Goal: Information Seeking & Learning: Learn about a topic

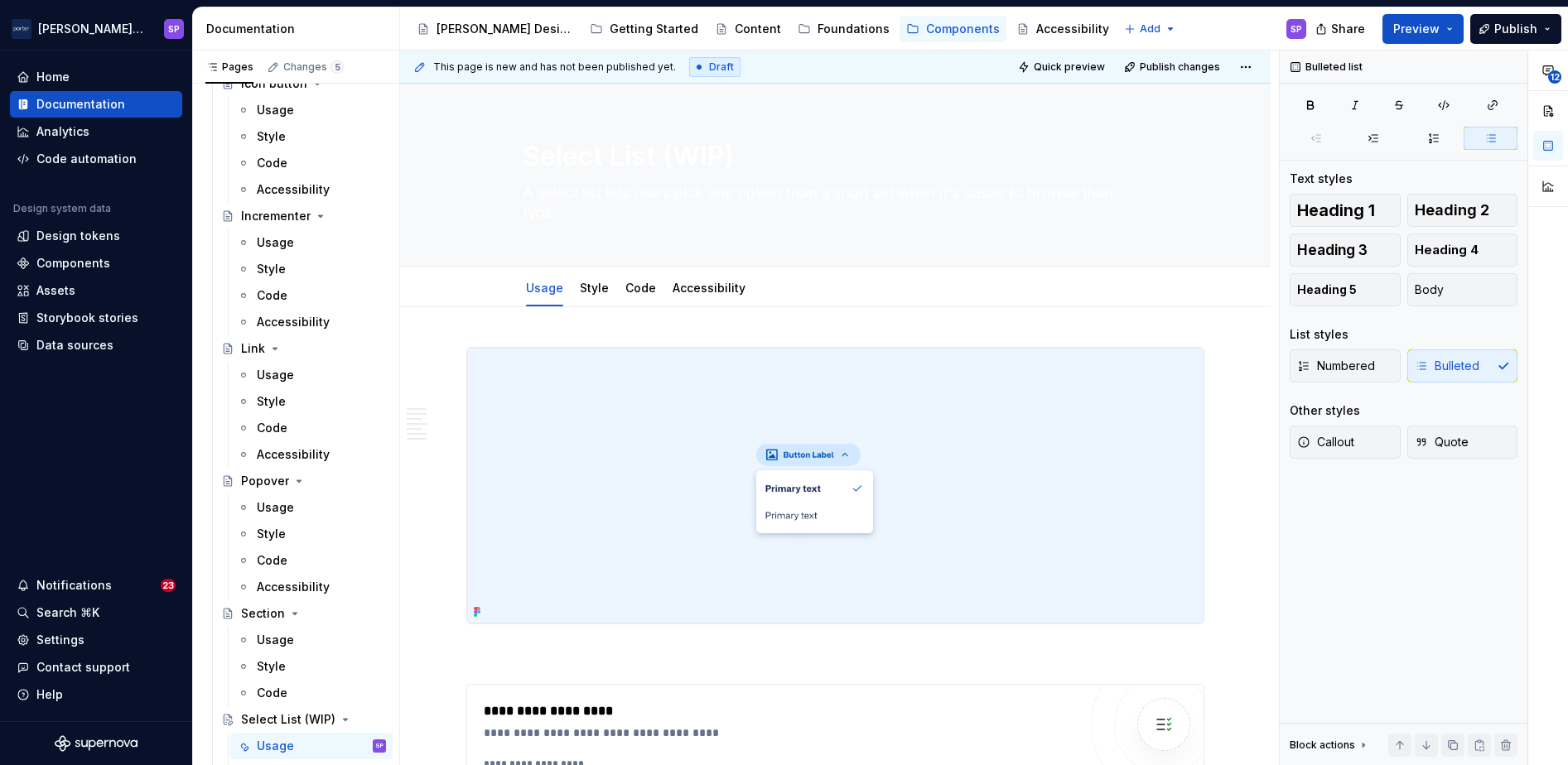
type textarea "*"
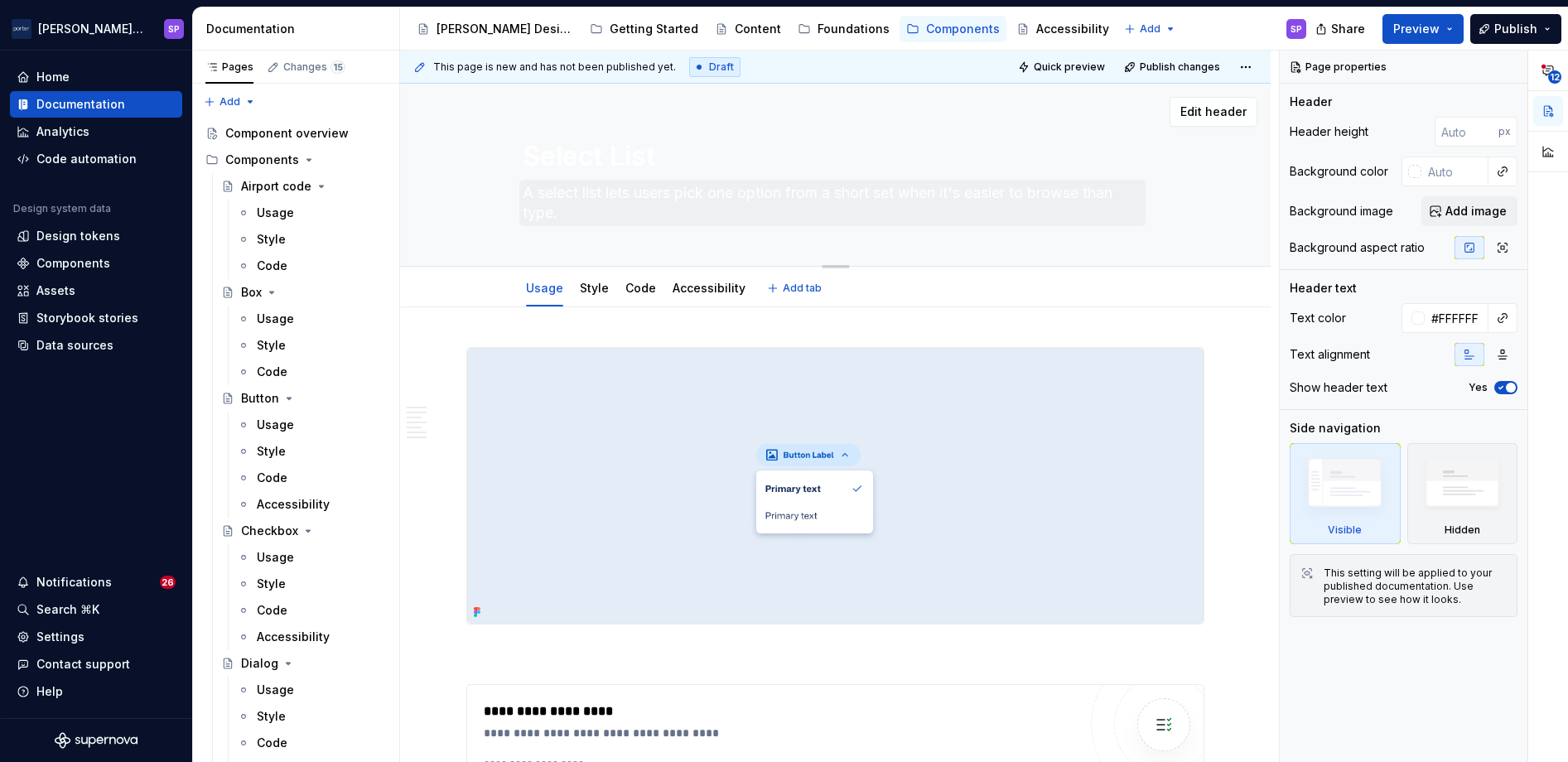
drag, startPoint x: 632, startPoint y: 228, endPoint x: 608, endPoint y: 195, distance: 40.8
click at [608, 195] on div "Select List A select list lets users pick one option from a short set when it's…" at bounding box center [835, 175] width 626 height 182
click at [608, 195] on textarea "A select list lets users pick one option from a short set when it's easier to b…" at bounding box center [832, 202] width 626 height 46
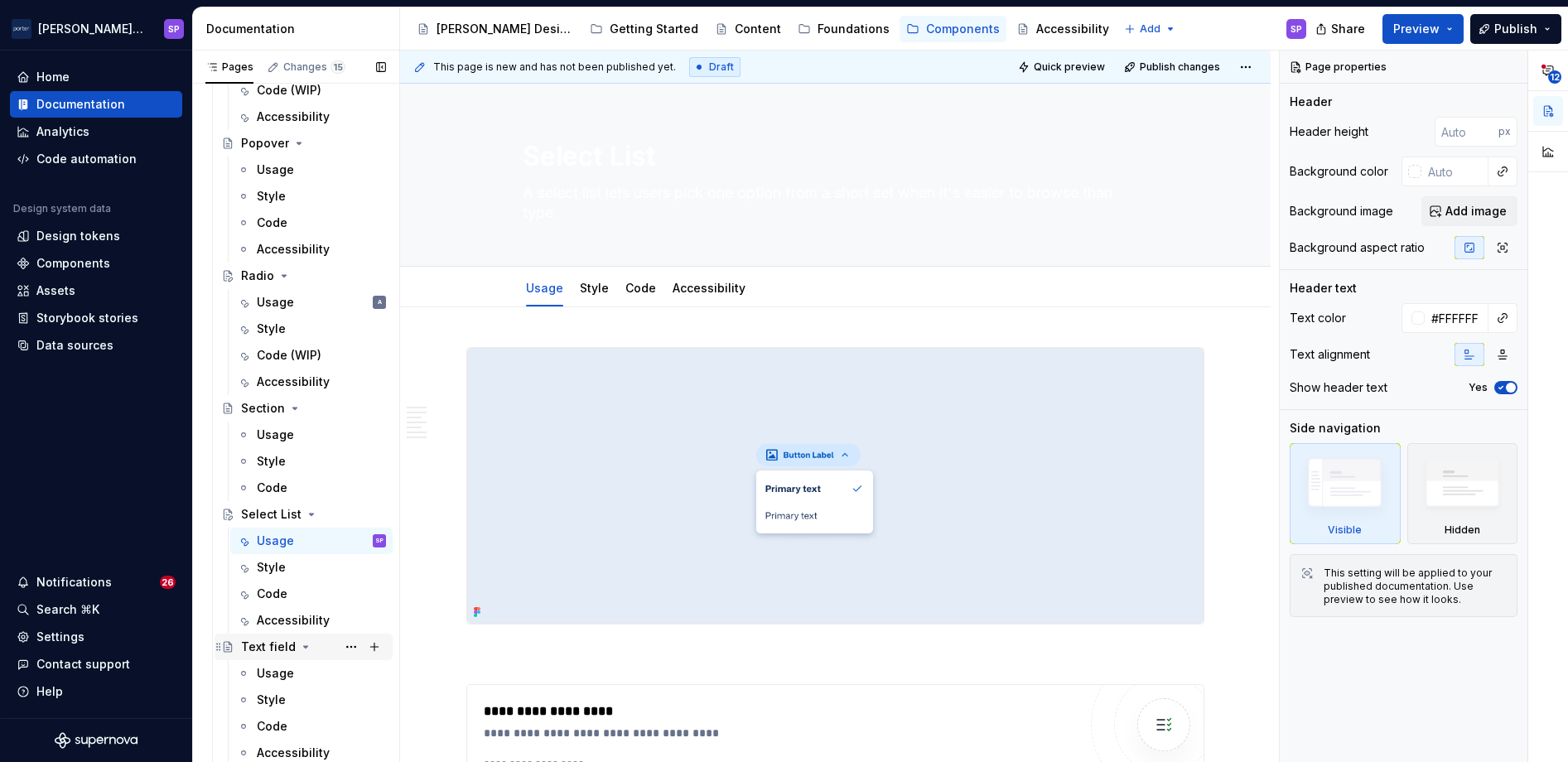
scroll to position [1225, 0]
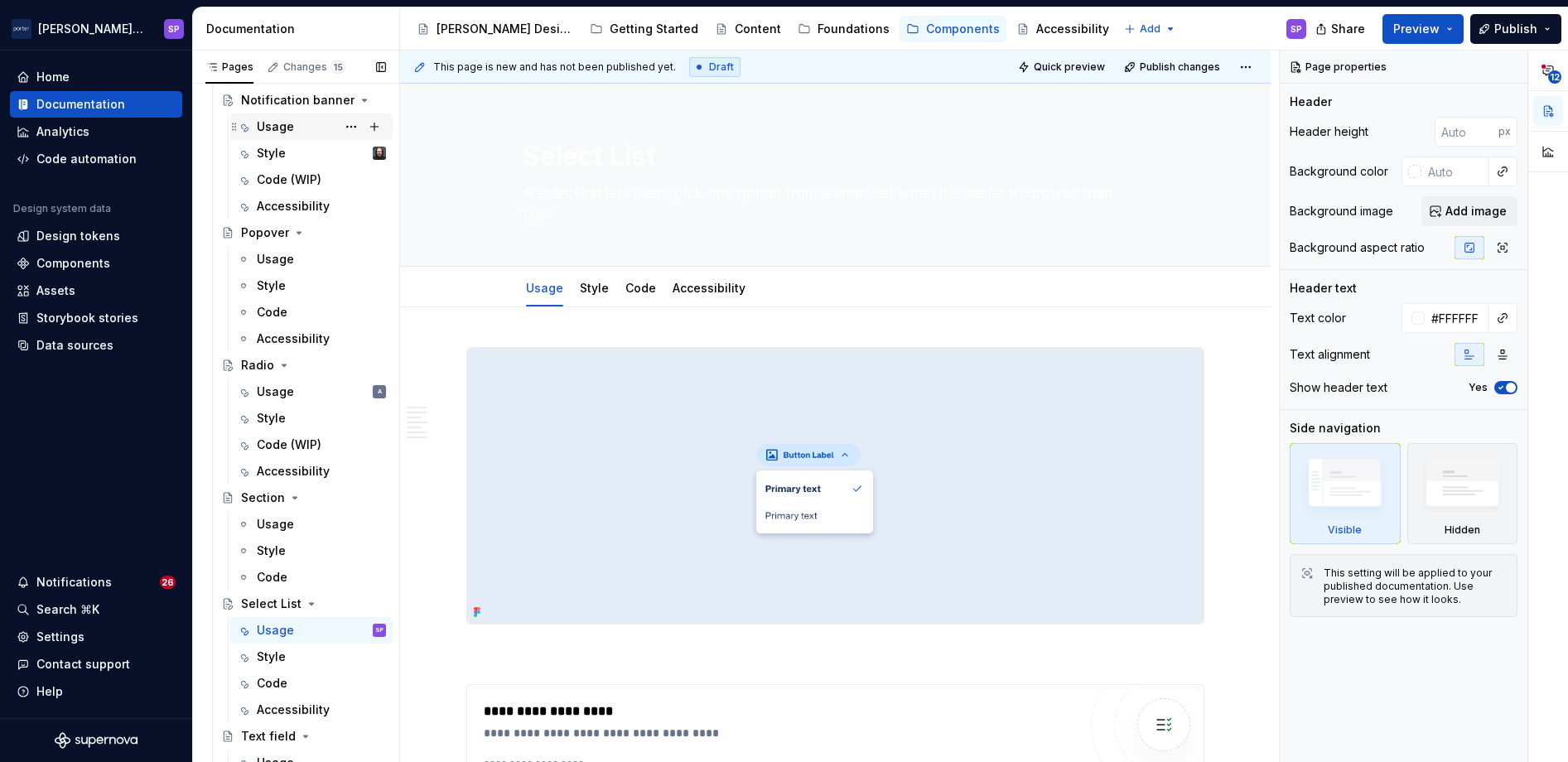
click at [274, 121] on div "Usage" at bounding box center [275, 127] width 38 height 17
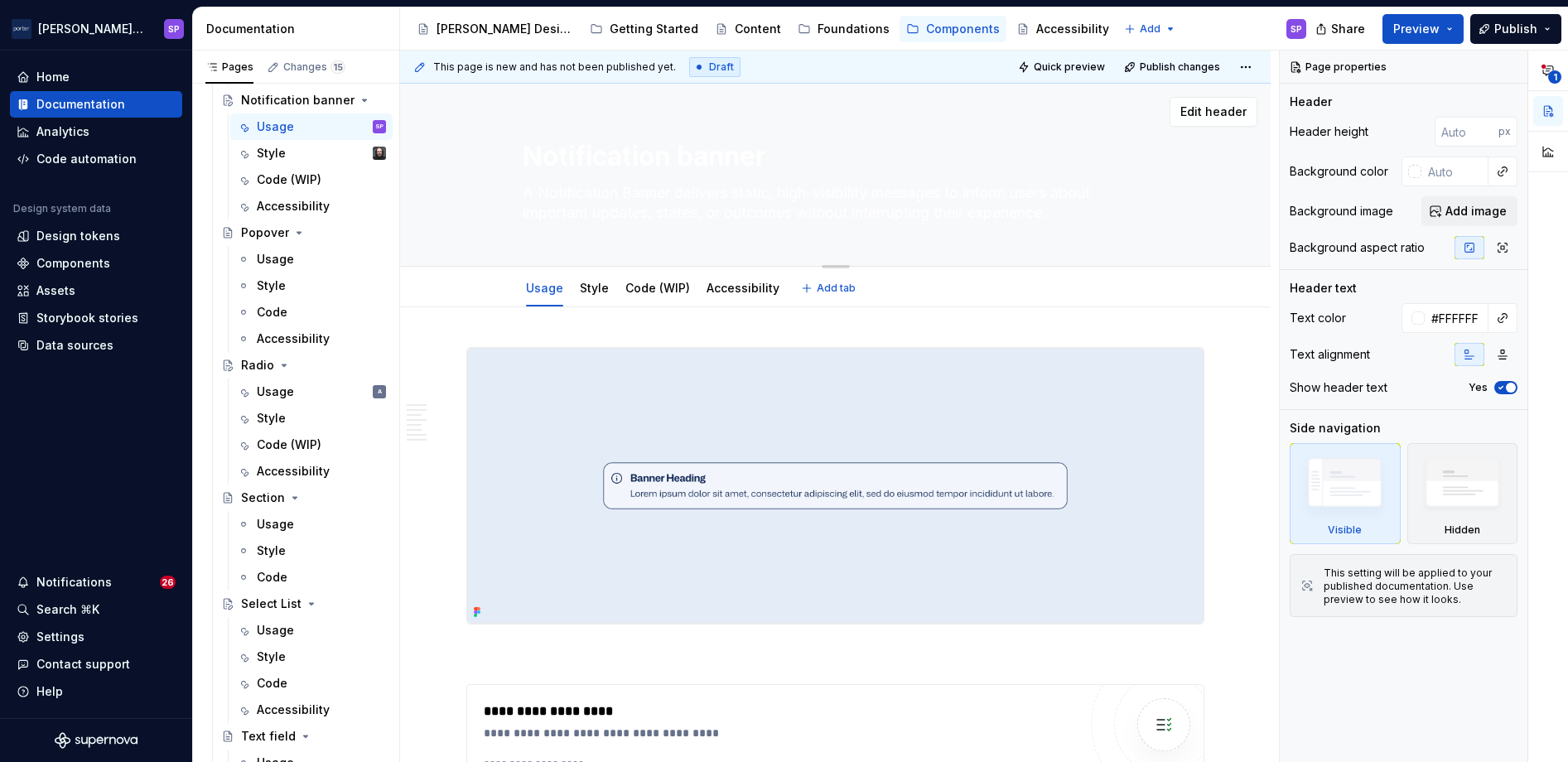
click at [570, 179] on textarea "A Notification Banner delivers static, high-visibility messages to inform users…" at bounding box center [832, 202] width 626 height 46
click at [714, 305] on div "Usage Style Code (WIP) Accessibility" at bounding box center [653, 292] width 280 height 45
click at [722, 297] on div "Accessibility" at bounding box center [742, 289] width 73 height 20
click at [710, 280] on link "Accessibility" at bounding box center [742, 287] width 73 height 14
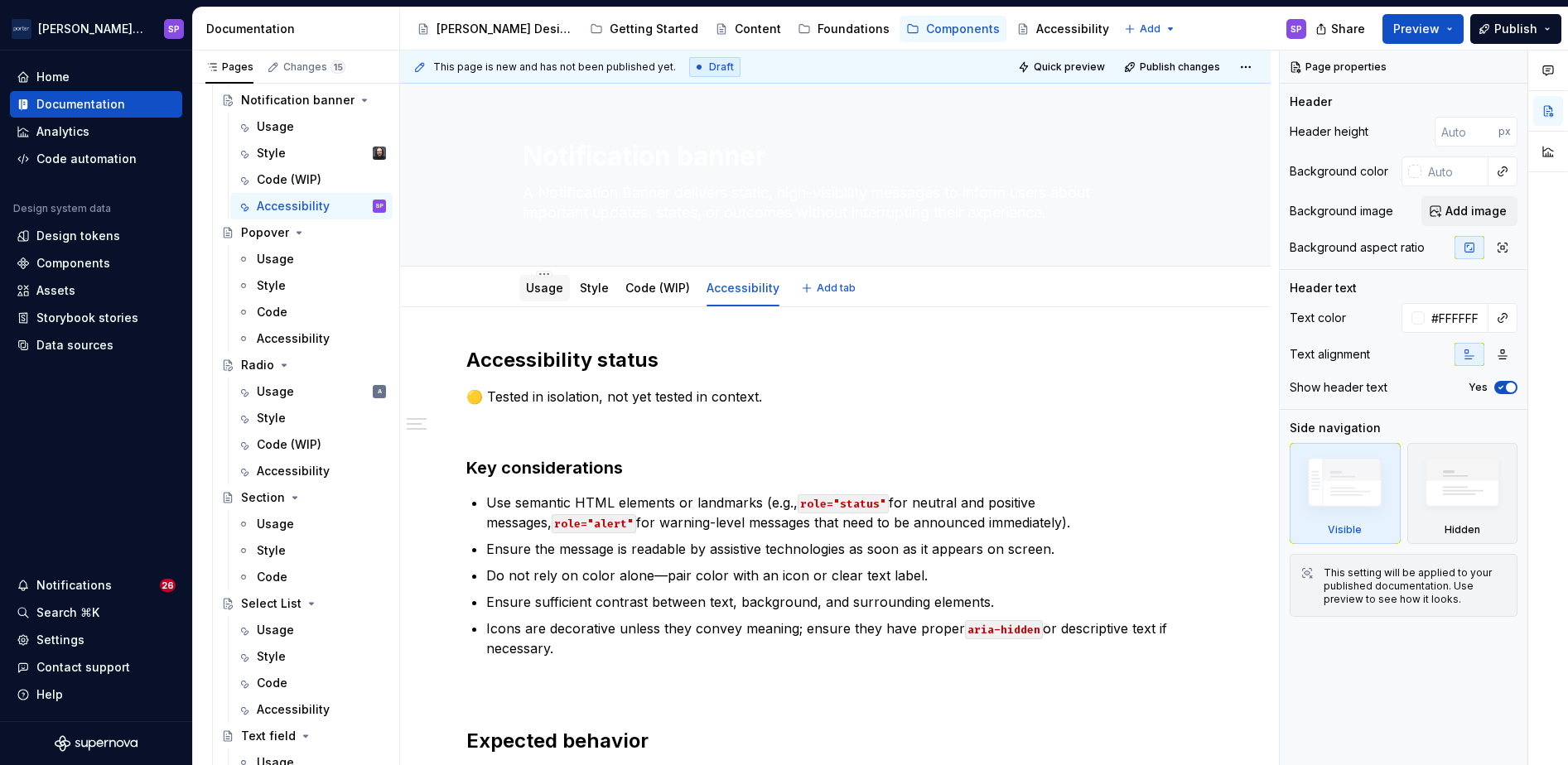
click at [541, 288] on link "Usage" at bounding box center [544, 287] width 38 height 14
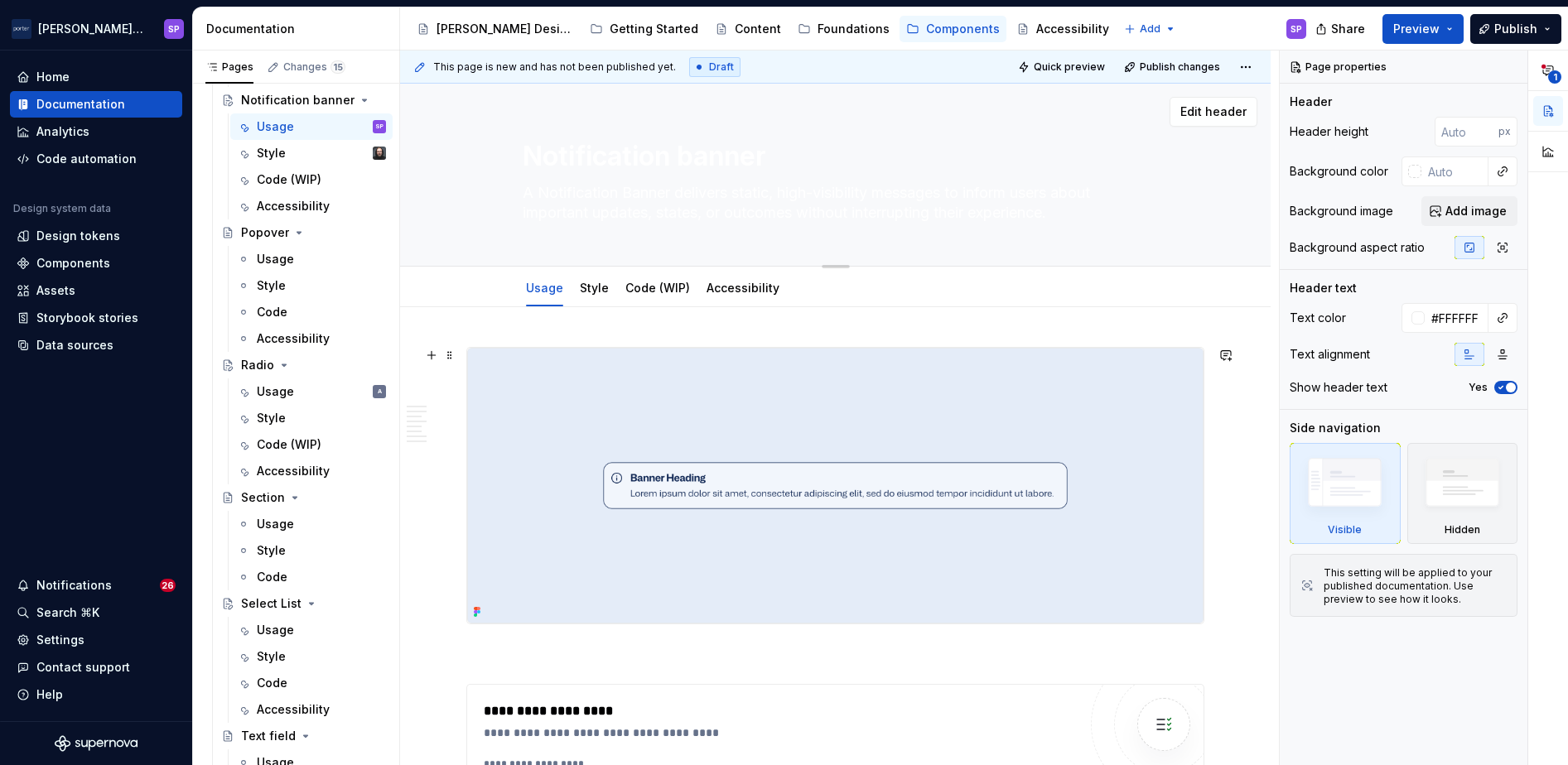
type textarea "*"
click at [613, 196] on textarea "A Notification Banner delivers static, high-visibility messages to inform users…" at bounding box center [832, 202] width 626 height 46
click at [539, 194] on textarea "A Notification Banner delivers static, high-visibility messages to inform users…" at bounding box center [832, 202] width 626 height 46
drag, startPoint x: 538, startPoint y: 191, endPoint x: 674, endPoint y: 191, distance: 136.0
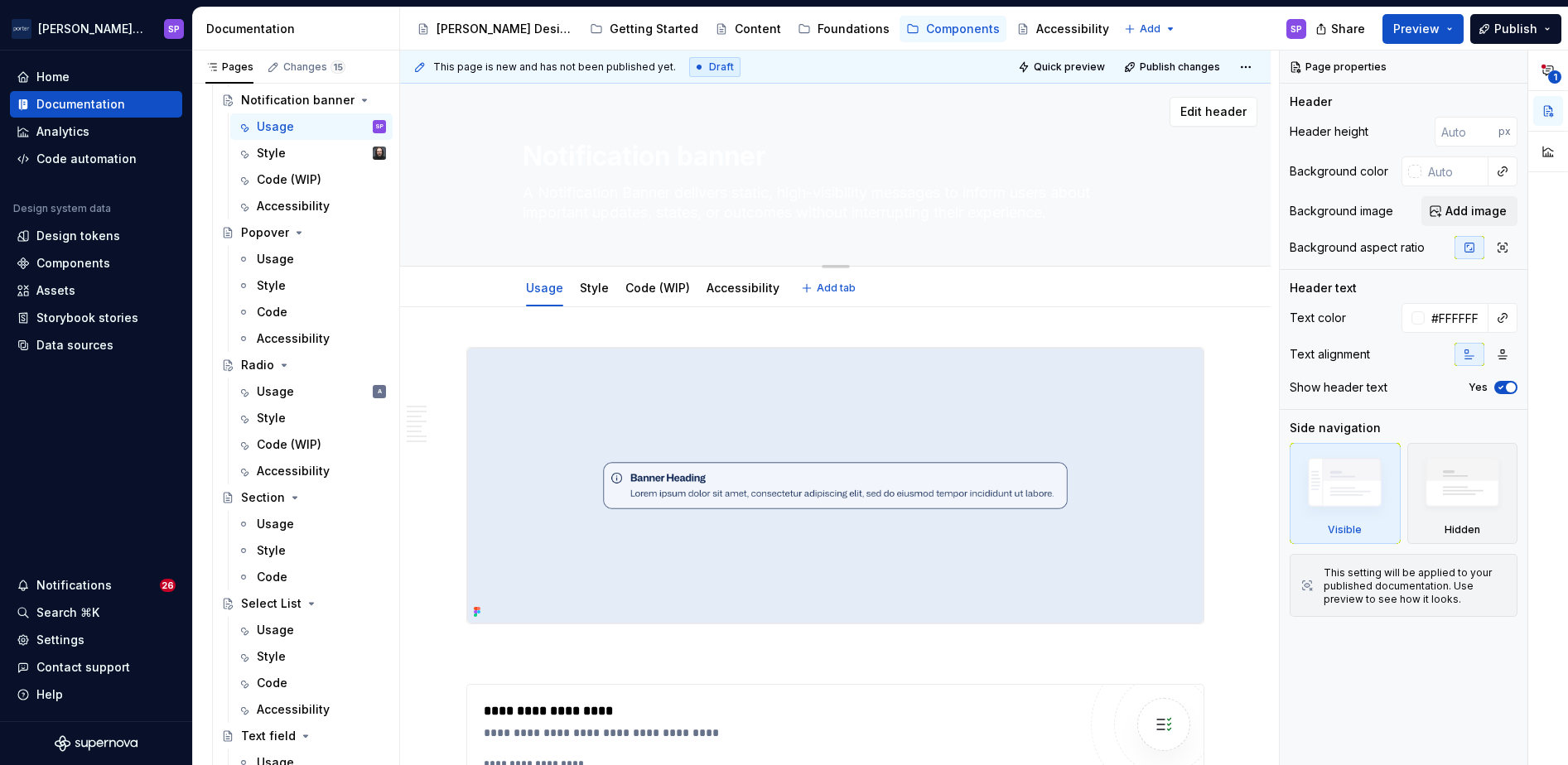
click at [674, 191] on textarea "A Notification Banner delivers static, high-visibility messages to inform users…" at bounding box center [832, 202] width 626 height 46
click at [585, 190] on textarea "A Notification Banner delivers static, high-visibility messages to inform users…" at bounding box center [832, 202] width 626 height 46
click at [561, 204] on textarea "A Notification Banner delivers static, high-visibility messages to inform users…" at bounding box center [832, 202] width 626 height 46
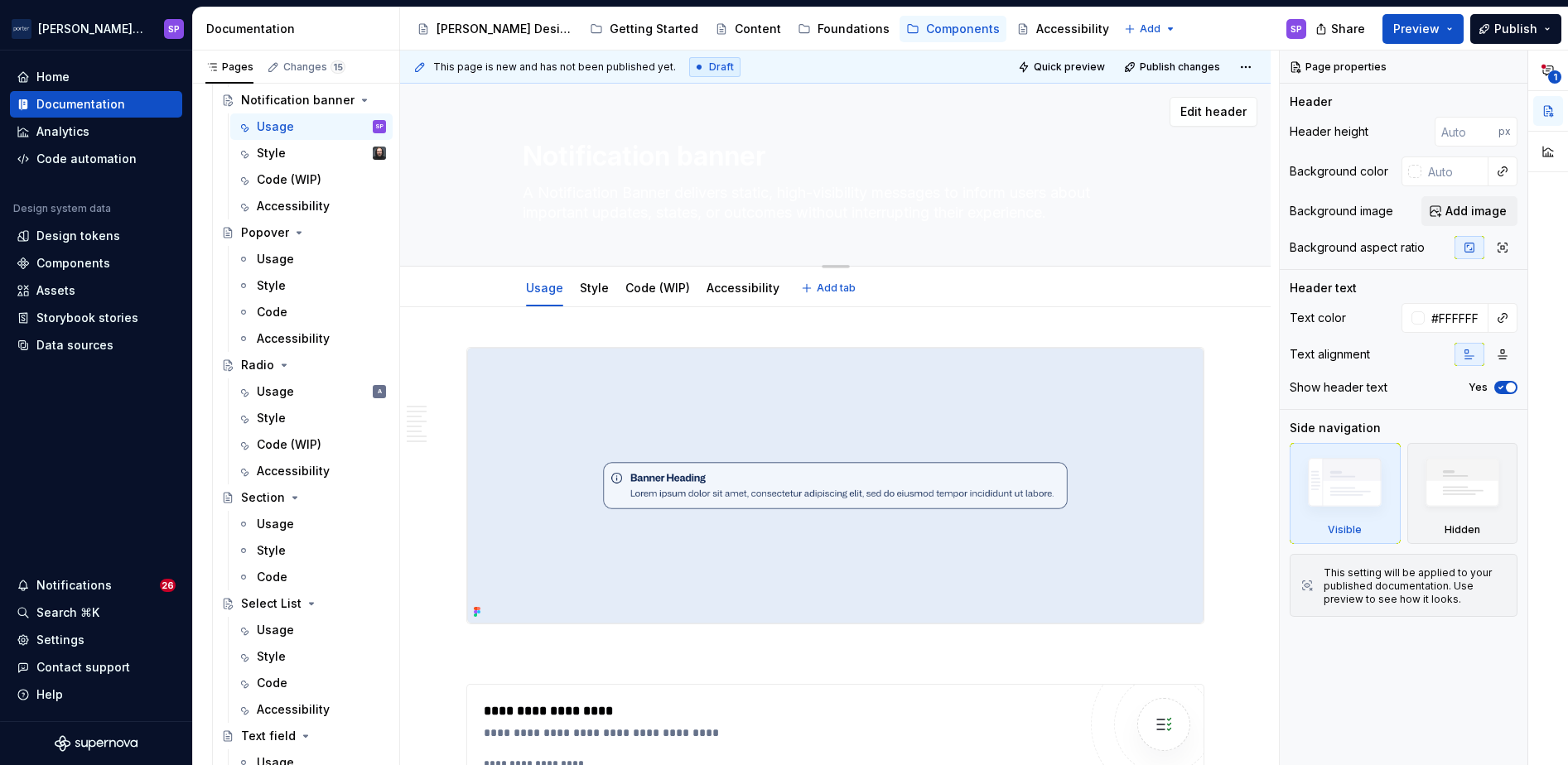
click at [555, 199] on textarea "A Notification Banner delivers static, high-visibility messages to inform users…" at bounding box center [832, 202] width 626 height 46
type textarea "A nBanner delivers static, high-visibility messages to inform users about impor…"
type textarea "*"
type textarea "A noBanner delivers static, high-visibility messages to inform users about impo…"
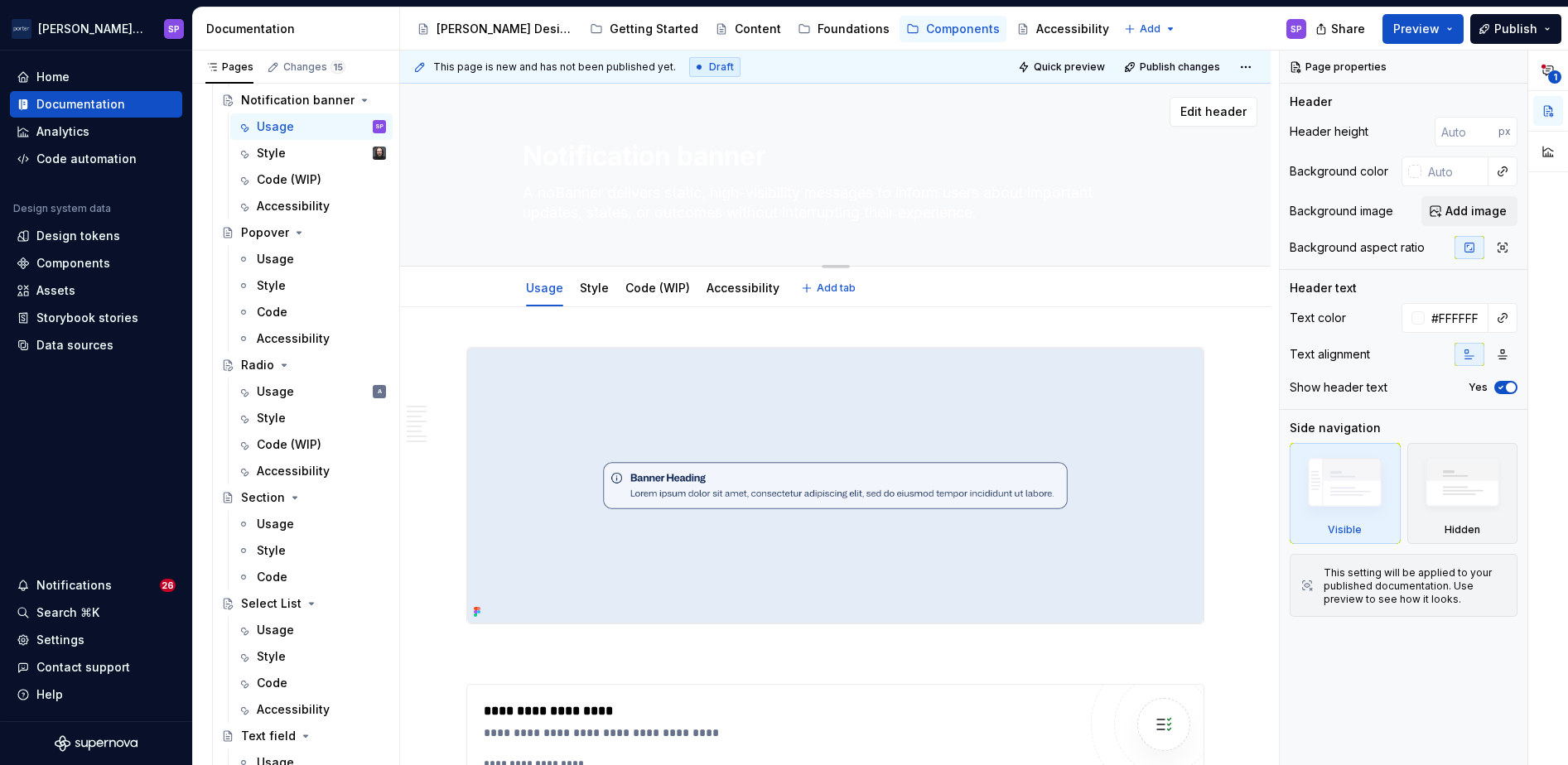
type textarea "*"
type textarea "A notBanner delivers static, high-visibility messages to inform users about imp…"
type textarea "*"
type textarea "A notiBanner delivers static, high-visibility messages to inform users about im…"
type textarea "*"
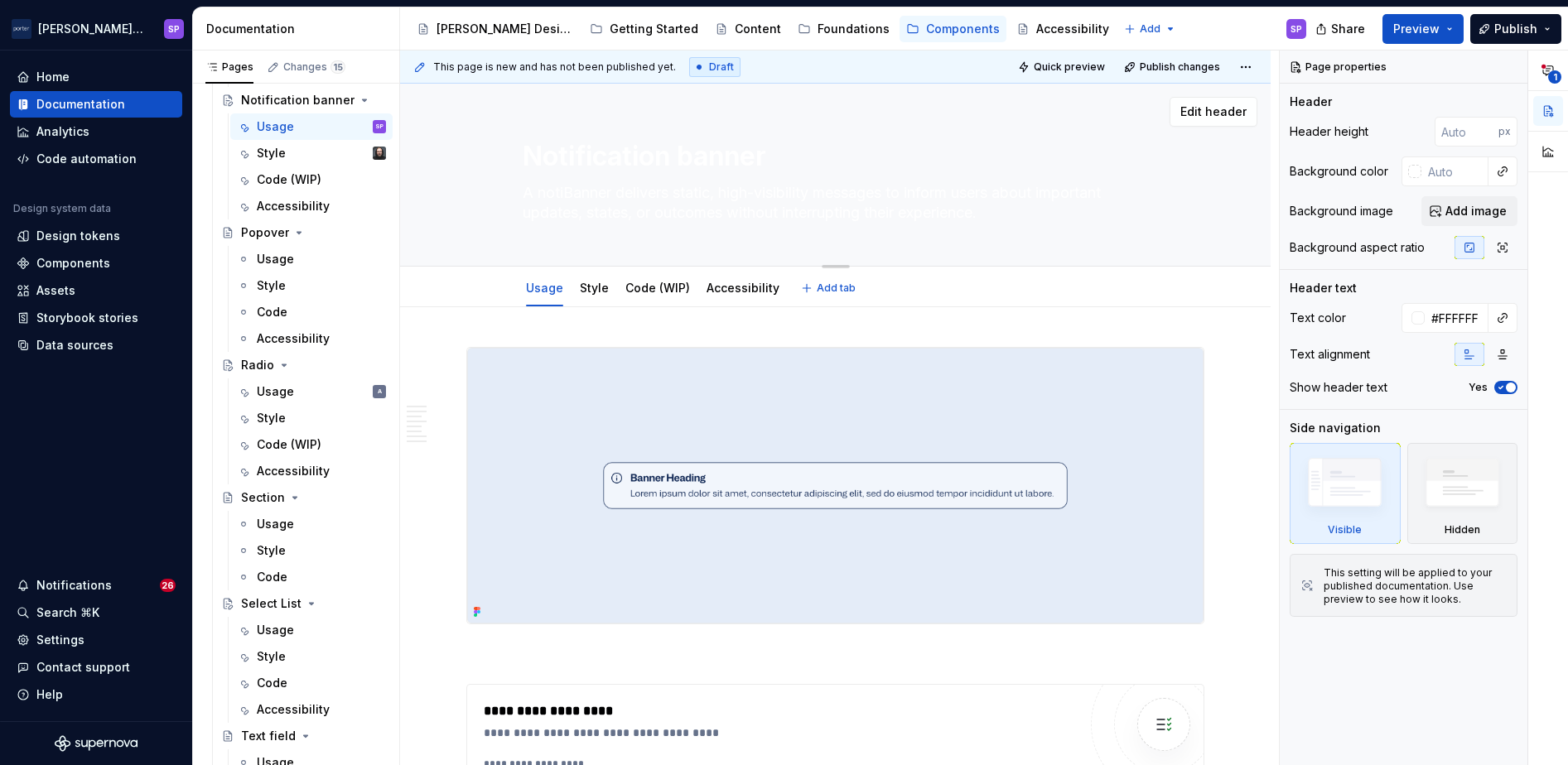
type textarea "A notifBanner delivers static, high-visibility messages to inform users about i…"
type textarea "*"
type textarea "A notifiBanner delivers static, high-visibility messages to inform users about …"
type textarea "*"
type textarea "A notificBanner delivers static, high-visibility messages to inform users about…"
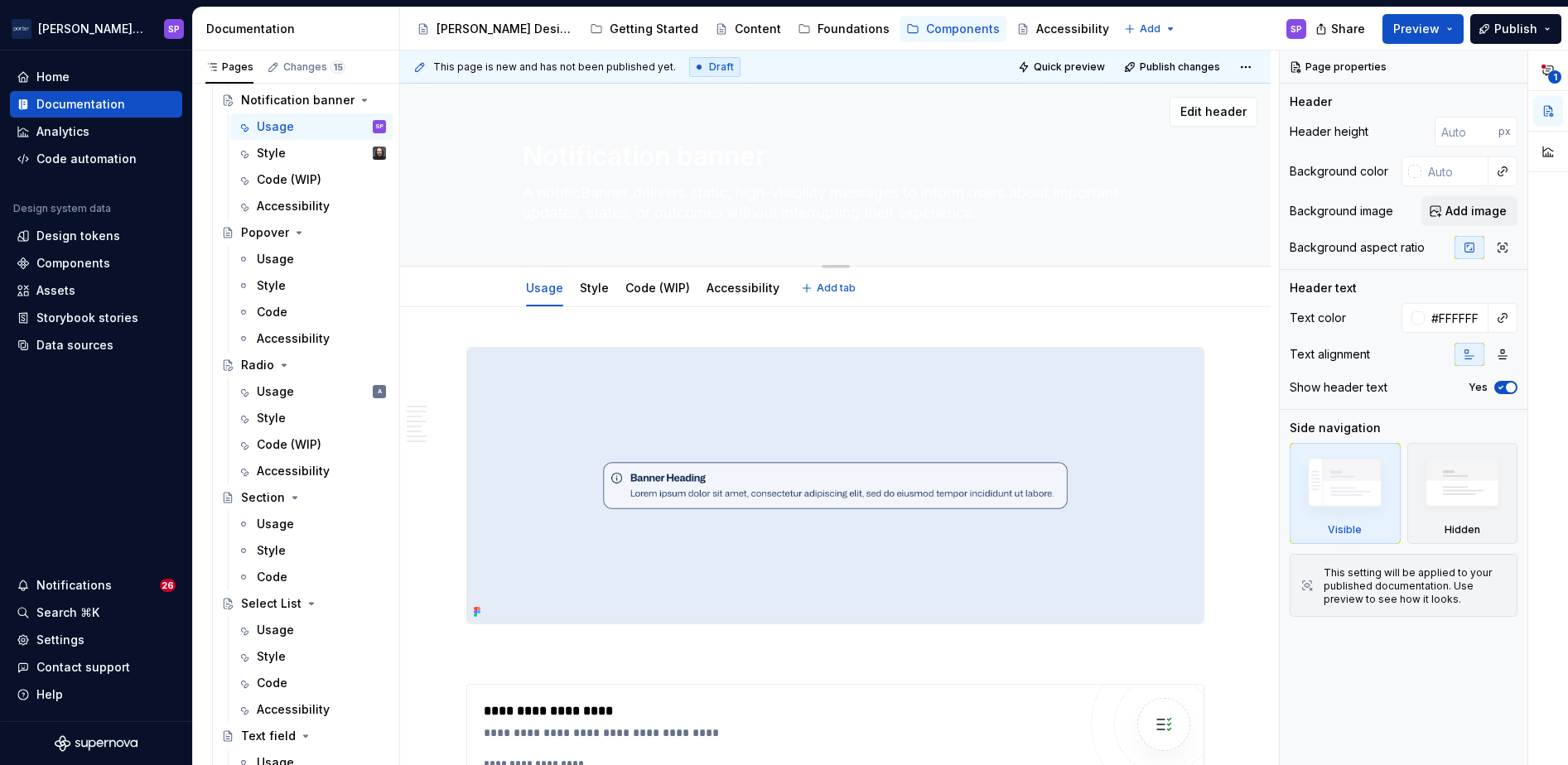
type textarea "*"
type textarea "A notificaBanner delivers static, high-visibility messages to inform users abou…"
type textarea "*"
type textarea "A notificatBanner delivers static, high-visibility messages to inform users abo…"
type textarea "*"
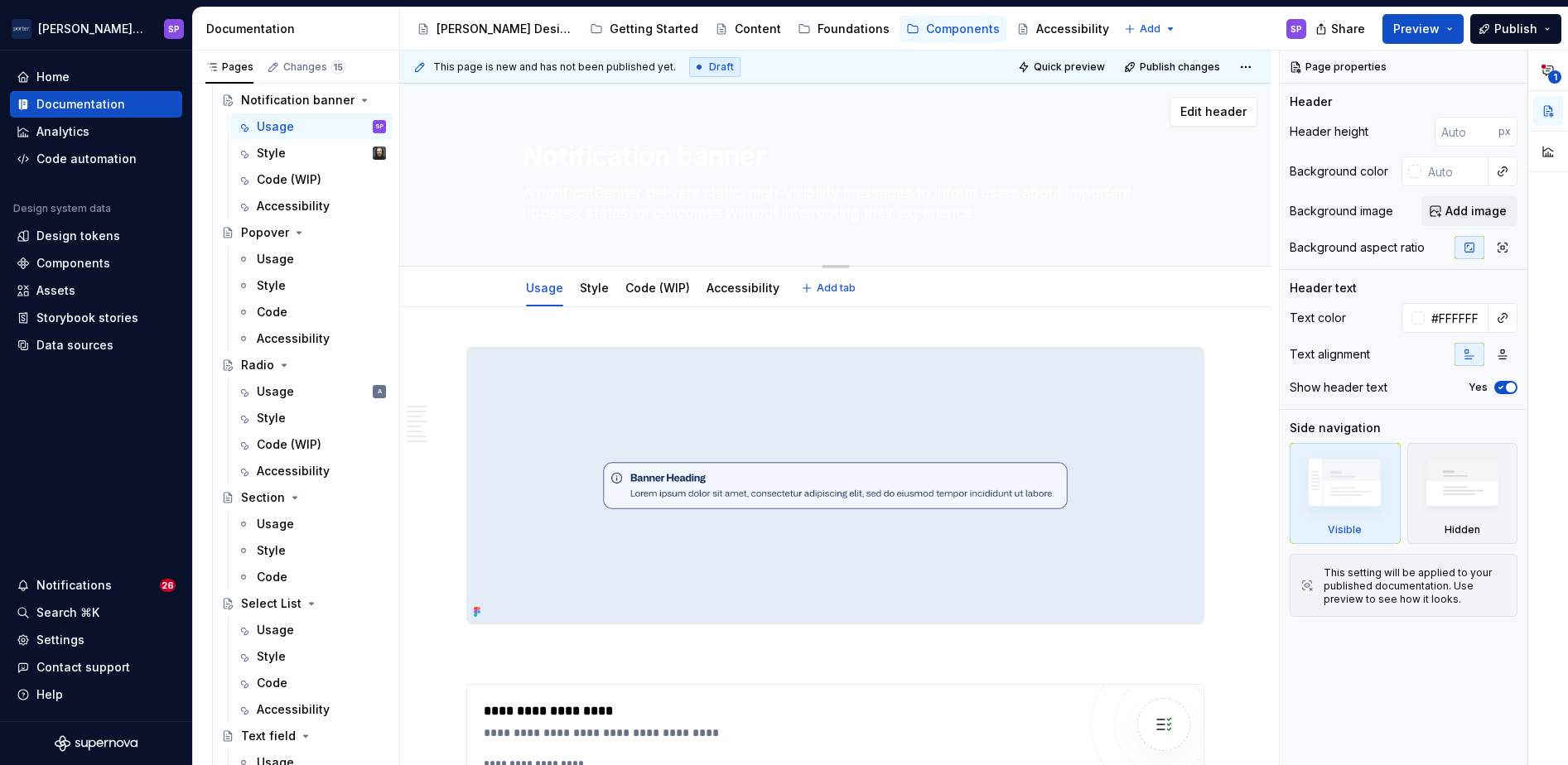
type textarea "A notificatiBanner delivers static, high-visibility messages to inform users ab…"
type textarea "*"
type textarea "A notificatioBanner delivers static, high-visibility messages to inform users a…"
type textarea "*"
type textarea "A notificationBanner delivers static, high-visibility messages to inform users …"
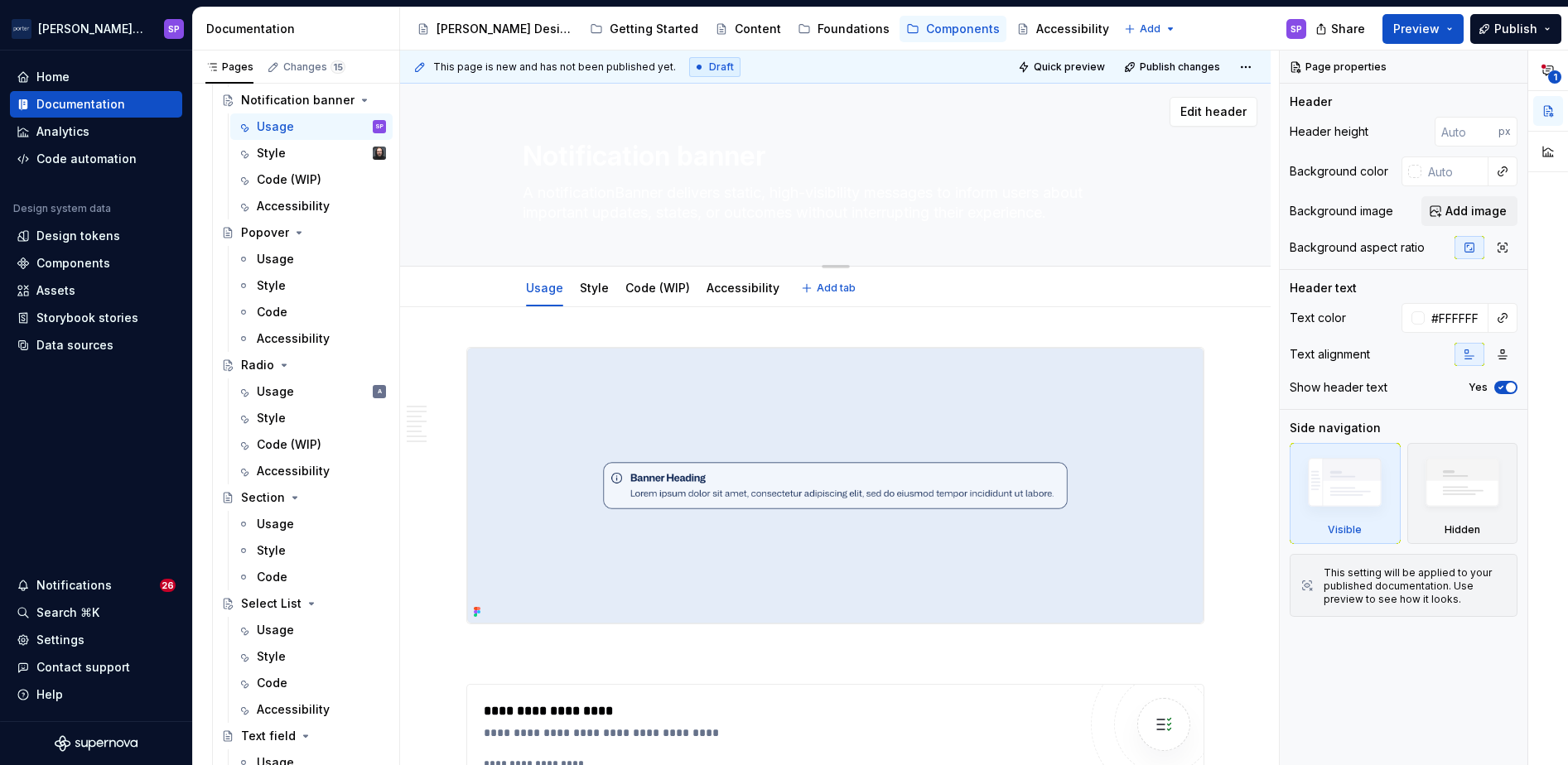
click at [623, 199] on textarea "A notificationBanner delivers static, high-visibility messages to inform users …" at bounding box center [832, 202] width 626 height 46
click at [614, 188] on textarea "A notificationBanner delivers static, high-visibility messages to inform users …" at bounding box center [832, 202] width 626 height 46
type textarea "*"
type textarea "A notification Banner delivers static, high-visibility messages to inform users…"
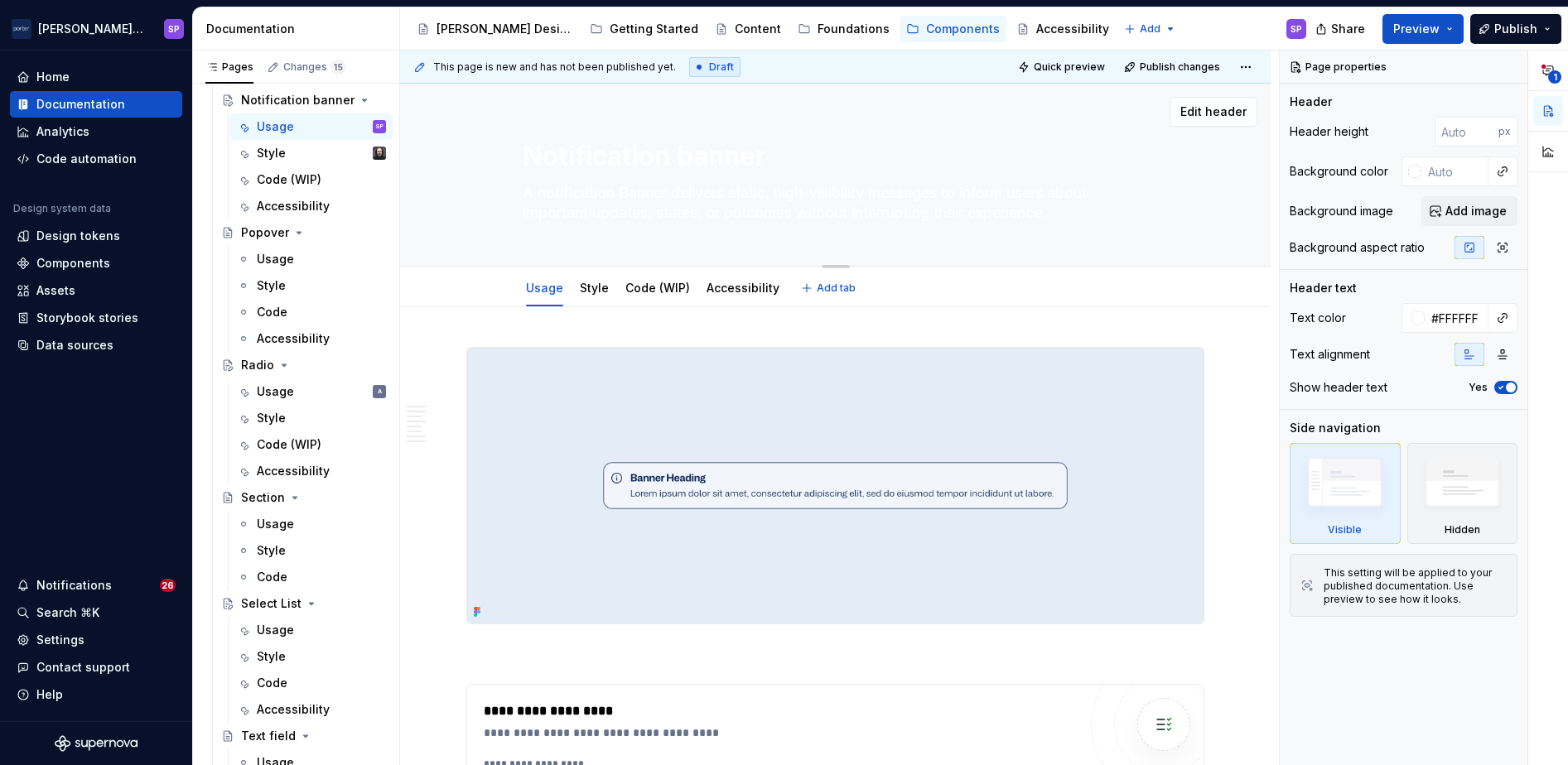
click at [645, 196] on textarea "A notification Banner delivers static, high-visibility messages to inform users…" at bounding box center [832, 202] width 626 height 46
click at [624, 192] on textarea "A notification Banner delivers static, high-visibility messages to inform users…" at bounding box center [832, 202] width 626 height 46
type textarea "*"
type textarea "A notification anner delivers static, high-visibility messages to inform users …"
type textarea "*"
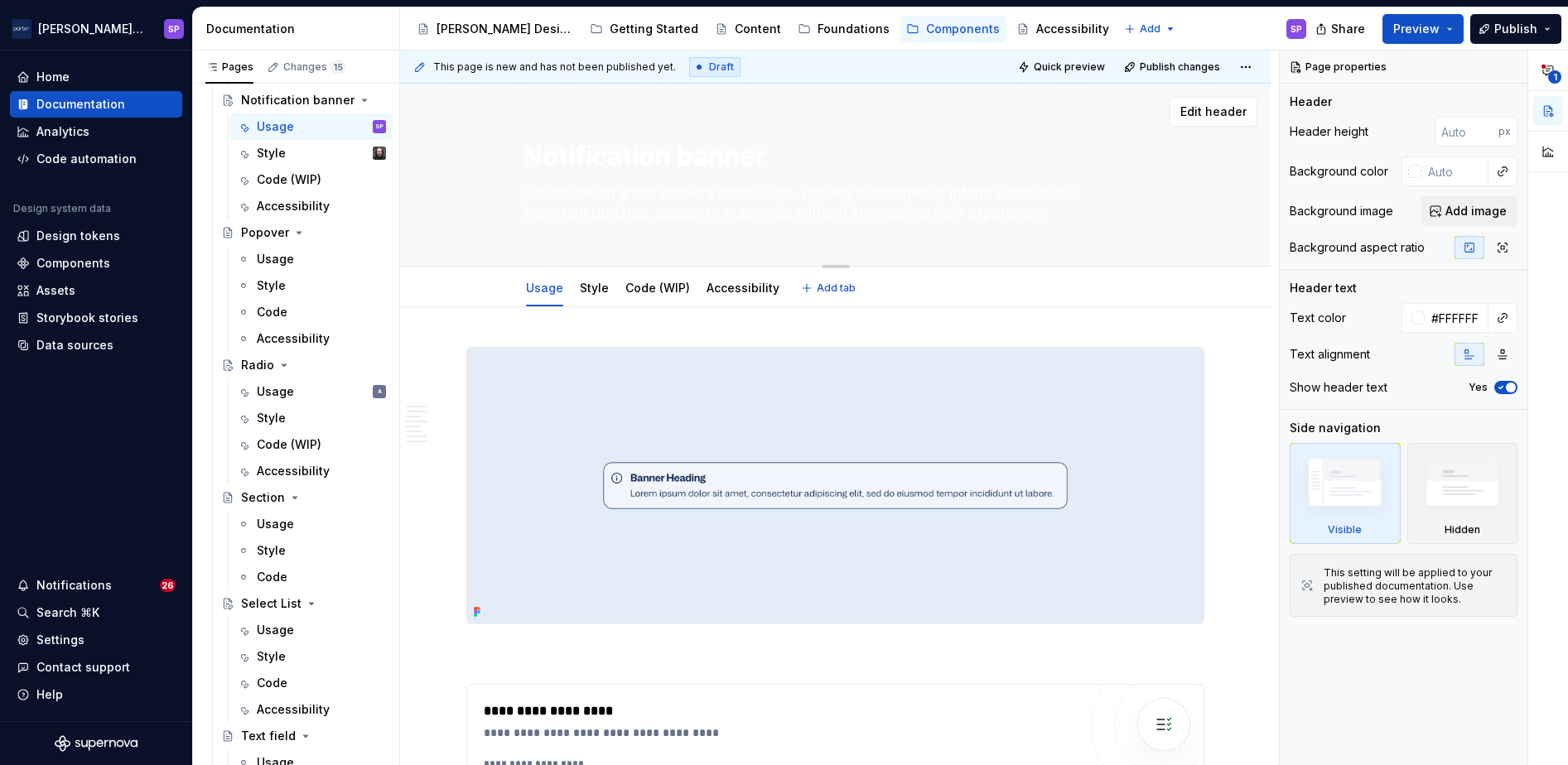
type textarea "A notification banner delivers static, high-visibility messages to inform users…"
click at [624, 192] on textarea "A notification banner delivers static, high-visibility messages to inform users…" at bounding box center [832, 202] width 626 height 46
type textarea "*"
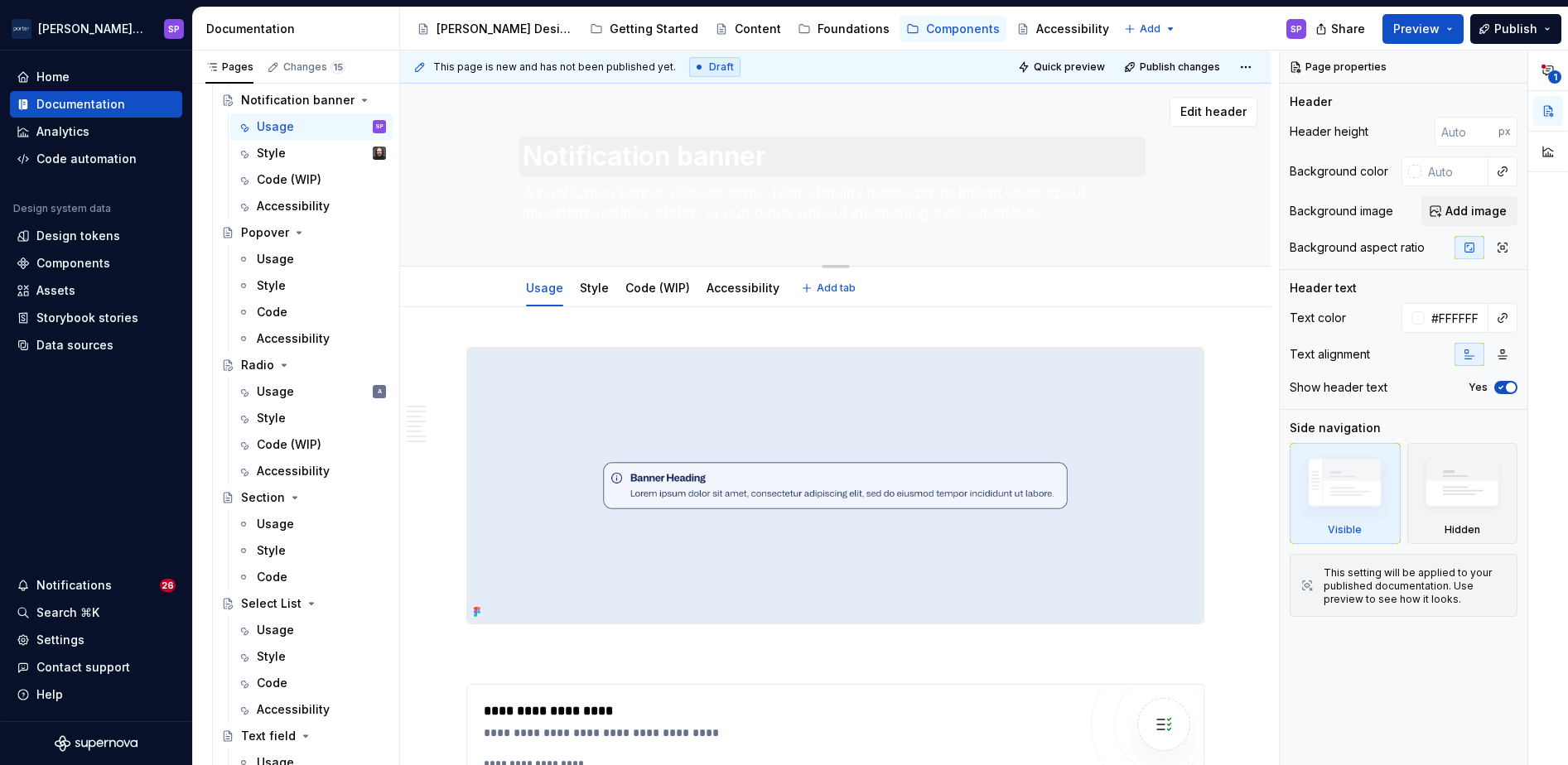
type textarea "A notification banner delivers static, high-visibility messages to inform users…"
click at [612, 161] on textarea "Notification banner" at bounding box center [832, 156] width 626 height 40
click at [647, 206] on textarea "A notification banner delivers static, high-visibility messages to inform users…" at bounding box center [832, 202] width 626 height 46
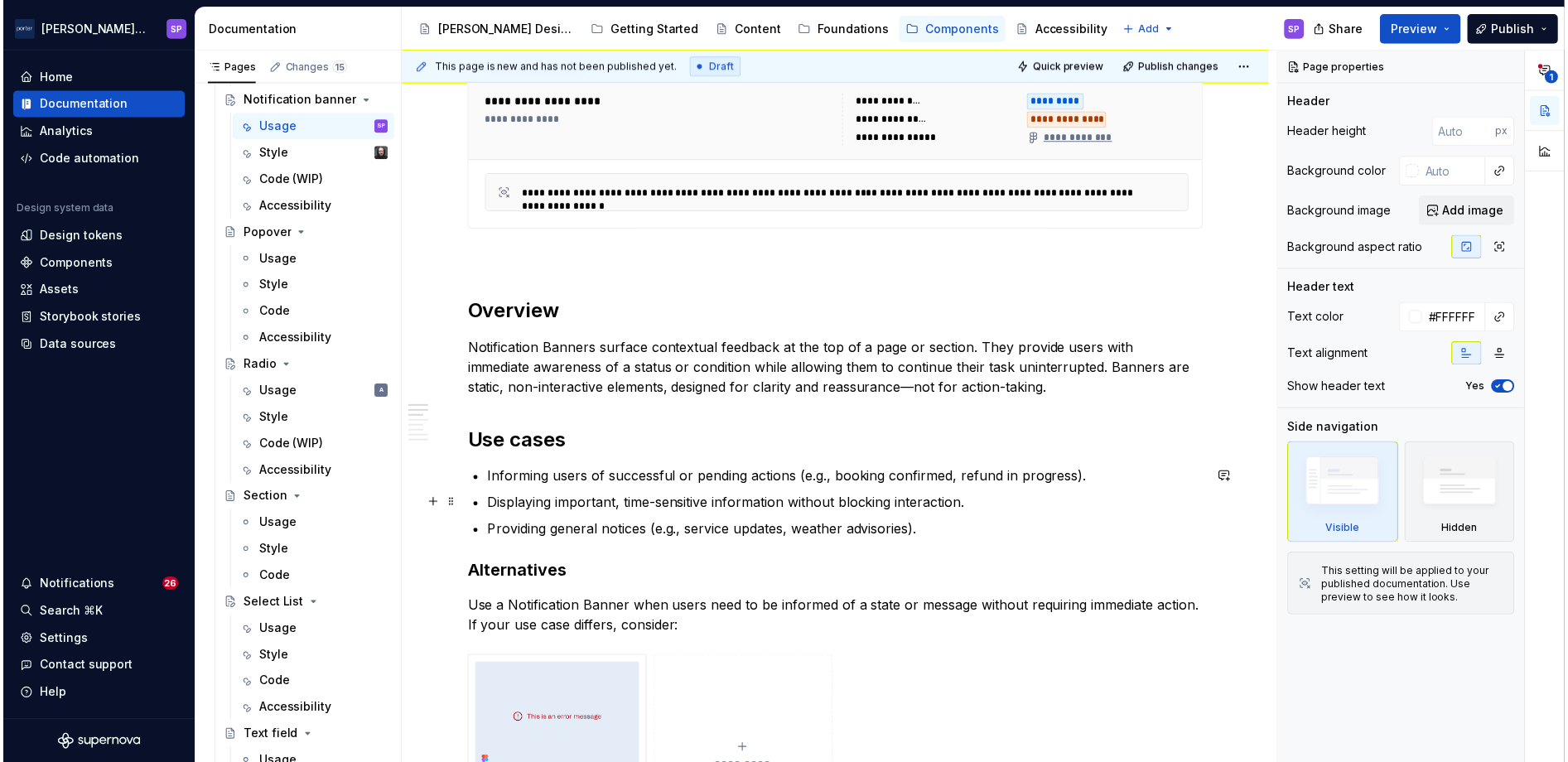
scroll to position [739, 0]
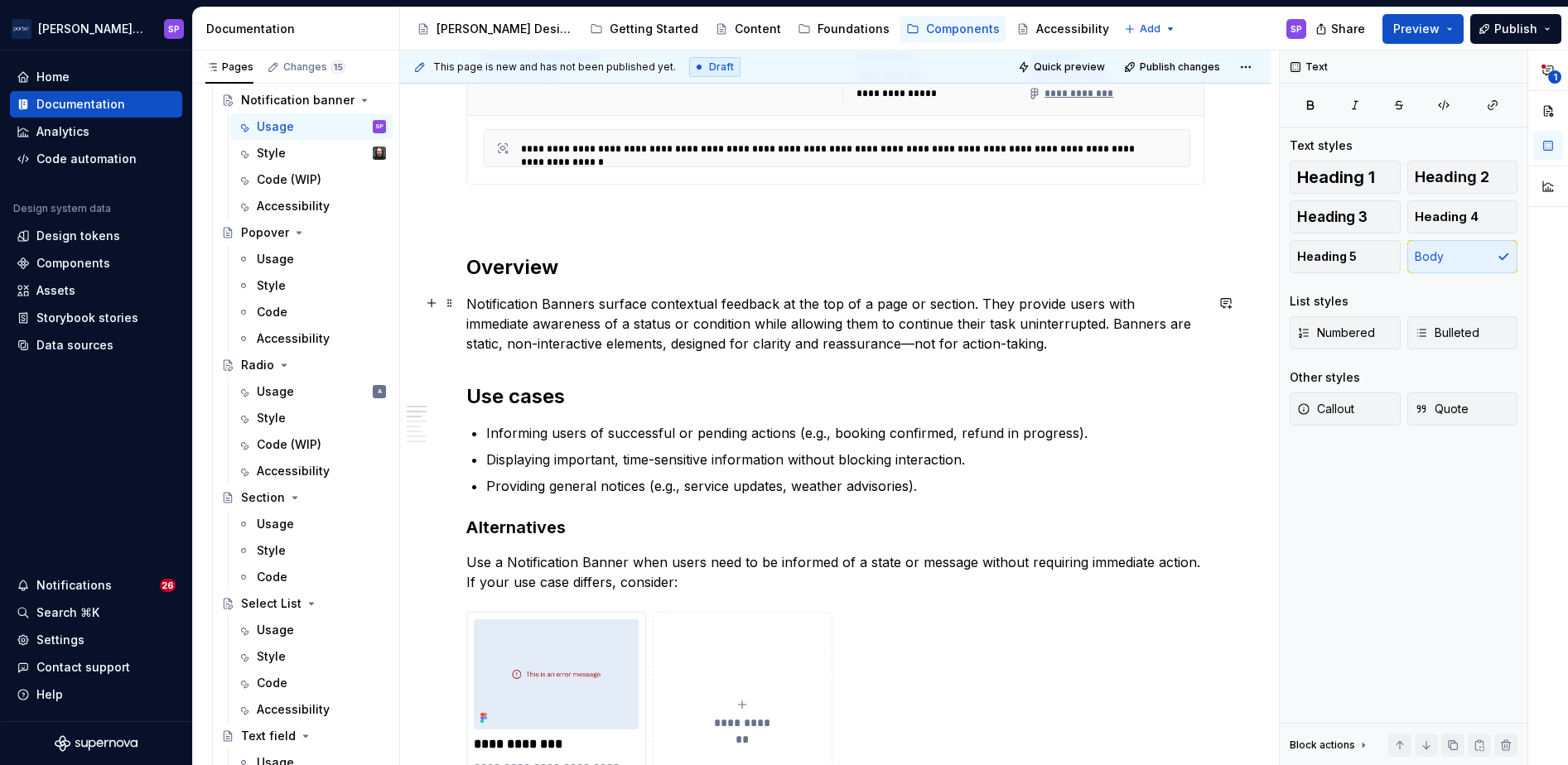
click at [933, 305] on p "Notification Banners surface contextual feedback at the top of a page or sectio…" at bounding box center [835, 324] width 738 height 60
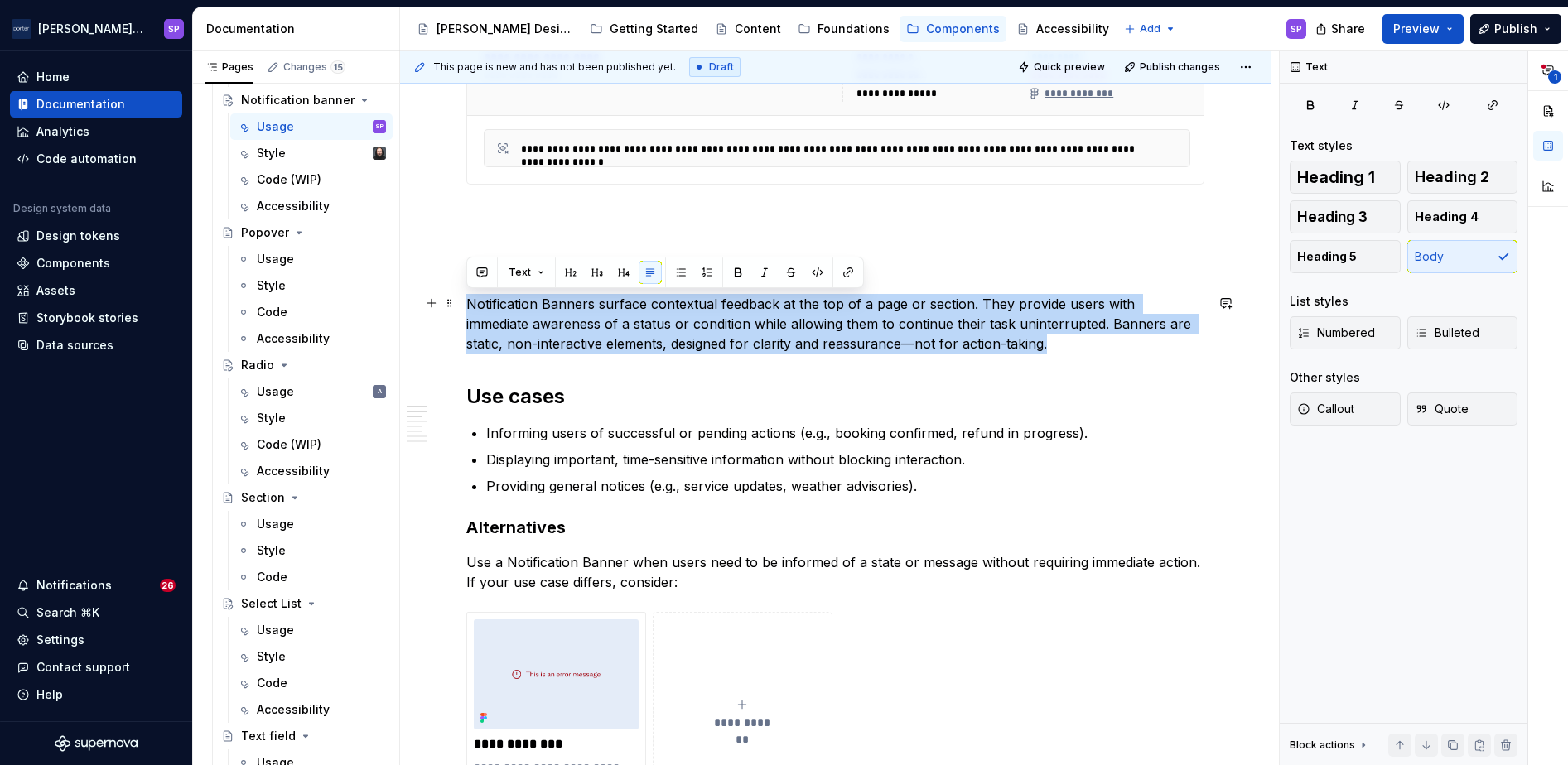
click at [933, 305] on p "Notification Banners surface contextual feedback at the top of a page or sectio…" at bounding box center [835, 324] width 738 height 60
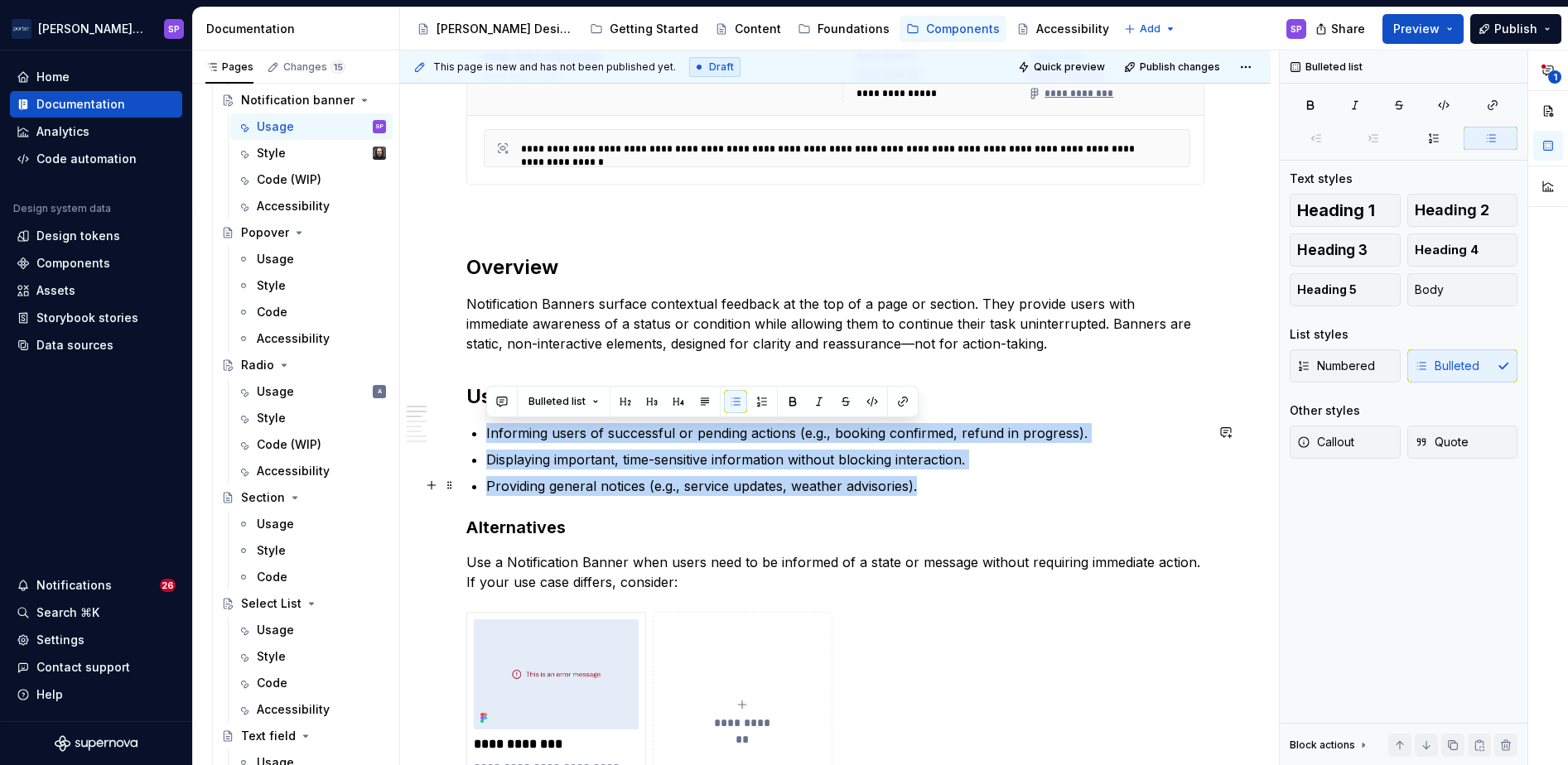
drag, startPoint x: 485, startPoint y: 434, endPoint x: 941, endPoint y: 478, distance: 458.1
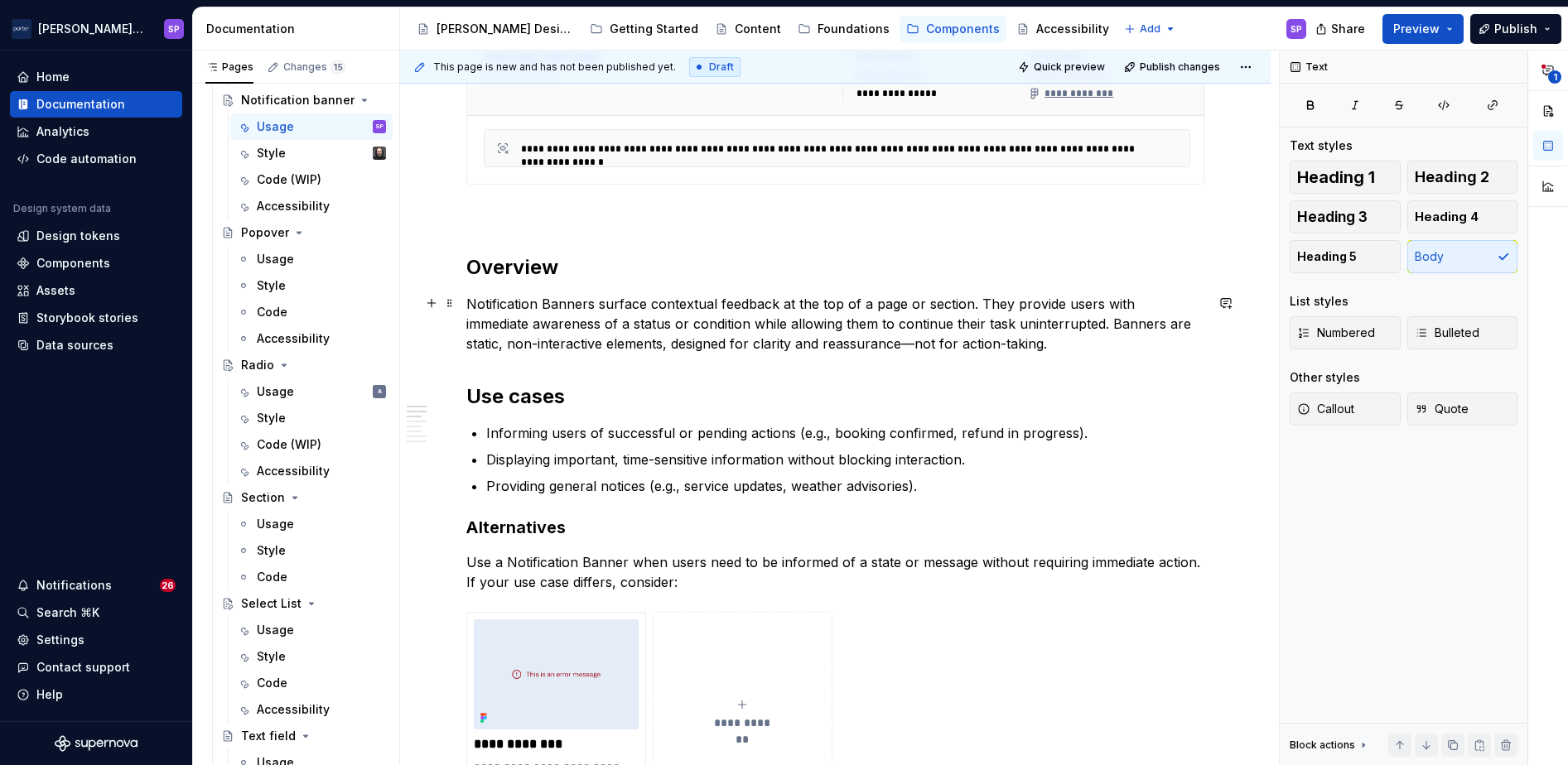
click at [972, 339] on p "Notification Banners surface contextual feedback at the top of a page or sectio…" at bounding box center [835, 324] width 738 height 60
click at [993, 346] on p "Notification Banners surface contextual feedback at the top of a page or sectio…" at bounding box center [835, 324] width 738 height 60
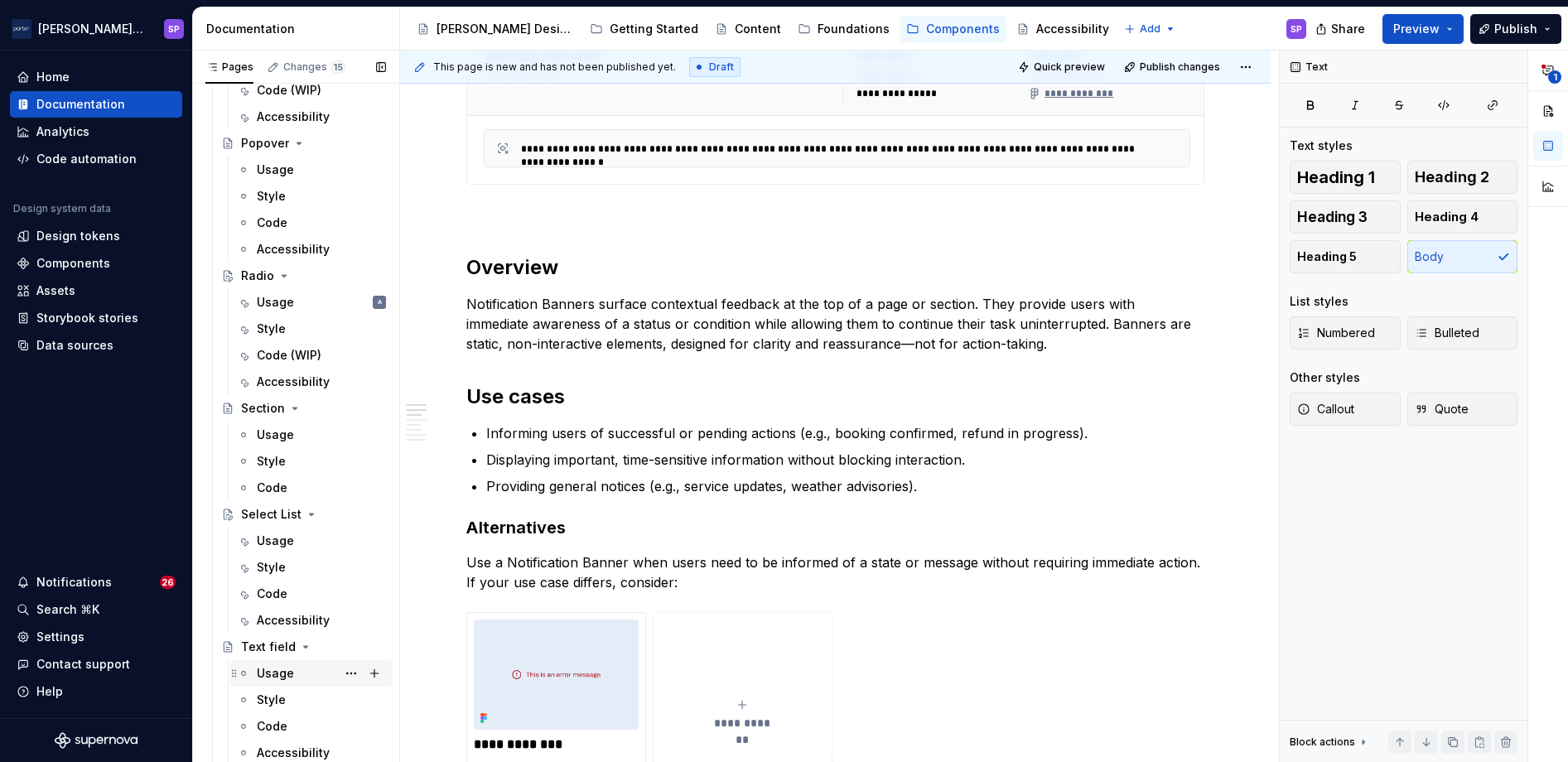
click at [287, 676] on div "Usage" at bounding box center [275, 673] width 38 height 17
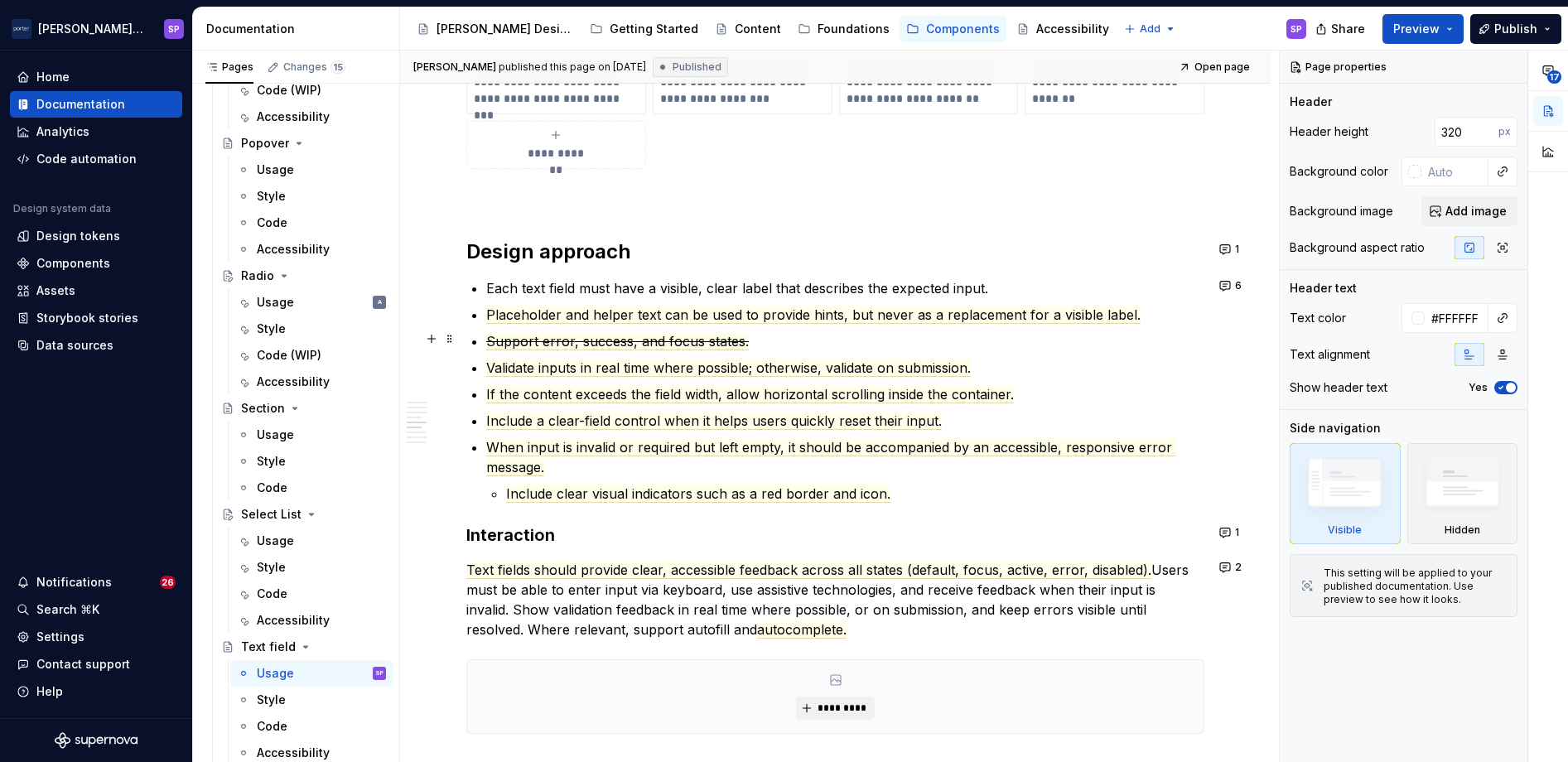
scroll to position [1572, 0]
click at [1215, 280] on button "6" at bounding box center [1231, 283] width 35 height 23
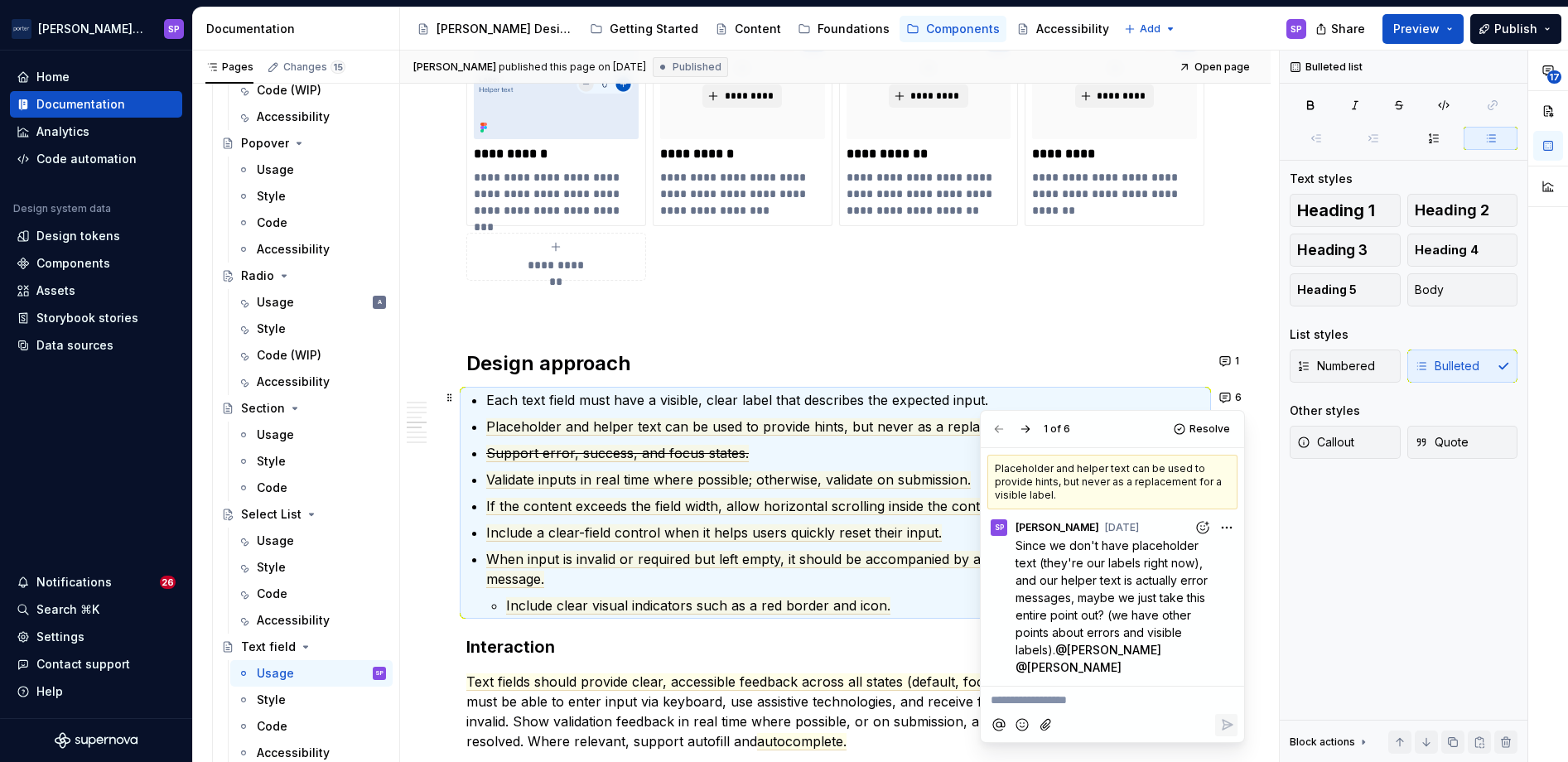
scroll to position [1461, 0]
click at [1030, 429] on button "button" at bounding box center [1024, 428] width 23 height 23
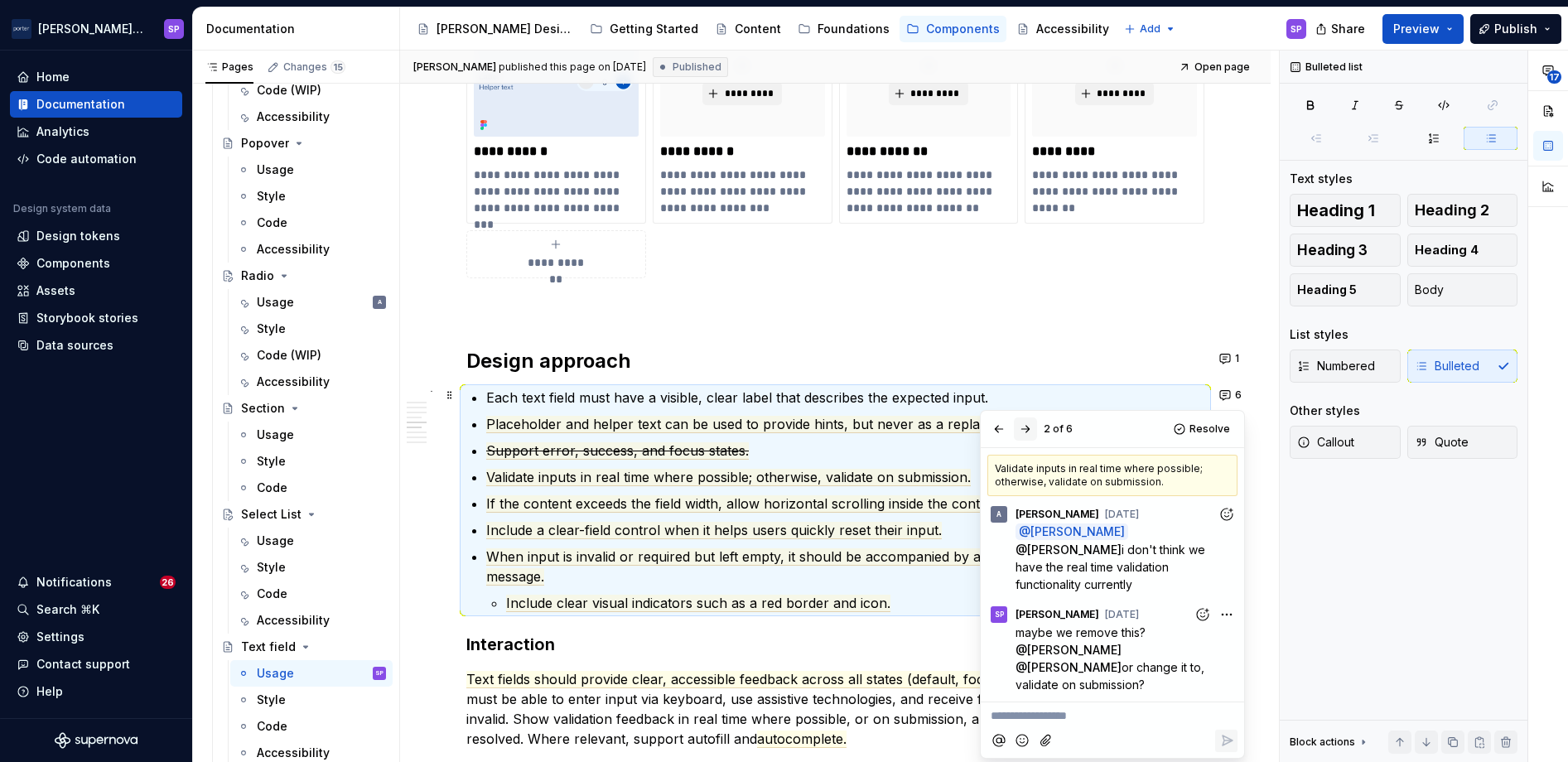
click at [1022, 431] on button "button" at bounding box center [1024, 428] width 23 height 23
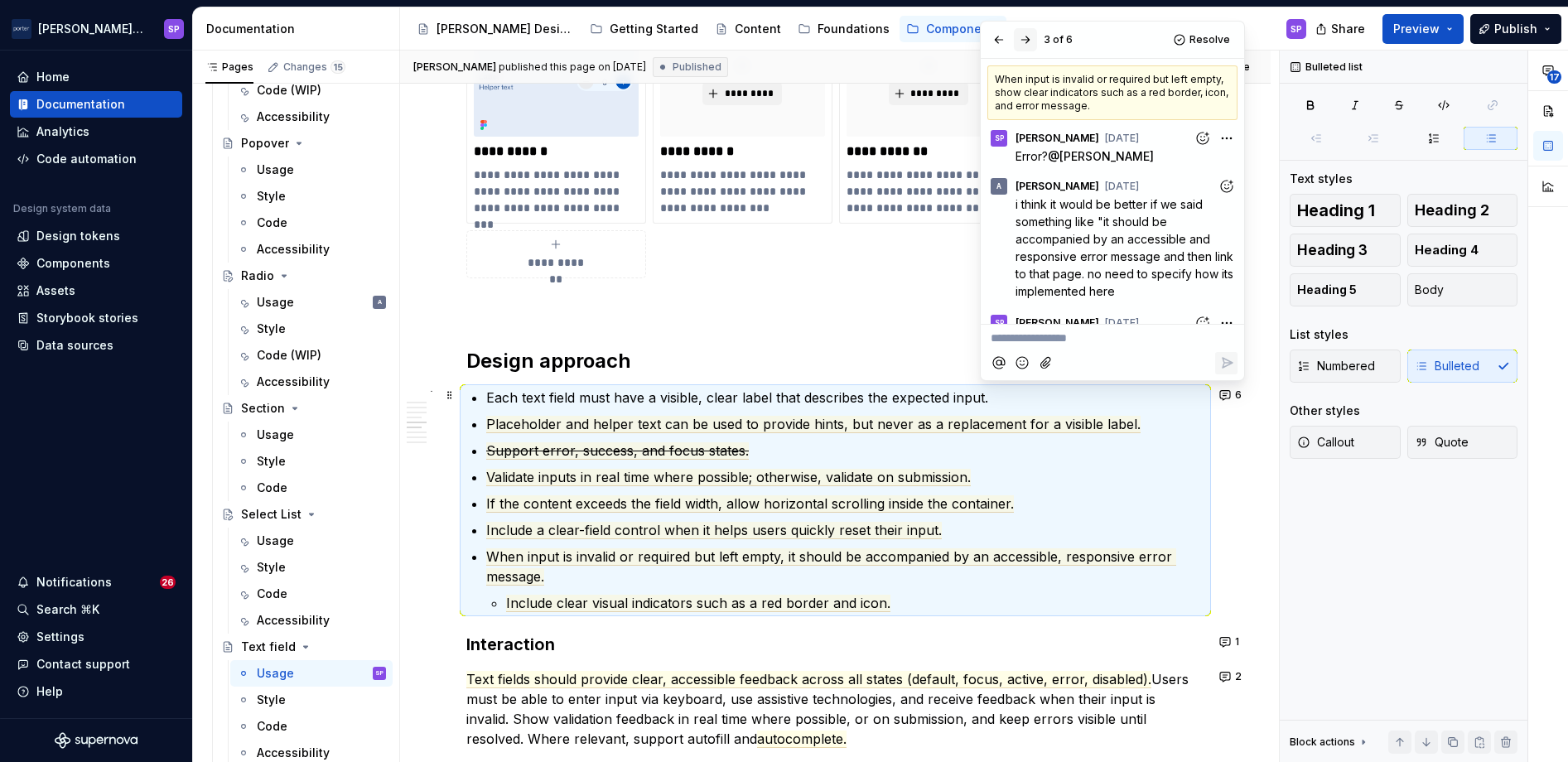
scroll to position [119, 0]
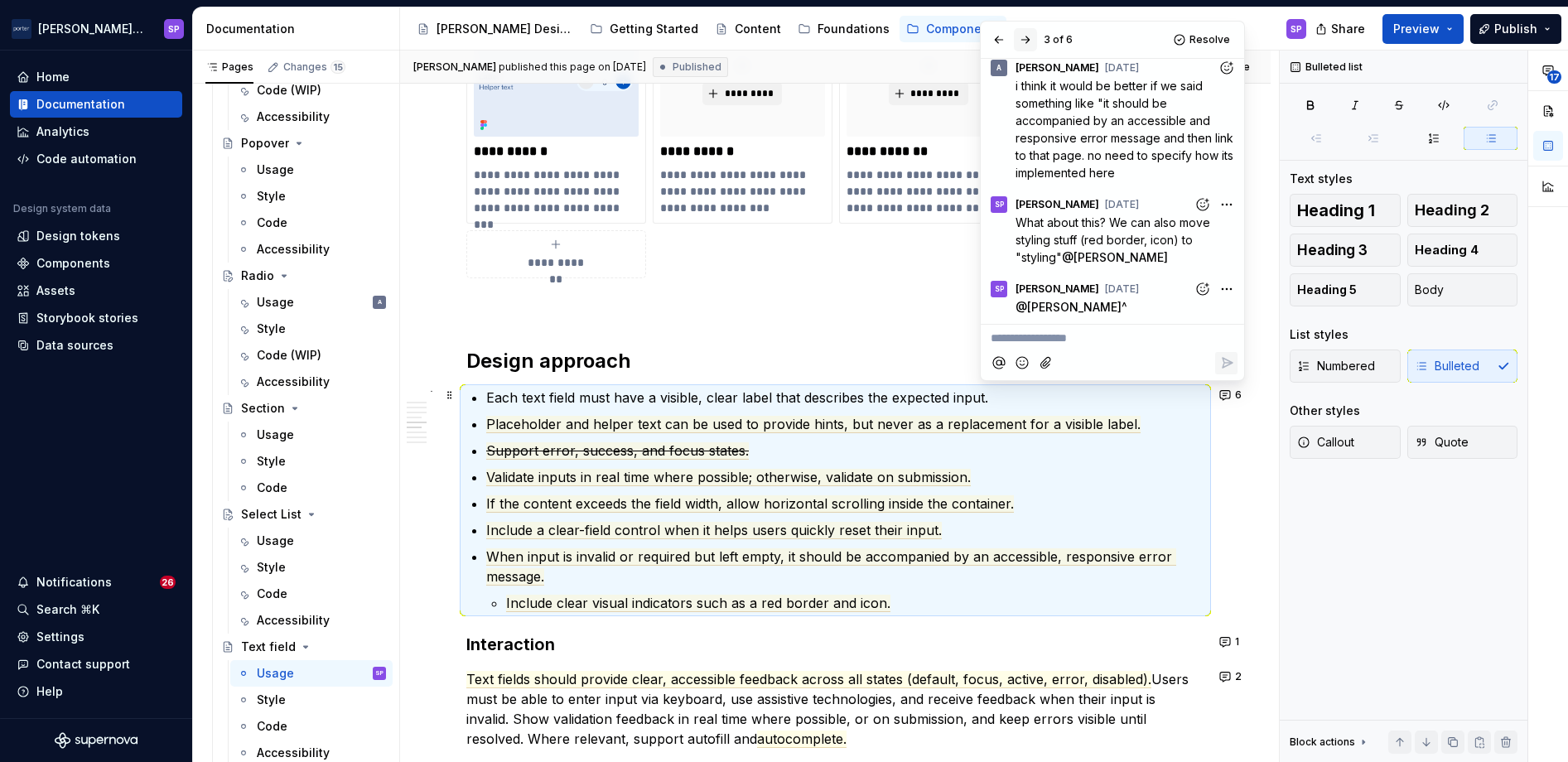
click at [1030, 45] on button "button" at bounding box center [1024, 40] width 23 height 23
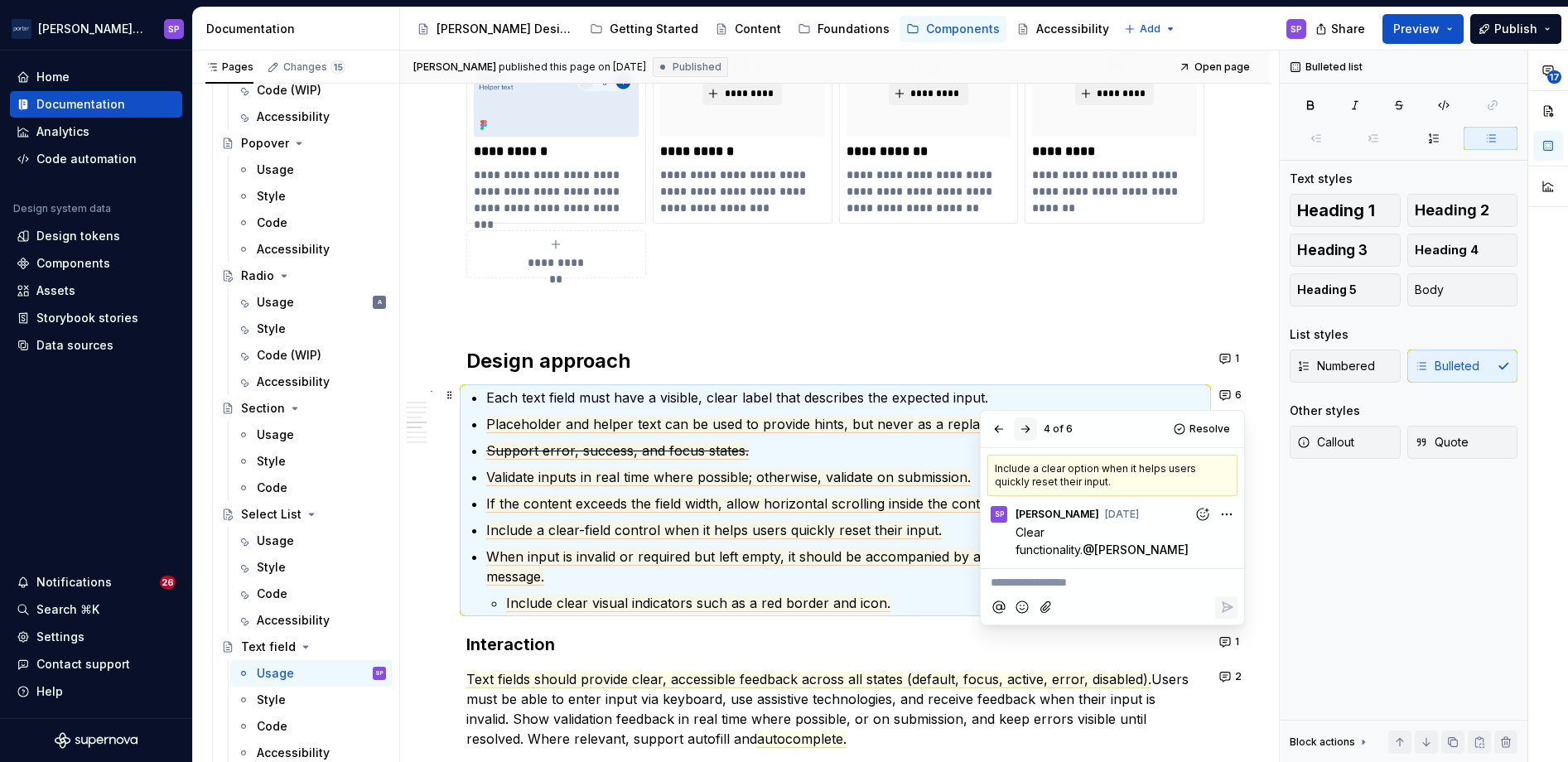
scroll to position [0, 0]
click at [1035, 434] on button "button" at bounding box center [1024, 428] width 23 height 23
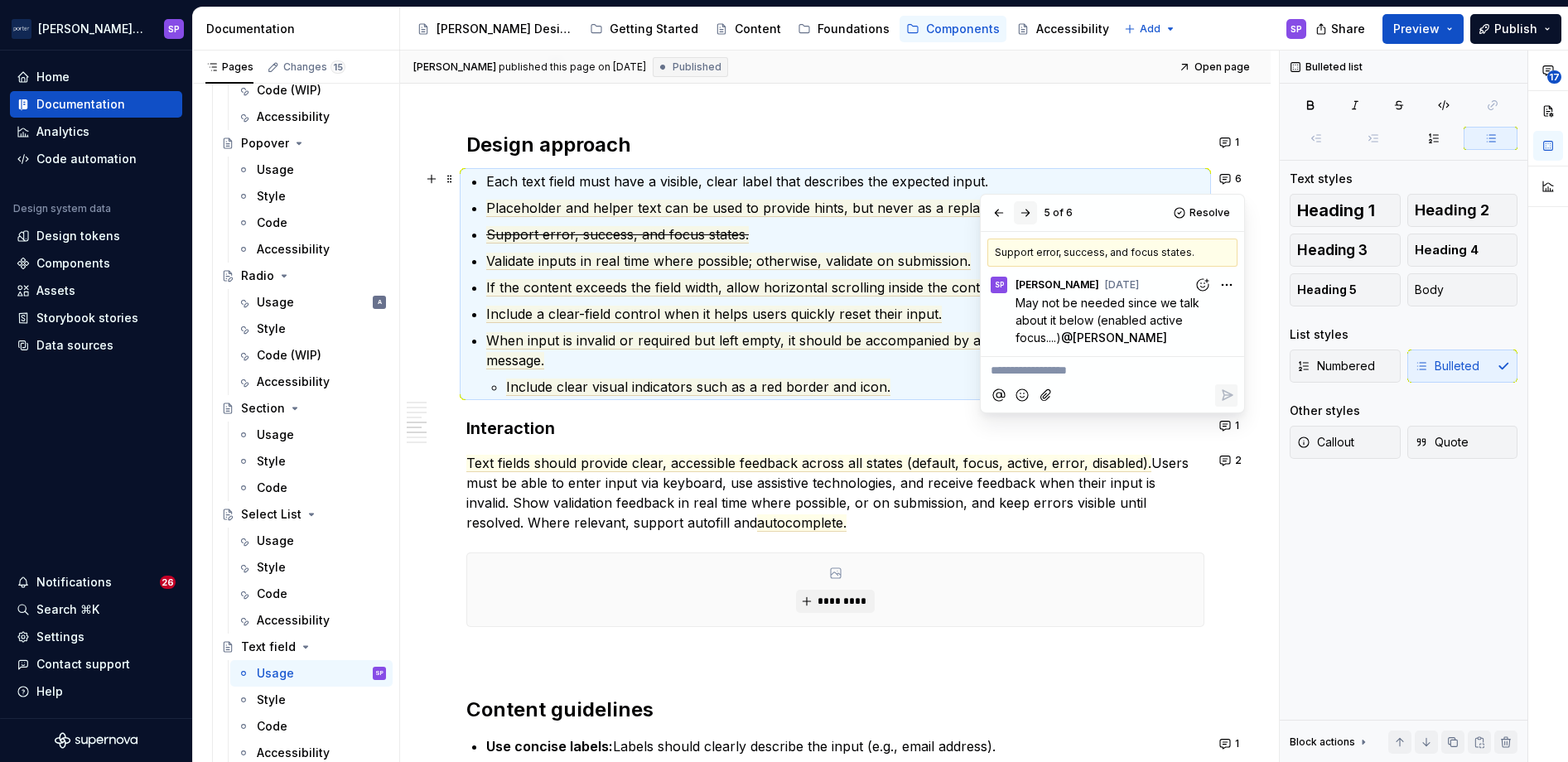
click at [1024, 212] on button "button" at bounding box center [1024, 212] width 23 height 23
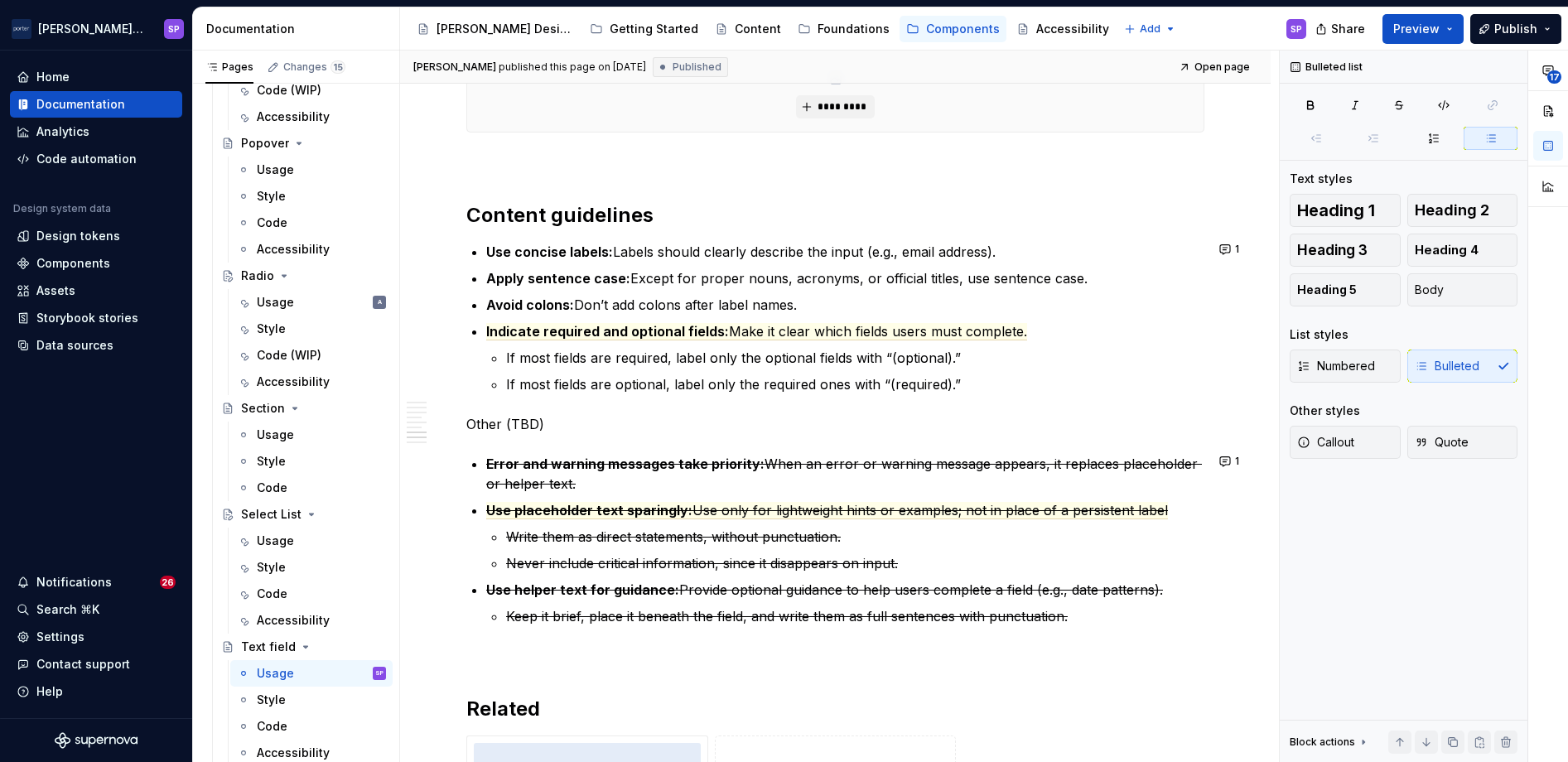
scroll to position [2243, 0]
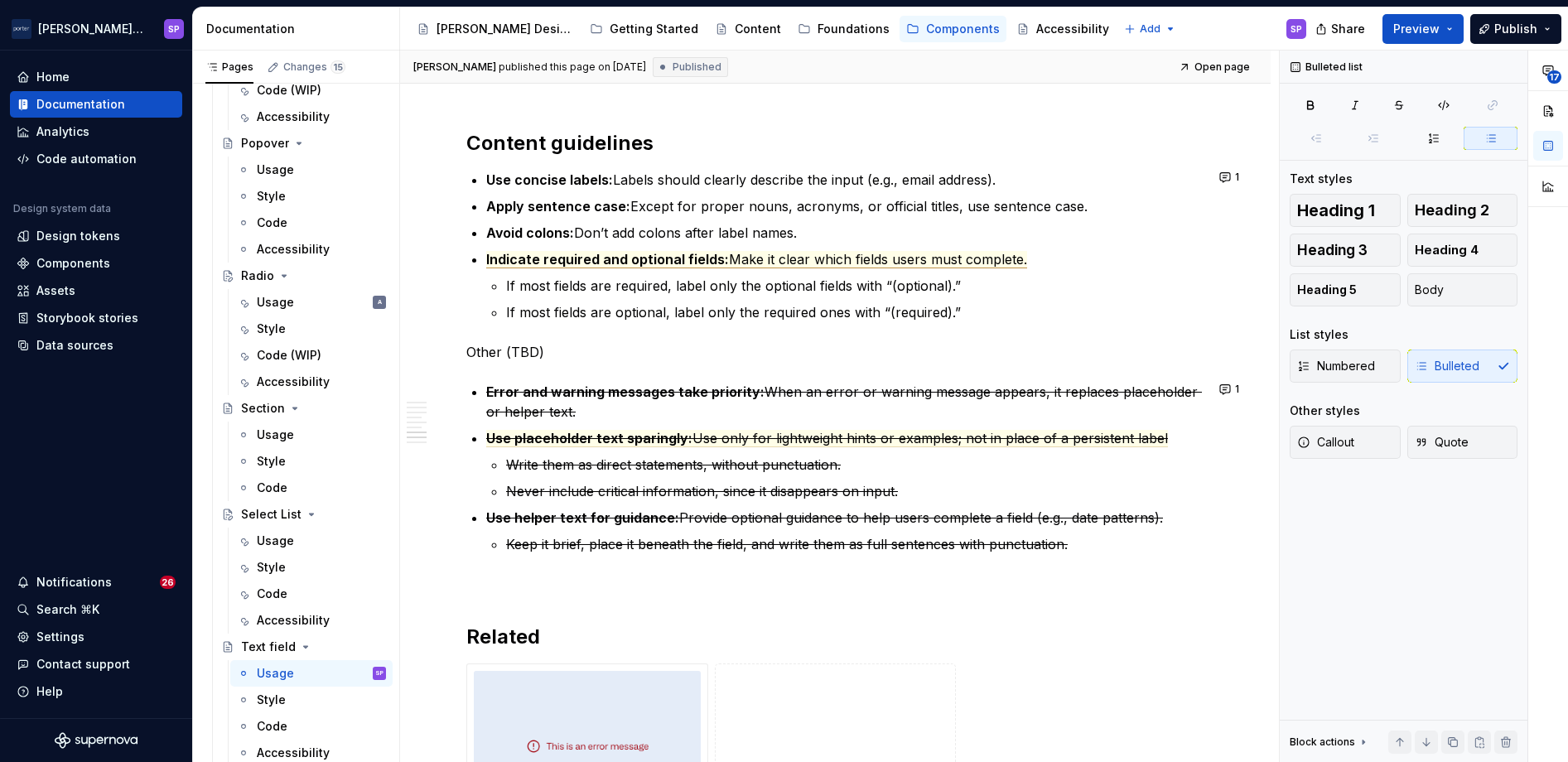
click at [761, 263] on span "Make it clear which fields users must complete." at bounding box center [878, 259] width 298 height 17
click at [1228, 169] on button "1" at bounding box center [1230, 176] width 32 height 23
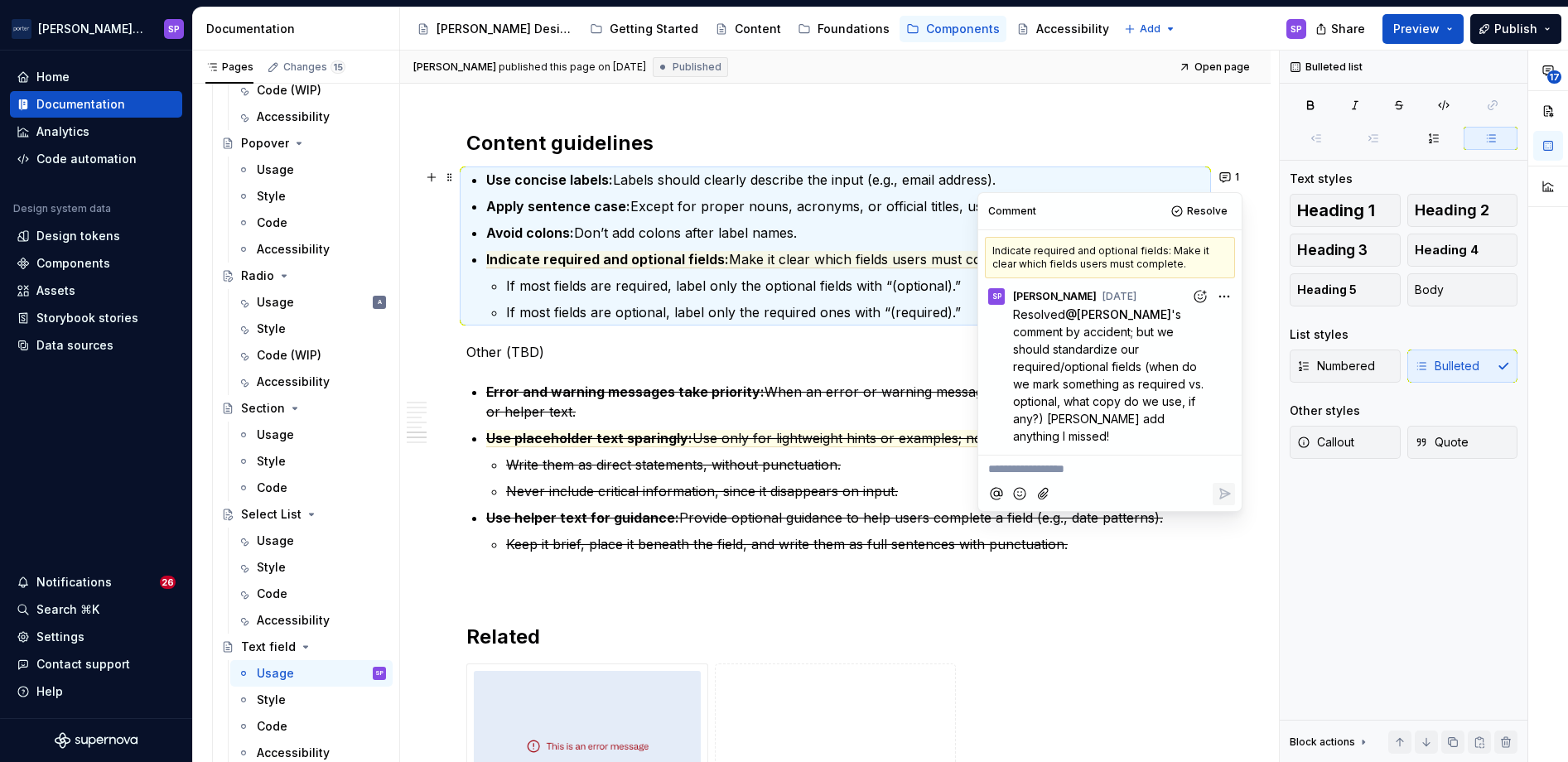
click at [893, 461] on p "Write them as direct statements, without punctuation." at bounding box center [854, 464] width 698 height 20
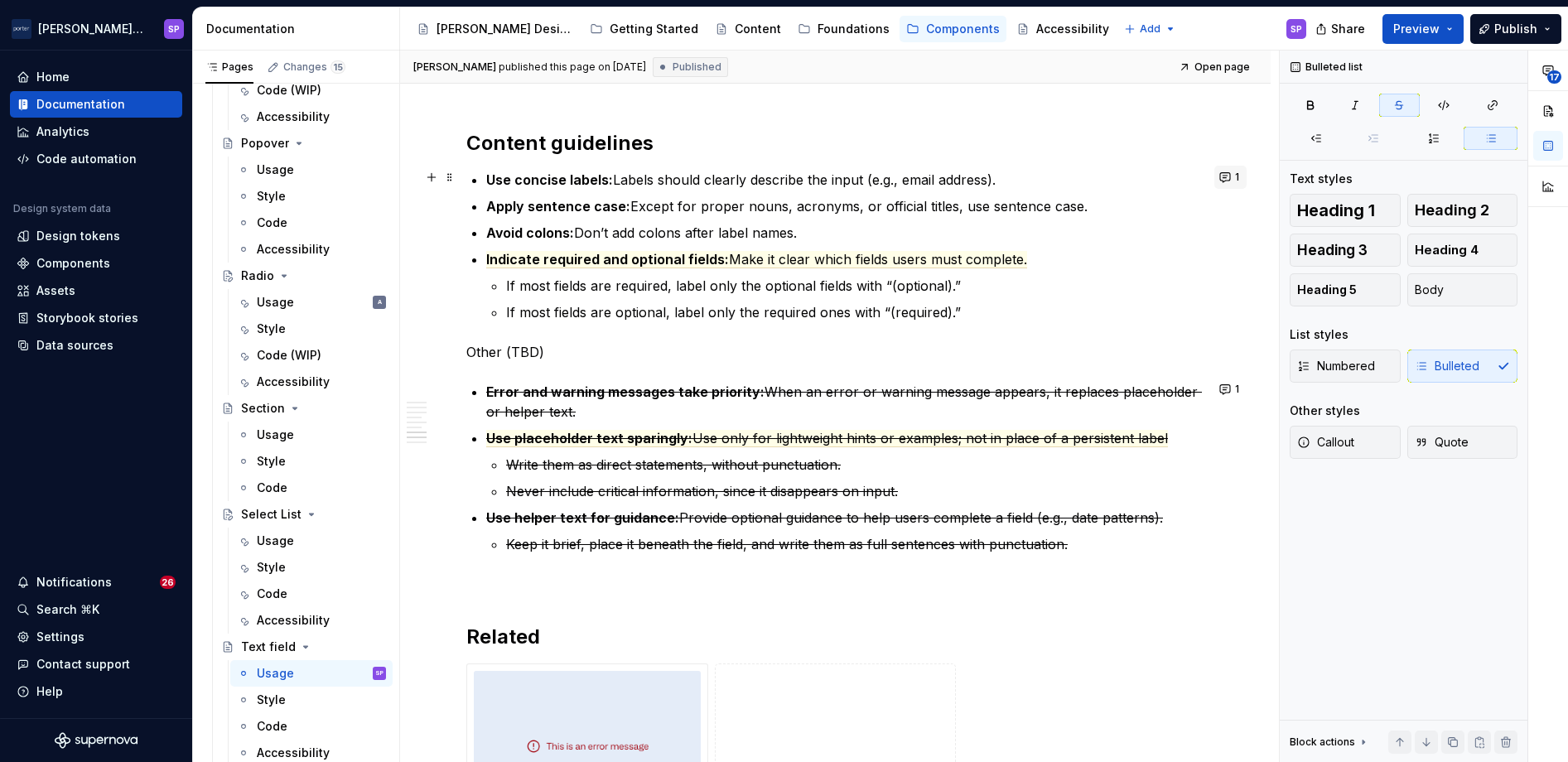
click at [1235, 178] on span "1" at bounding box center [1237, 177] width 5 height 13
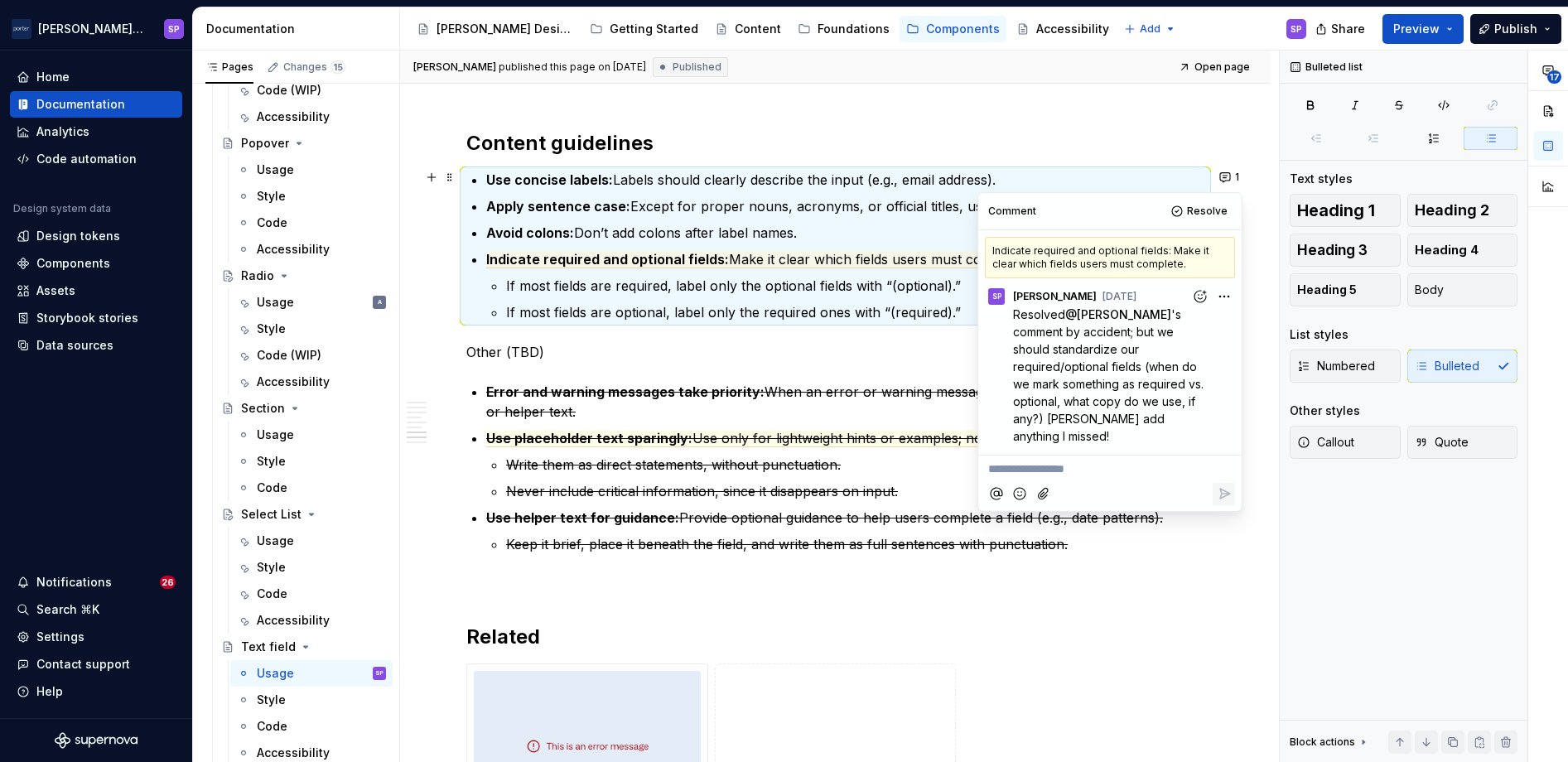
click at [728, 470] on s "Write them as direct statements, without punctuation." at bounding box center [673, 464] width 335 height 17
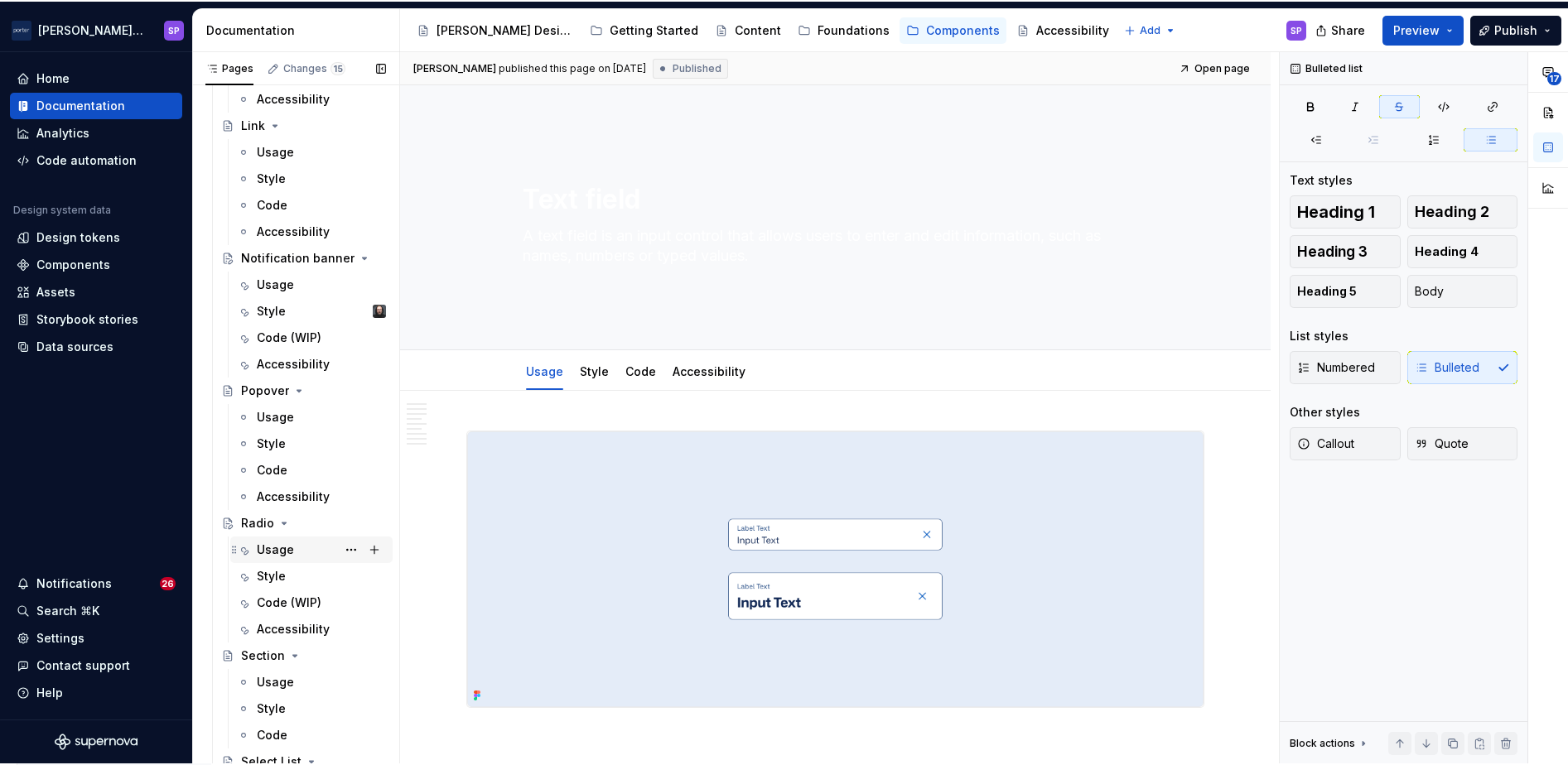
scroll to position [1067, 0]
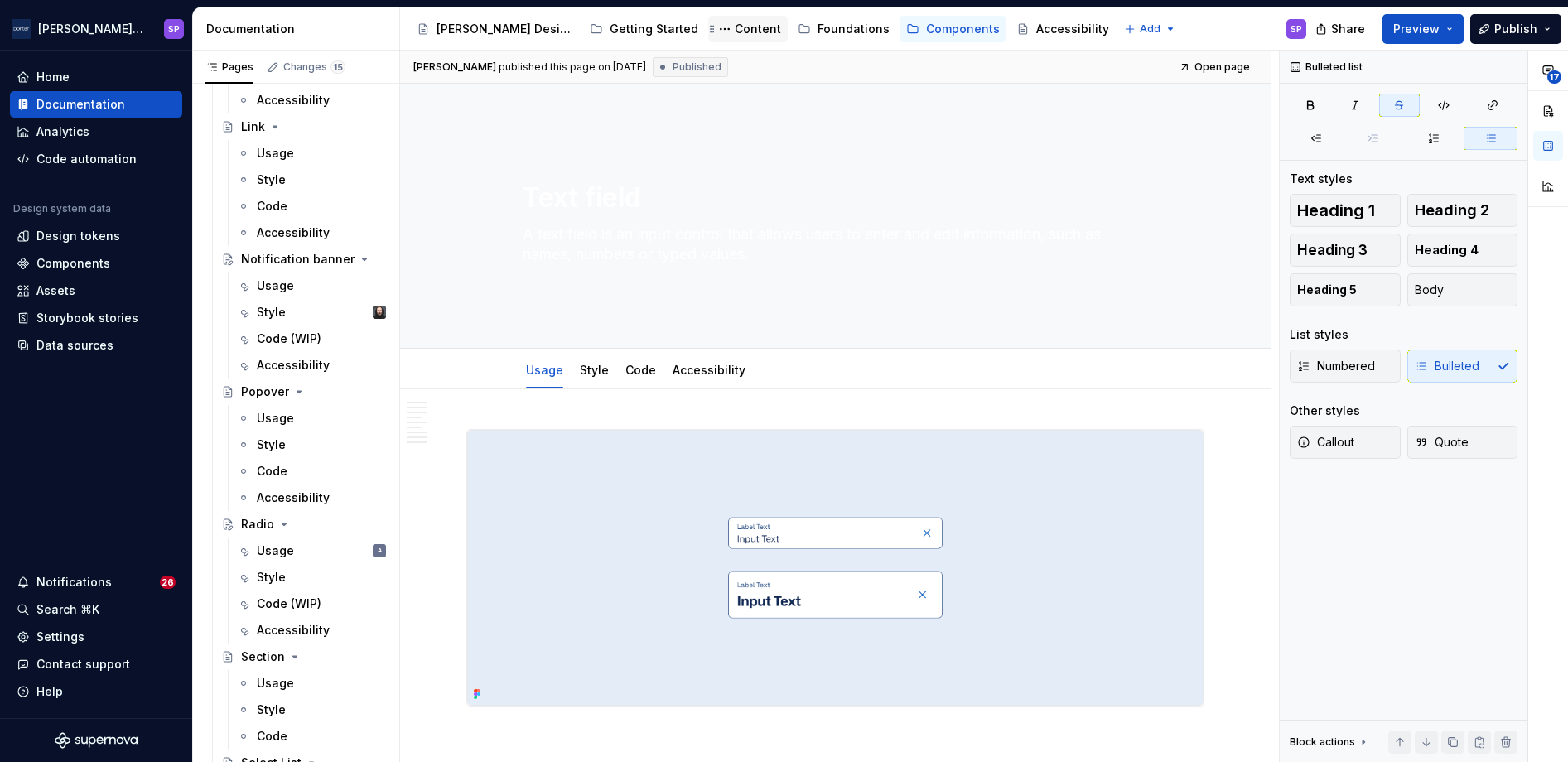
click at [280, 288] on div "Usage" at bounding box center [275, 286] width 38 height 17
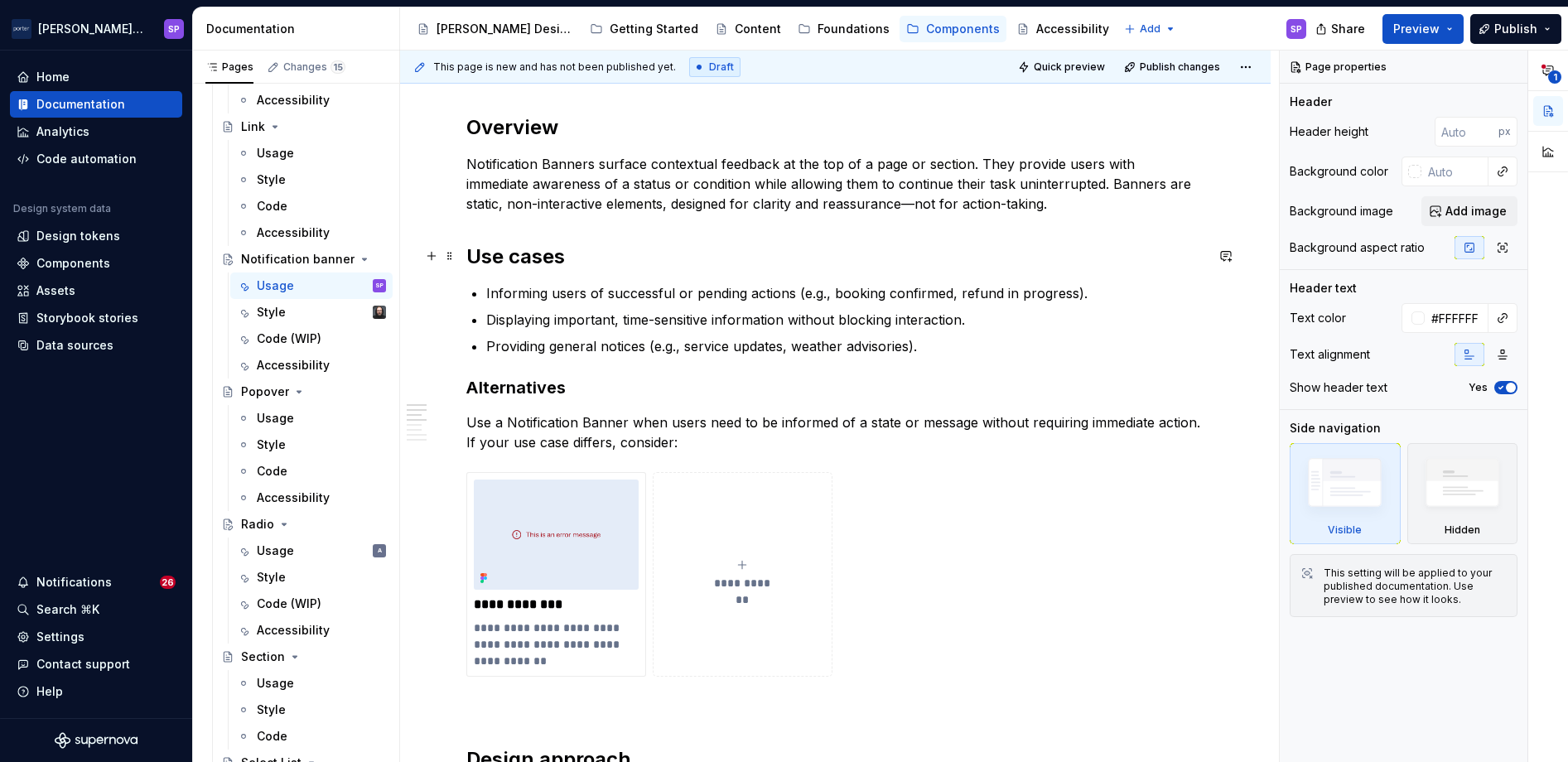
scroll to position [881, 0]
click at [564, 208] on p "Notification Banners surface contextual feedback at the top of a page or sectio…" at bounding box center [835, 182] width 738 height 60
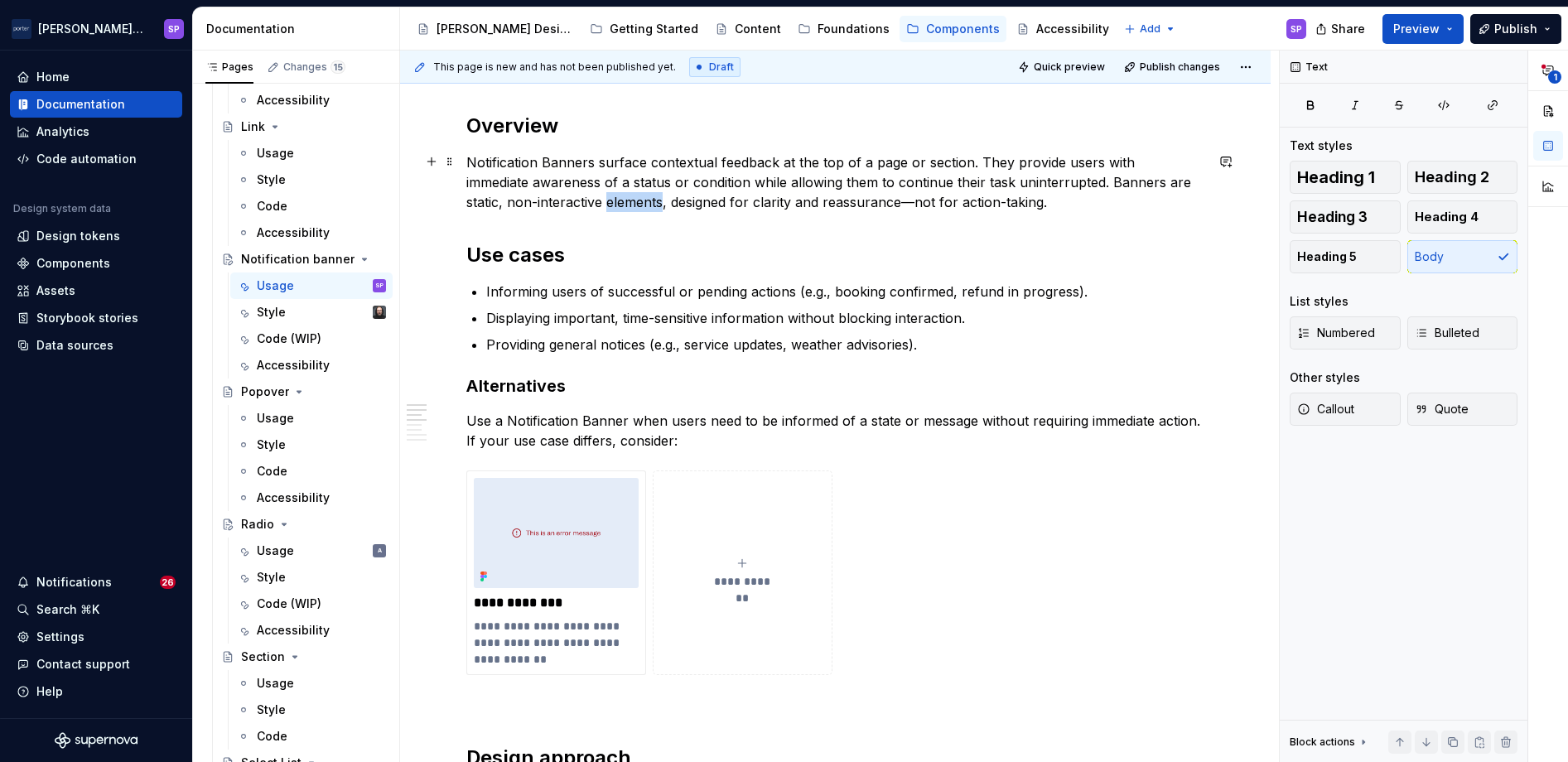
click at [564, 208] on p "Notification Banners surface contextual feedback at the top of a page or sectio…" at bounding box center [835, 182] width 738 height 60
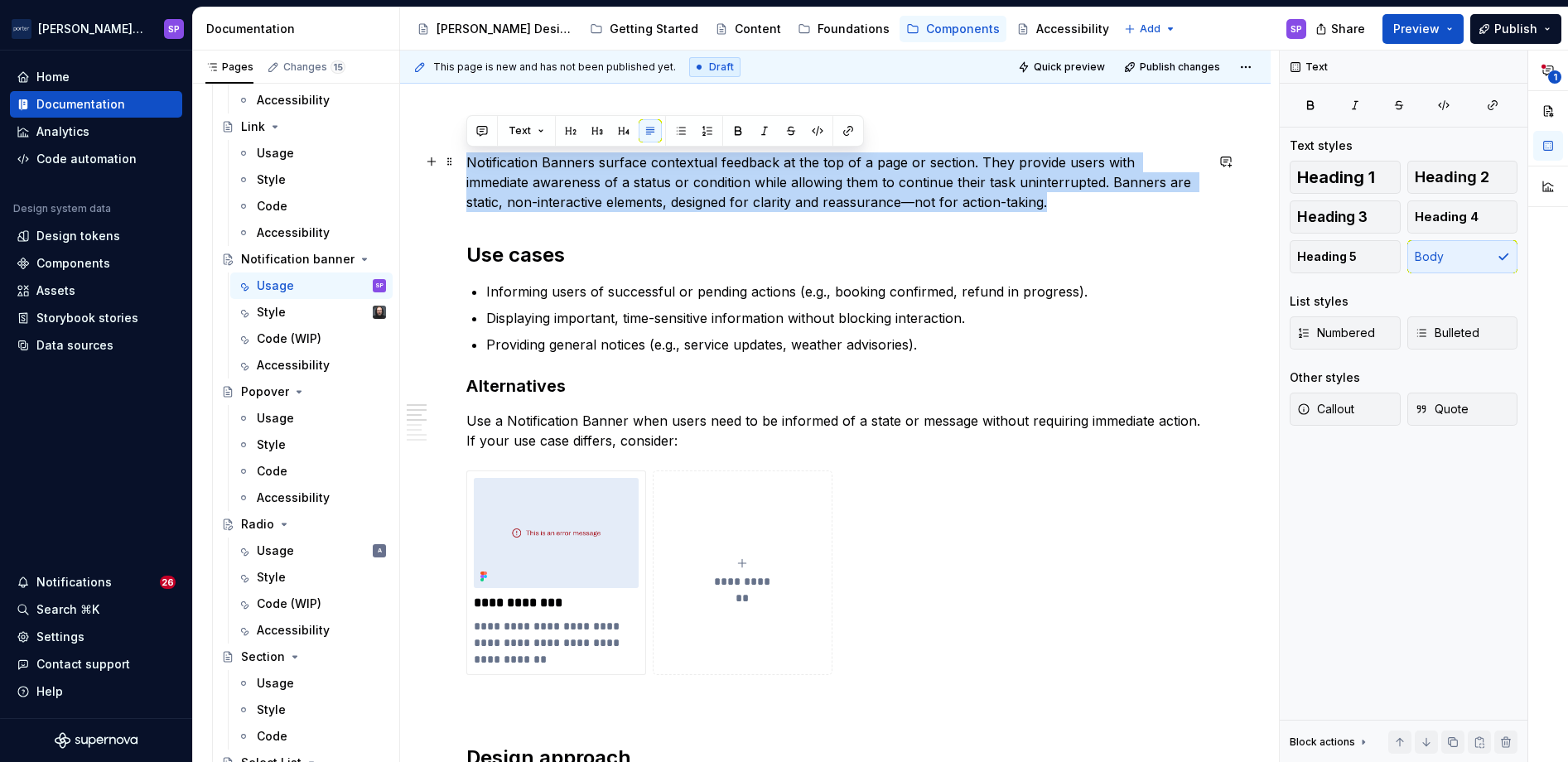
click at [564, 208] on p "Notification Banners surface contextual feedback at the top of a page or sectio…" at bounding box center [835, 182] width 738 height 60
click at [591, 190] on p "Notification Banners surface contextual feedback at the top of a page or sectio…" at bounding box center [835, 182] width 738 height 60
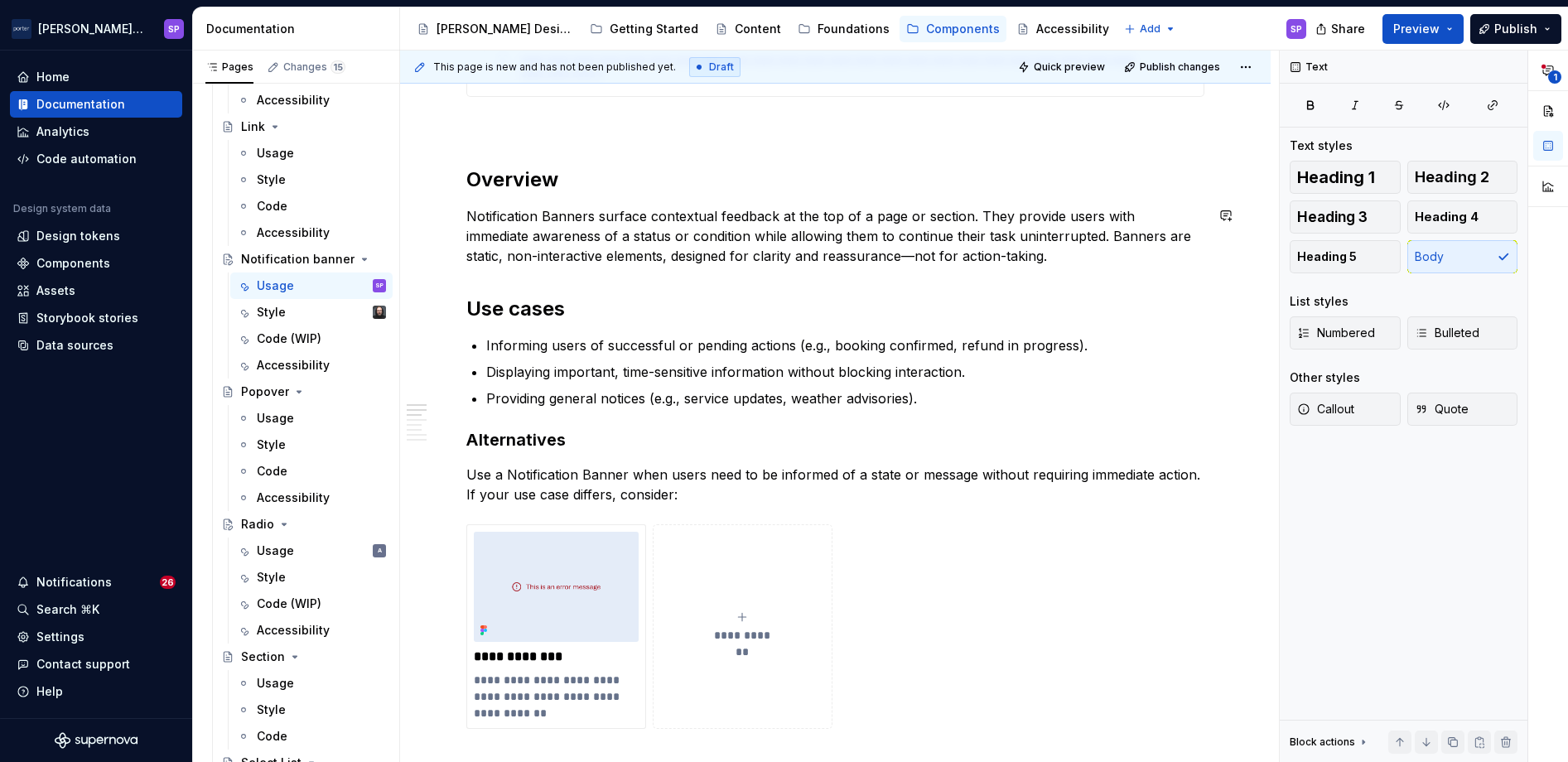
scroll to position [826, 0]
click at [526, 305] on h2 "Use cases" at bounding box center [835, 309] width 738 height 27
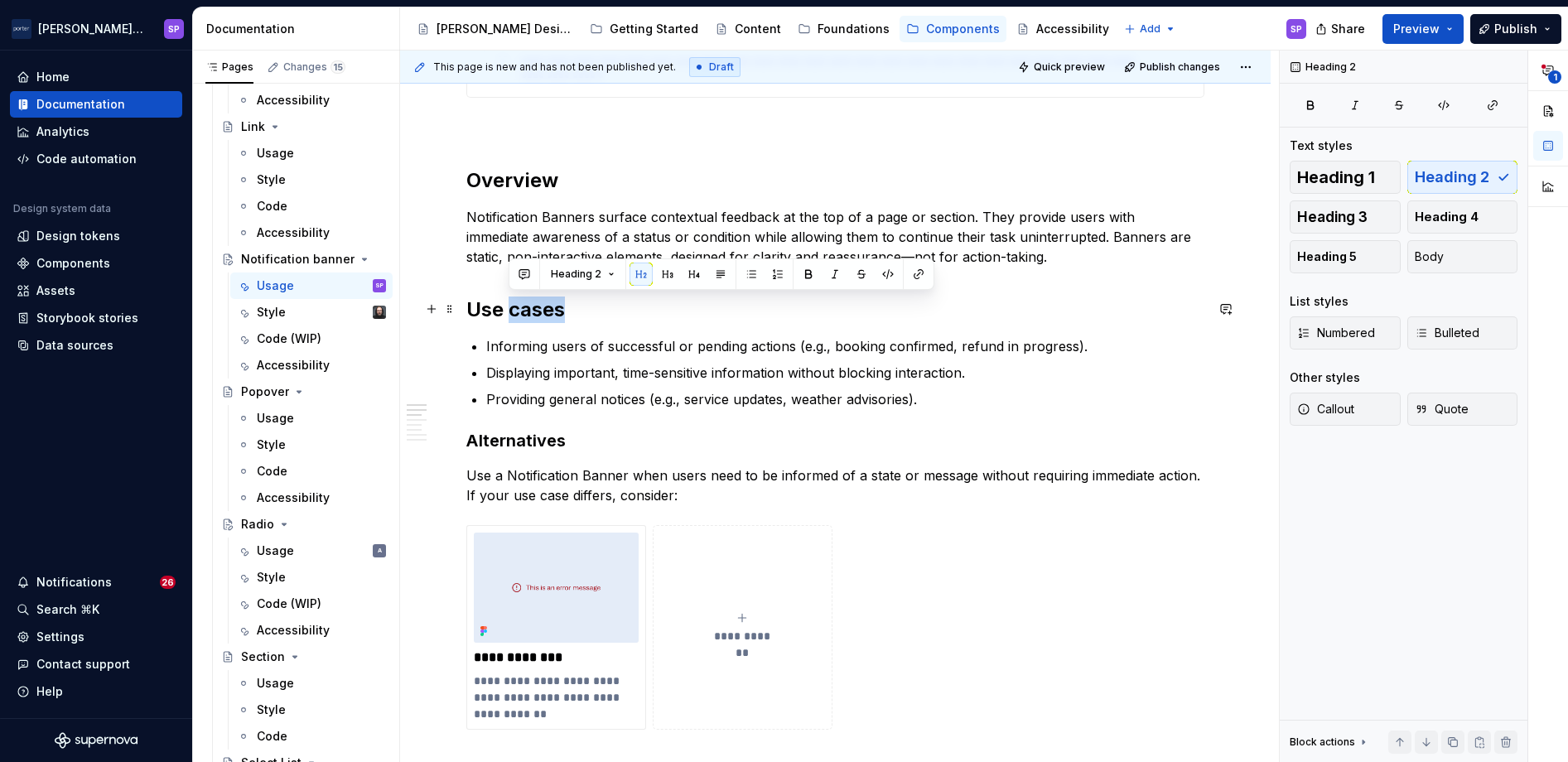
click at [526, 305] on h2 "Use cases" at bounding box center [835, 309] width 738 height 27
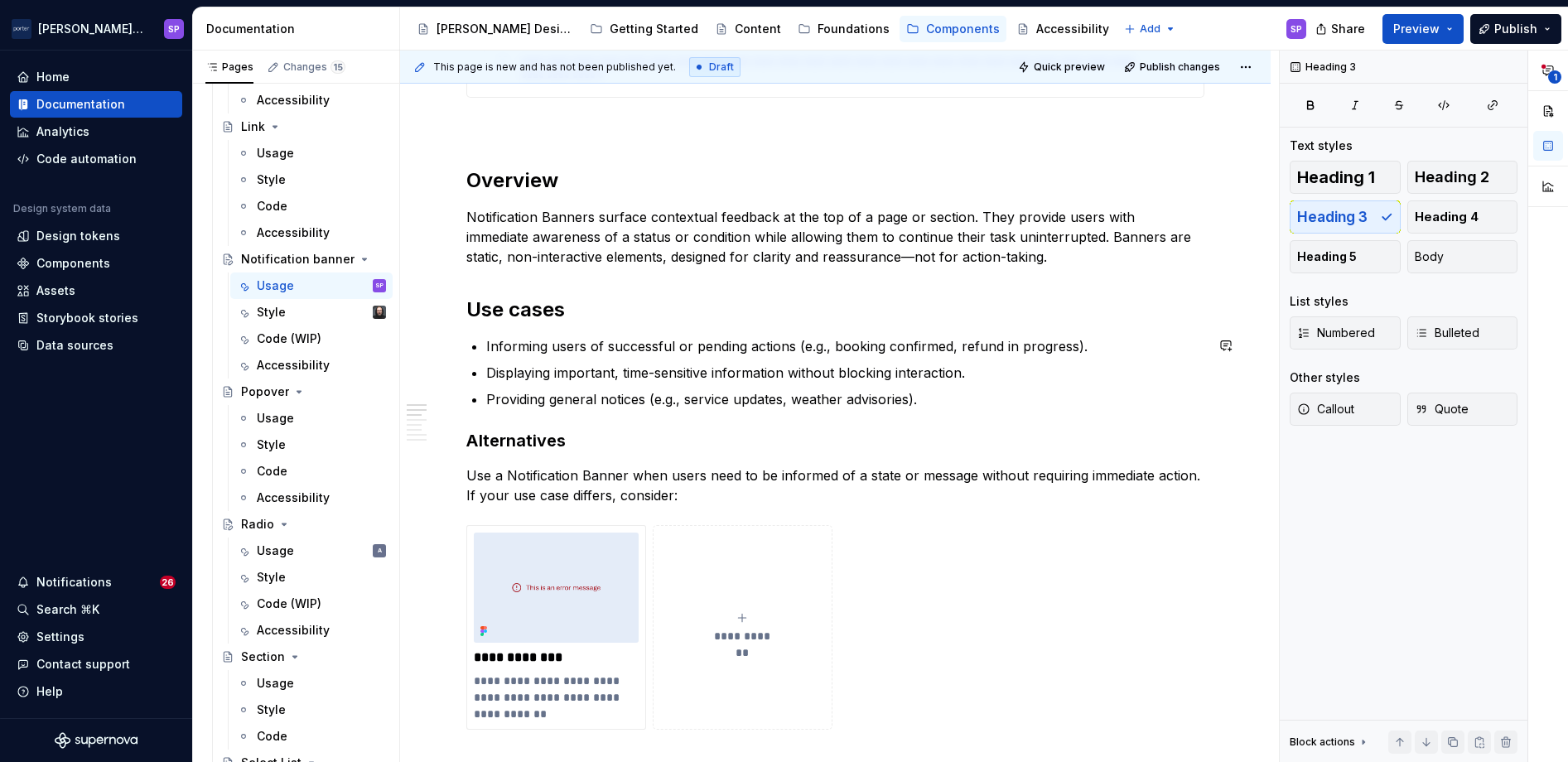
click at [567, 419] on div "**********" at bounding box center [835, 729] width 738 height 2417
click at [641, 360] on ul "Informing users of successful or pending actions (e.g., booking confirmed, refu…" at bounding box center [845, 372] width 718 height 73
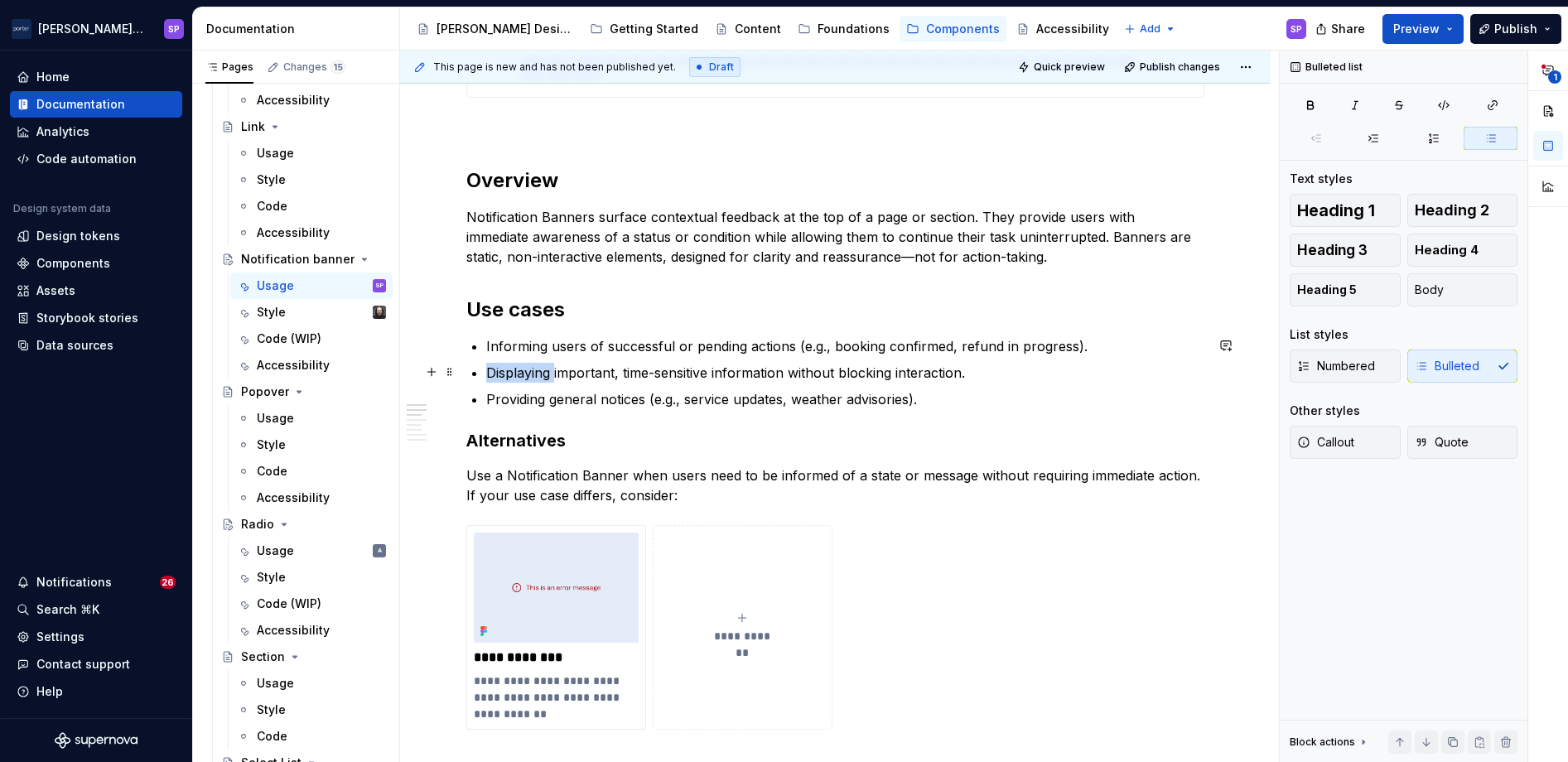
click at [641, 360] on ul "Informing users of successful or pending actions (e.g., booking confirmed, refu…" at bounding box center [845, 372] width 718 height 73
click at [763, 379] on p "Displaying important, time-sensitive information without blocking interaction." at bounding box center [845, 373] width 718 height 20
click at [768, 440] on h3 "Alternatives" at bounding box center [835, 440] width 738 height 23
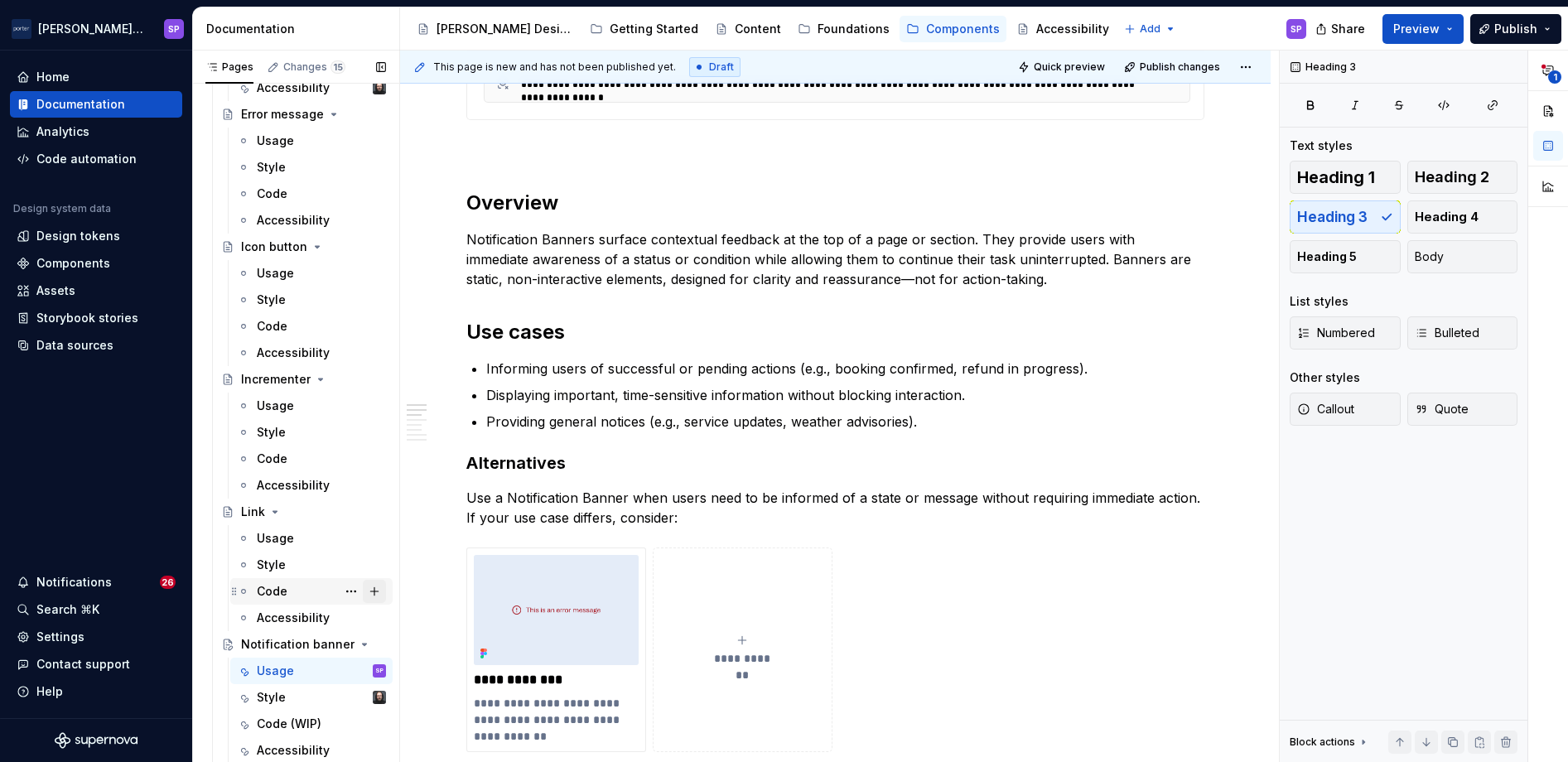
scroll to position [360, 0]
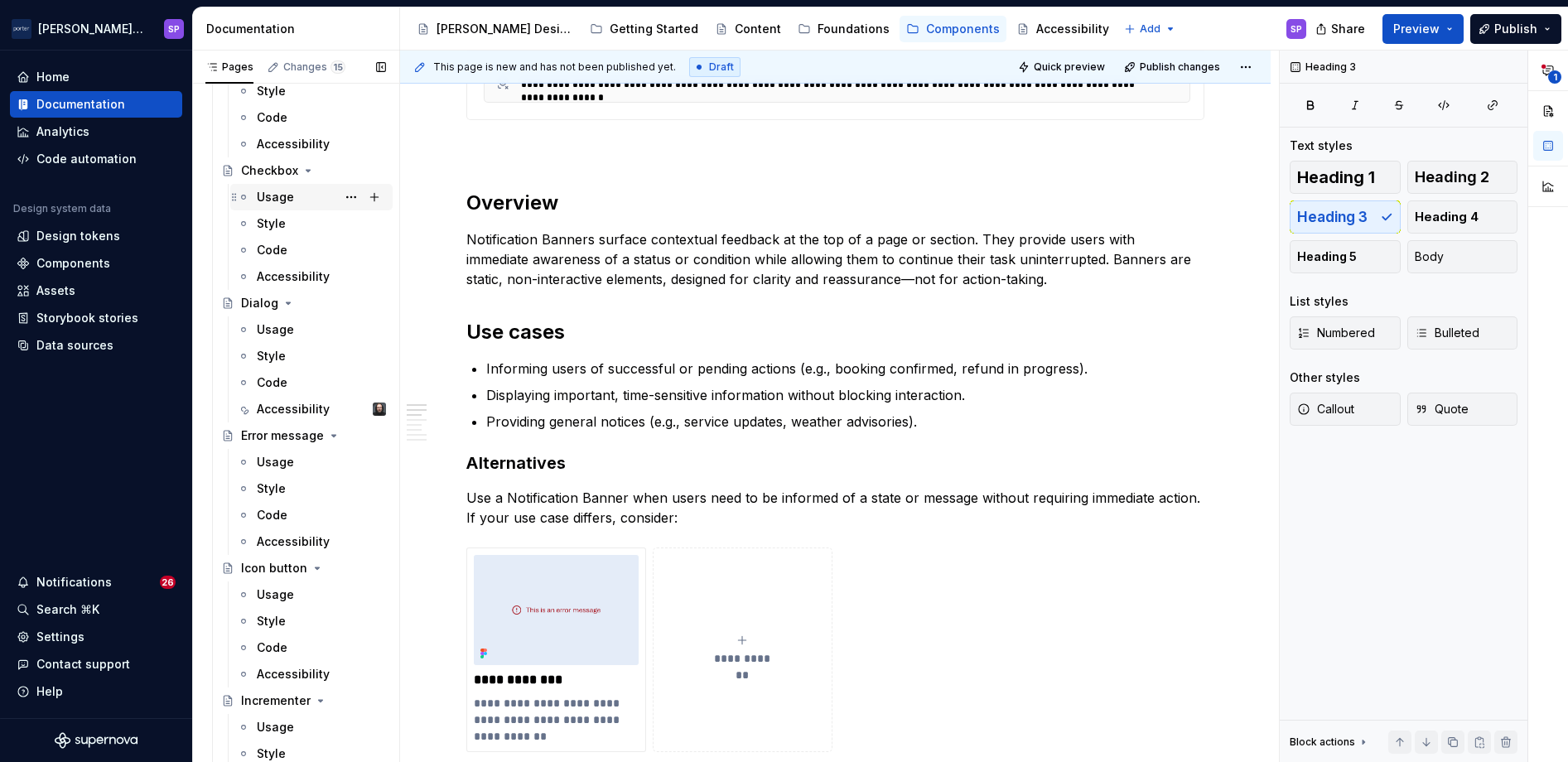
click at [276, 198] on div "Usage" at bounding box center [275, 197] width 38 height 17
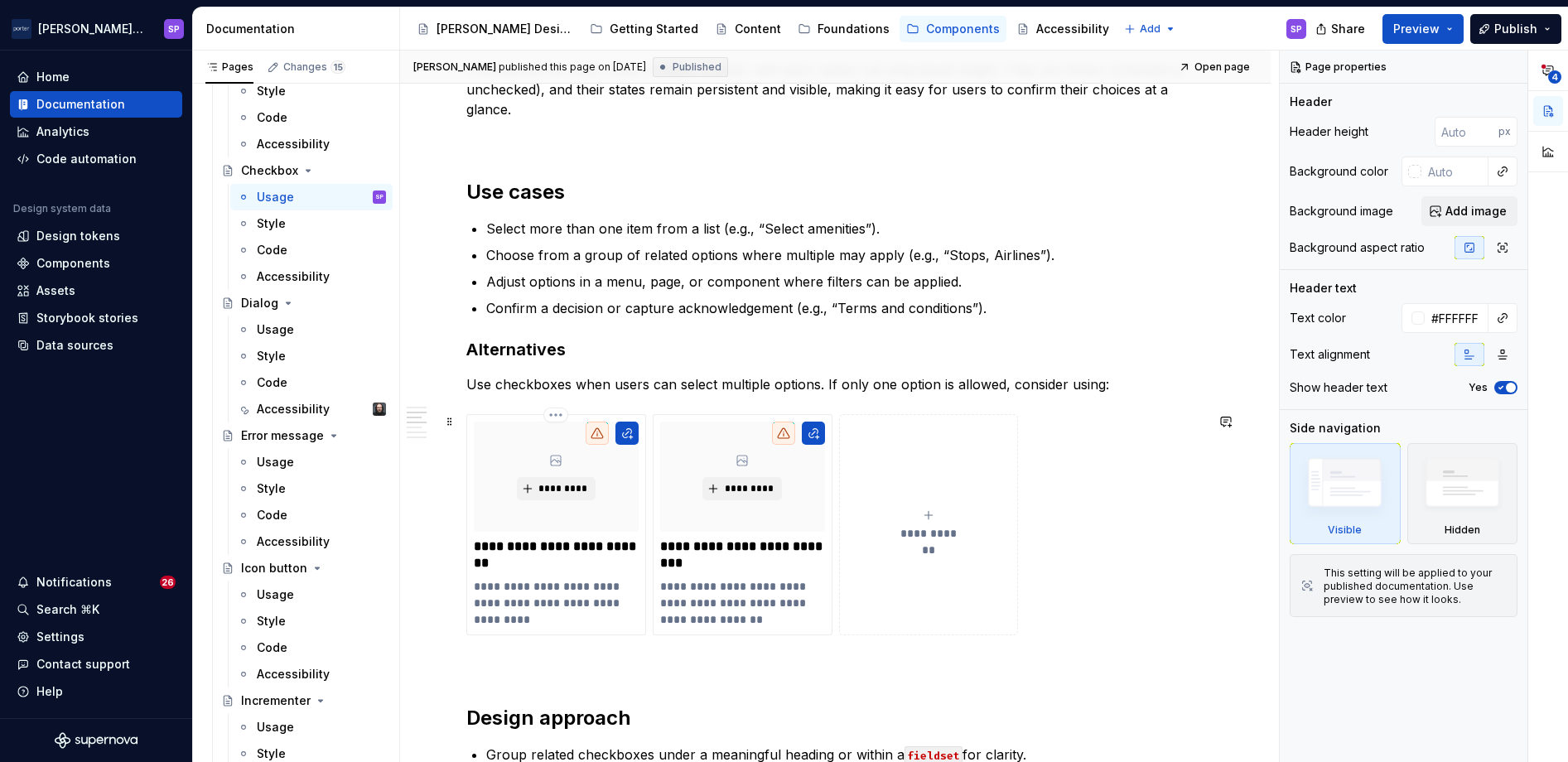
scroll to position [956, 0]
click at [554, 597] on p "**********" at bounding box center [555, 600] width 164 height 50
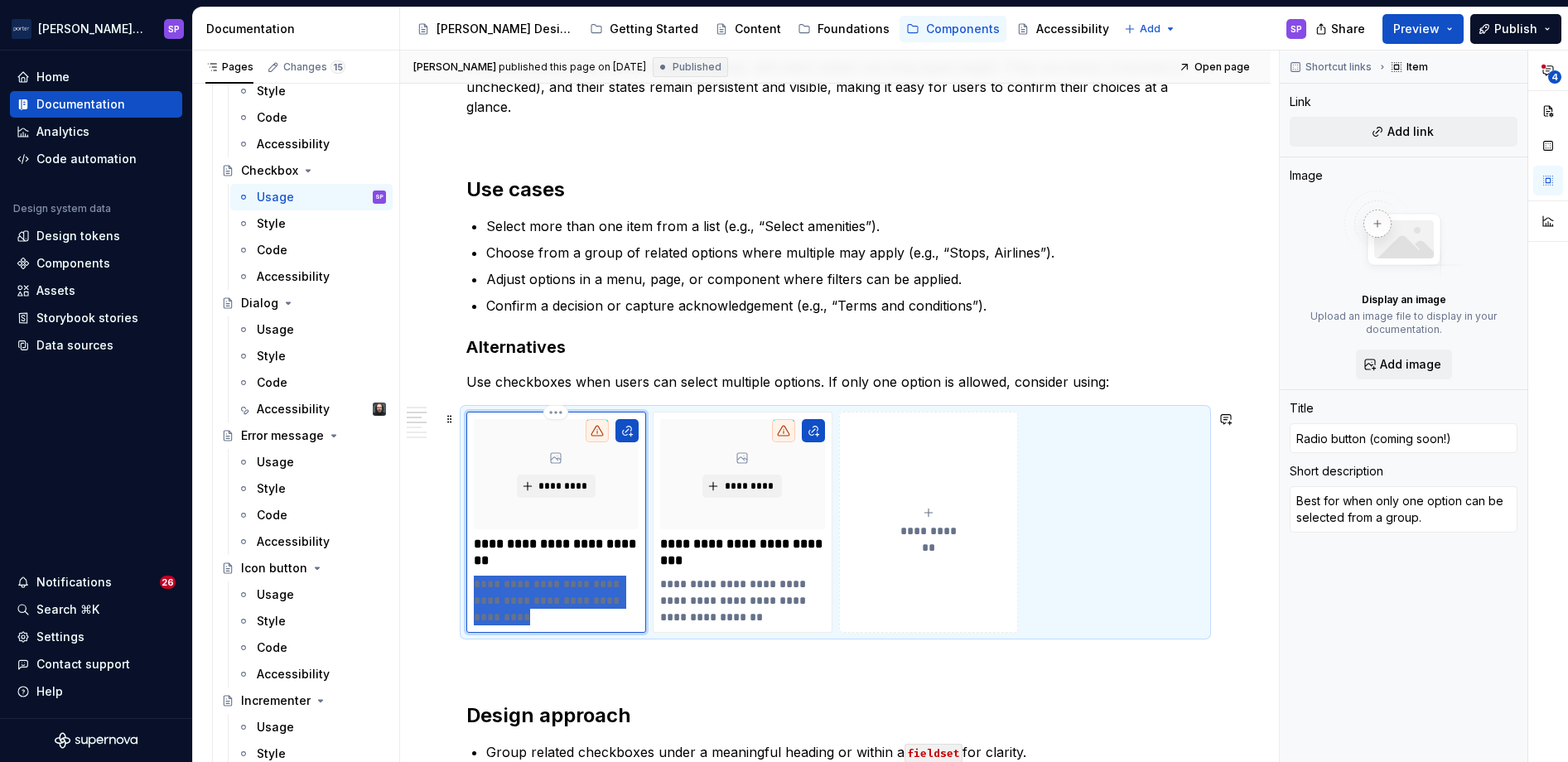
click at [554, 597] on p "**********" at bounding box center [555, 600] width 164 height 50
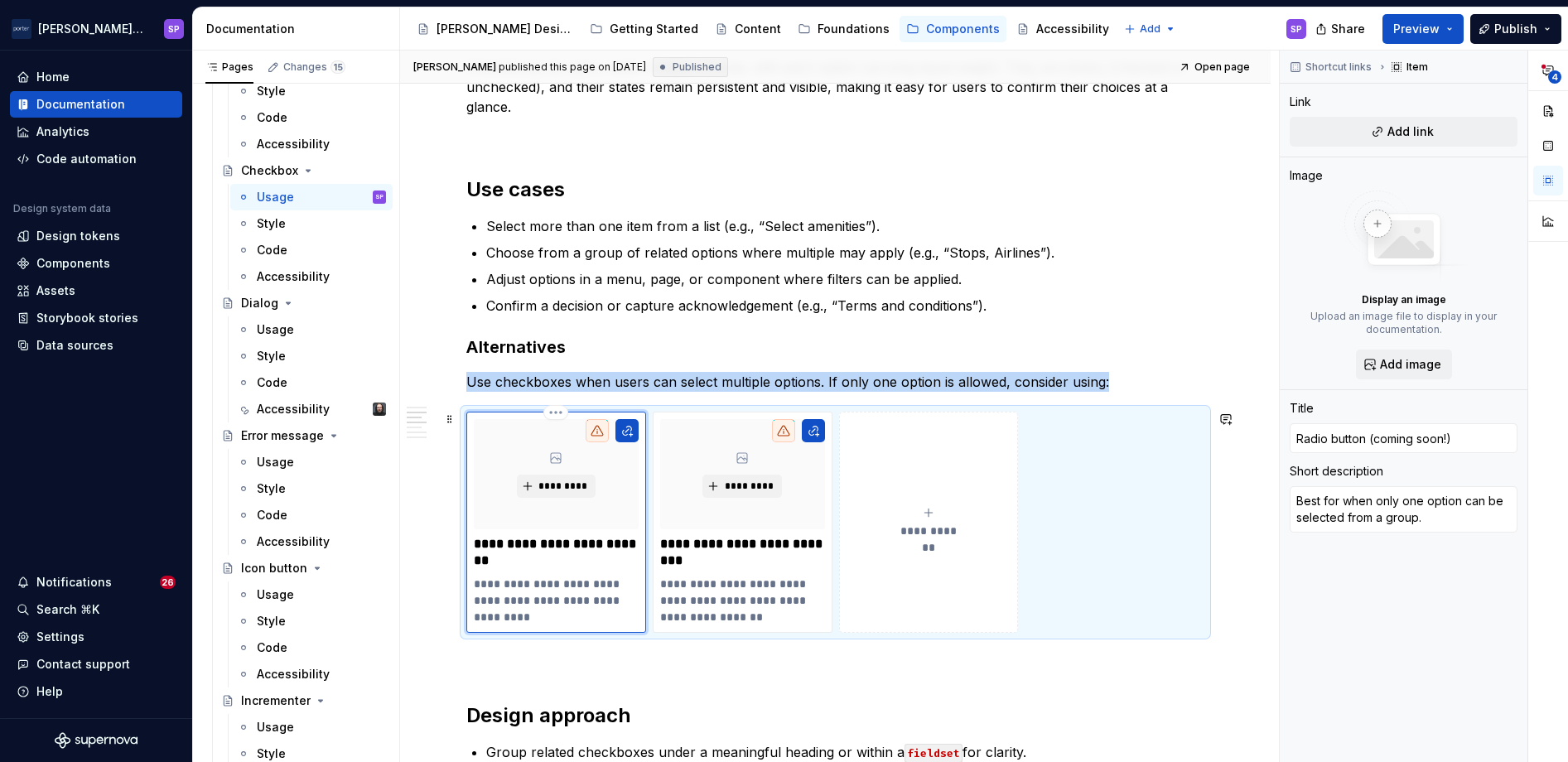
click at [618, 628] on div "**********" at bounding box center [555, 522] width 179 height 221
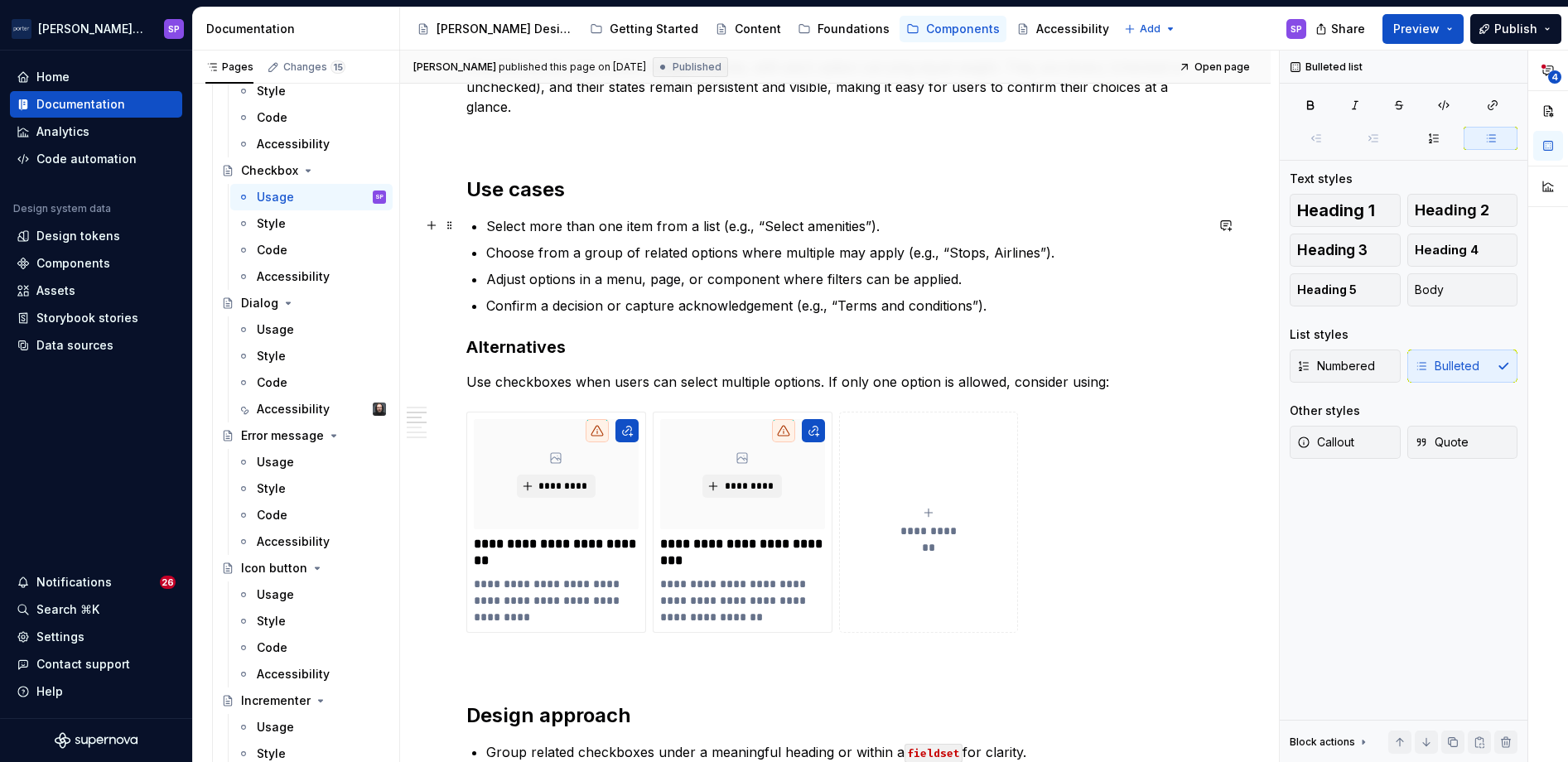
click at [513, 231] on p "Select more than one item from a list (e.g., “Select amenities”)." at bounding box center [845, 226] width 718 height 20
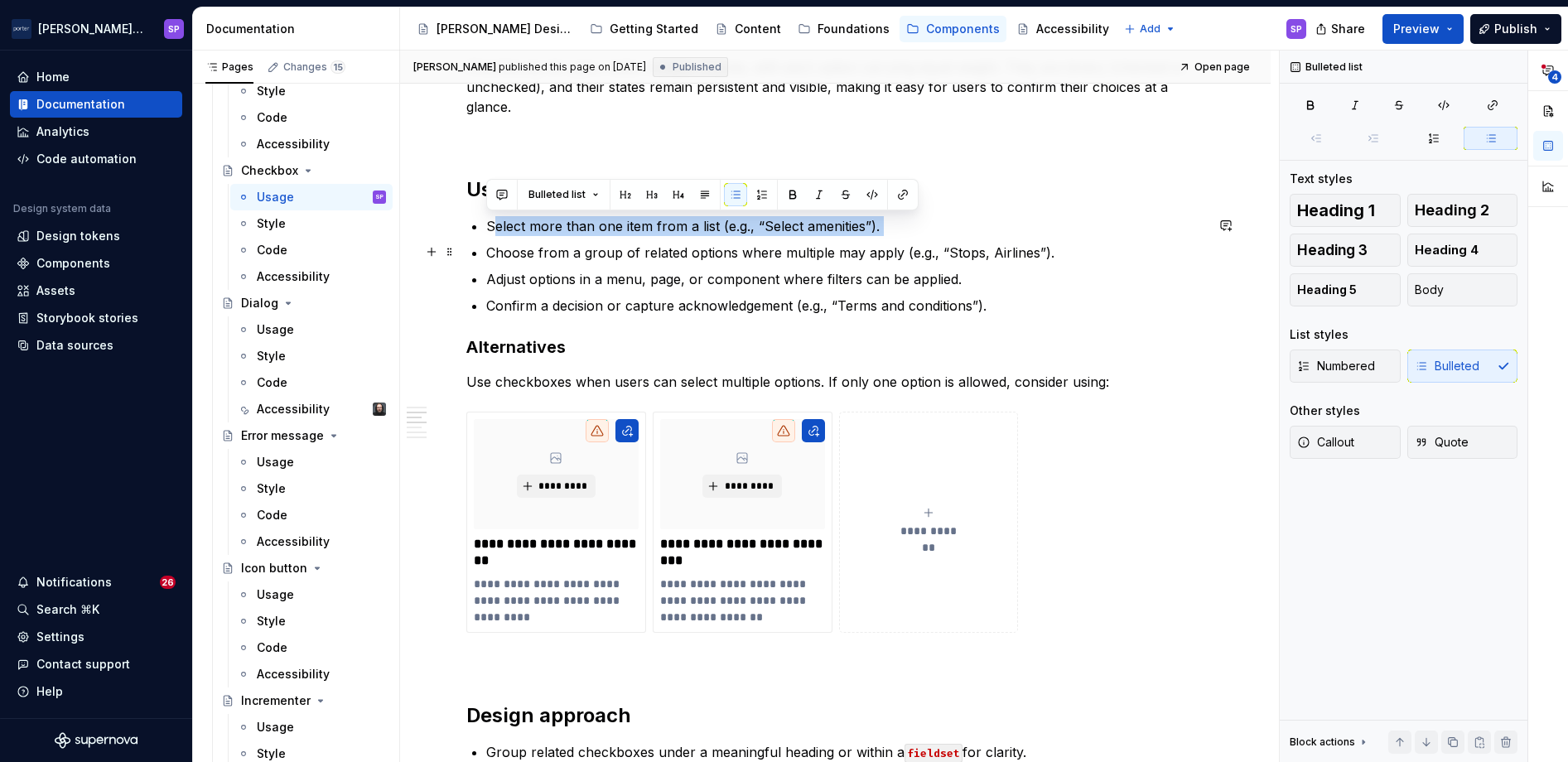
drag, startPoint x: 497, startPoint y: 231, endPoint x: 738, endPoint y: 233, distance: 241.0
click at [738, 233] on p "Select more than one item from a list (e.g., “Select amenities”)." at bounding box center [845, 226] width 718 height 20
click at [763, 262] on ul "Select more than one item from a list (e.g., “Select amenities”). Choose from a…" at bounding box center [845, 266] width 718 height 99
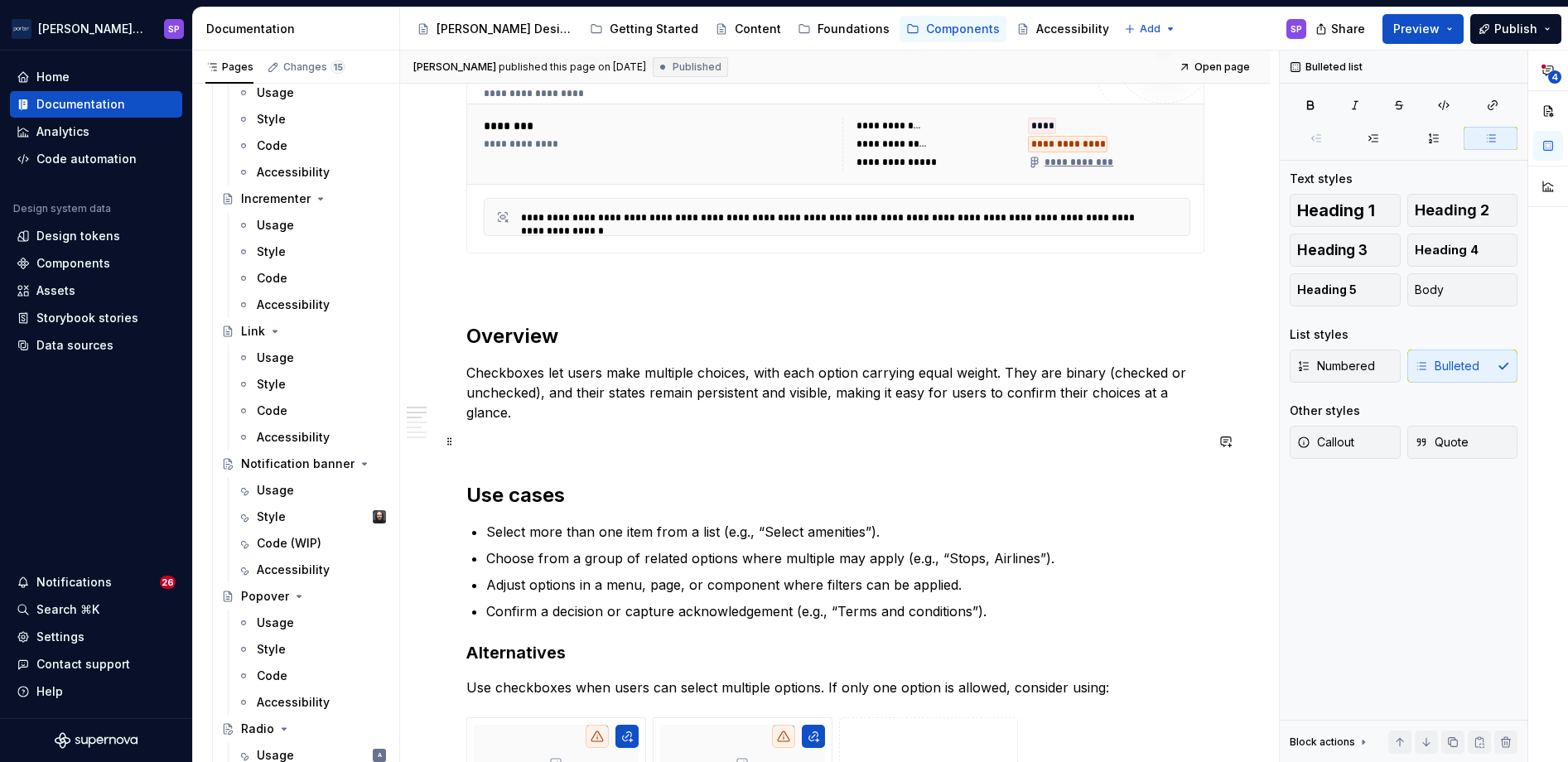
scroll to position [795, 0]
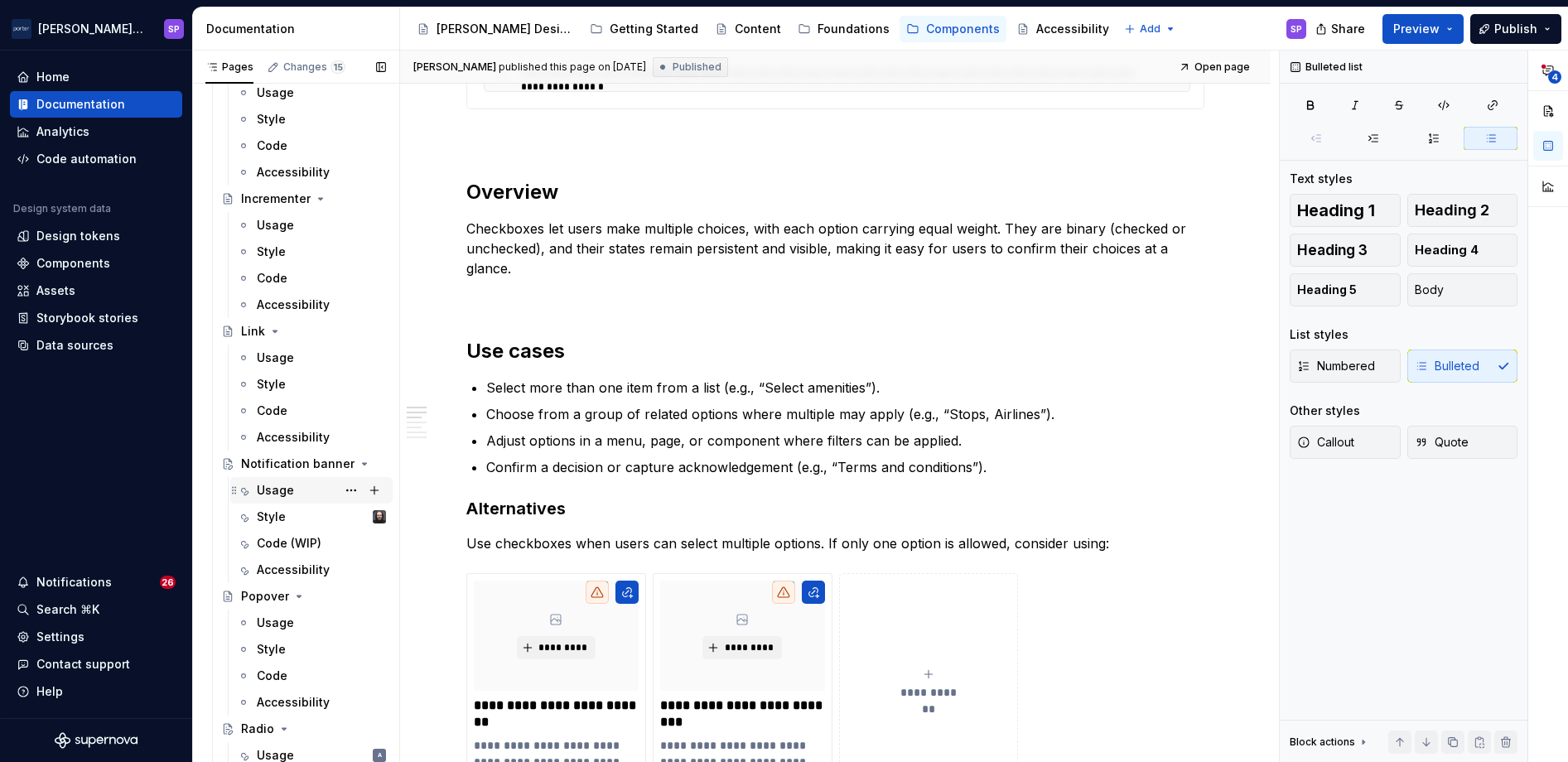
click at [263, 490] on div "Usage" at bounding box center [275, 490] width 38 height 17
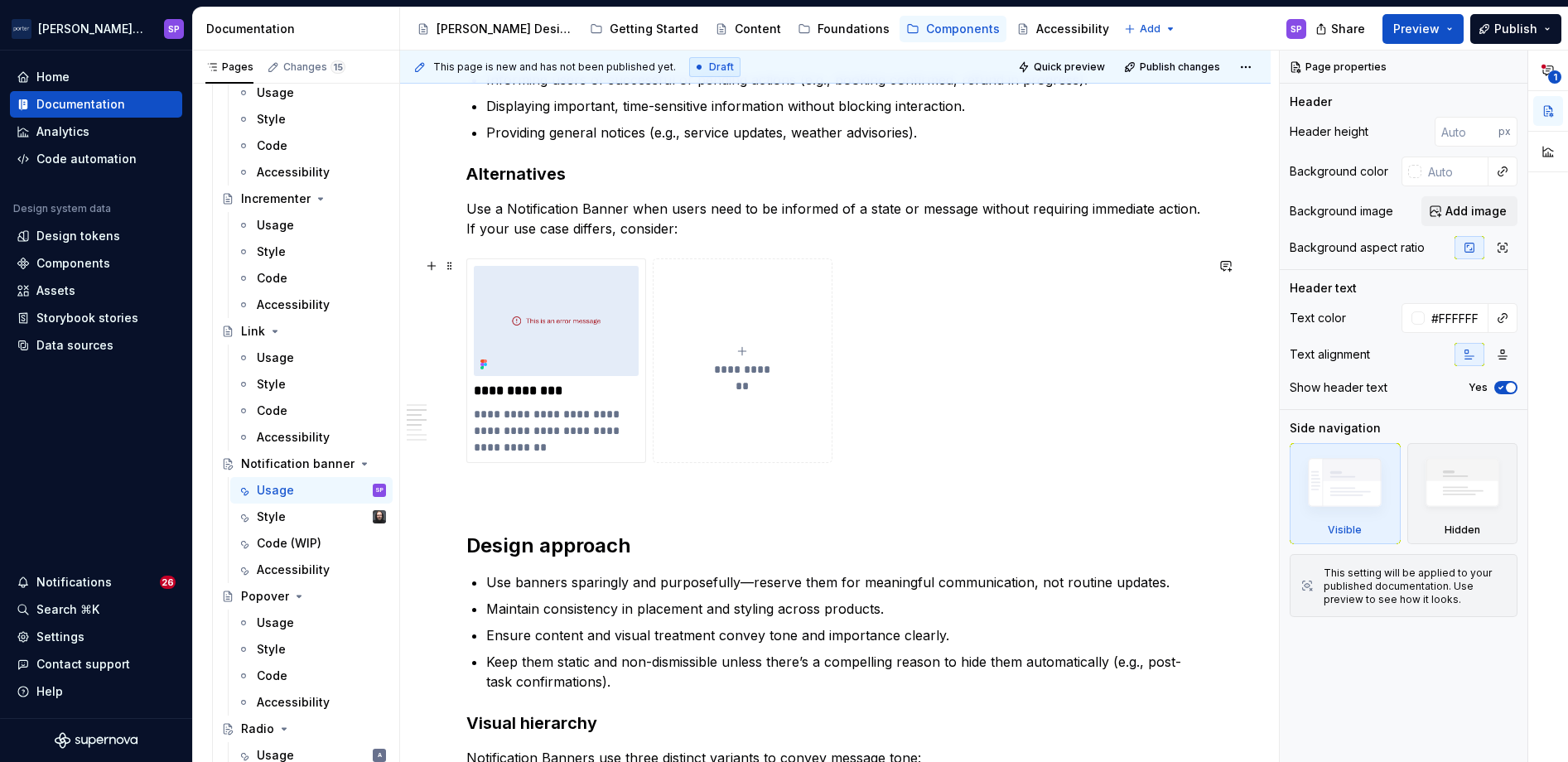
scroll to position [1095, 0]
click at [270, 229] on div "Usage" at bounding box center [275, 225] width 38 height 17
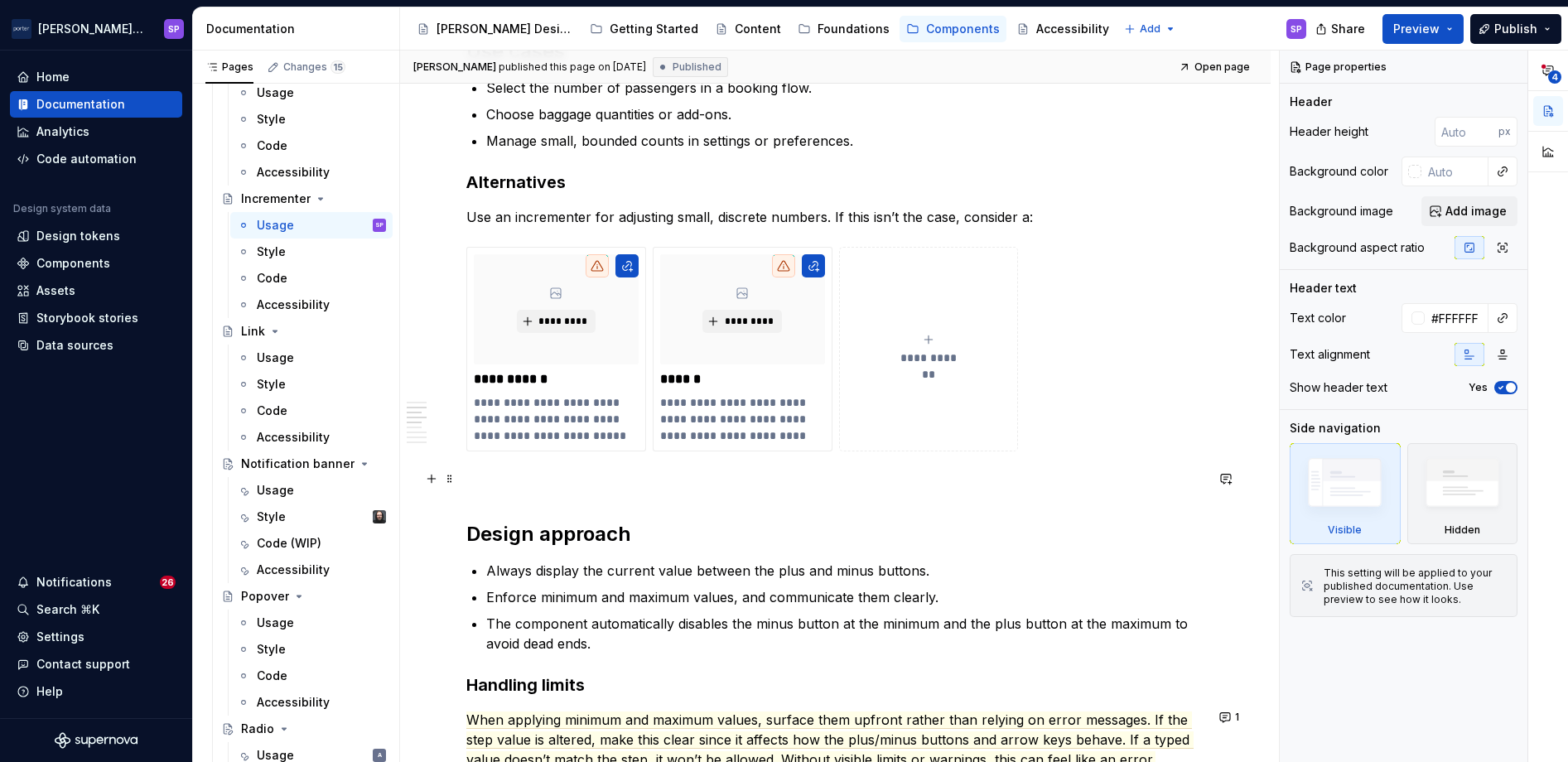
scroll to position [1105, 0]
click at [540, 227] on div "**********" at bounding box center [835, 419] width 738 height 2356
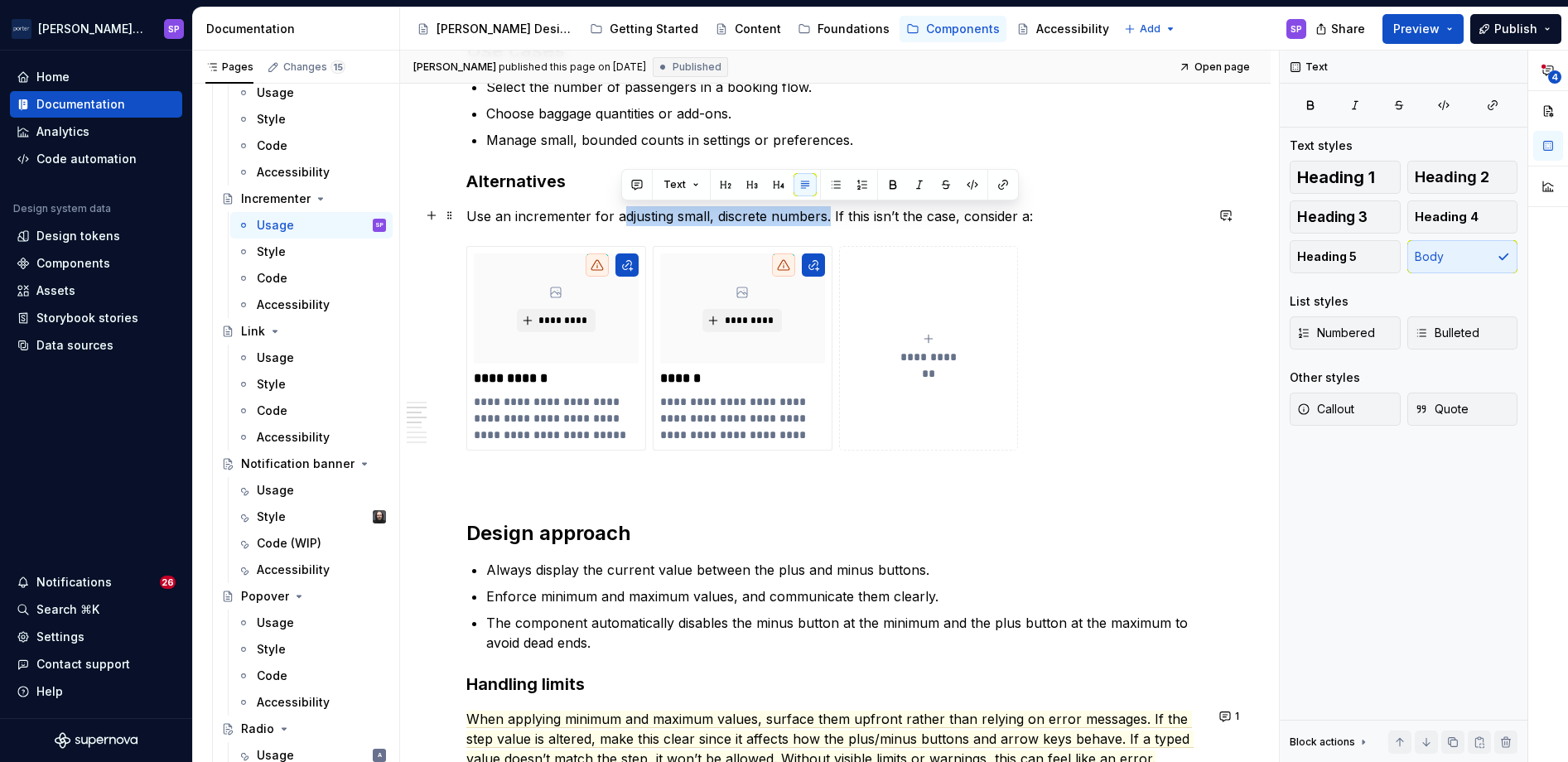
drag, startPoint x: 620, startPoint y: 220, endPoint x: 829, endPoint y: 216, distance: 209.0
click at [829, 216] on p "Use an incrementer for adjusting small, discrete numbers. If this isn’t the cas…" at bounding box center [835, 216] width 738 height 20
click at [852, 219] on p "Use an incrementer for adjusting small, discrete numbers. If this isn’t the cas…" at bounding box center [835, 216] width 738 height 20
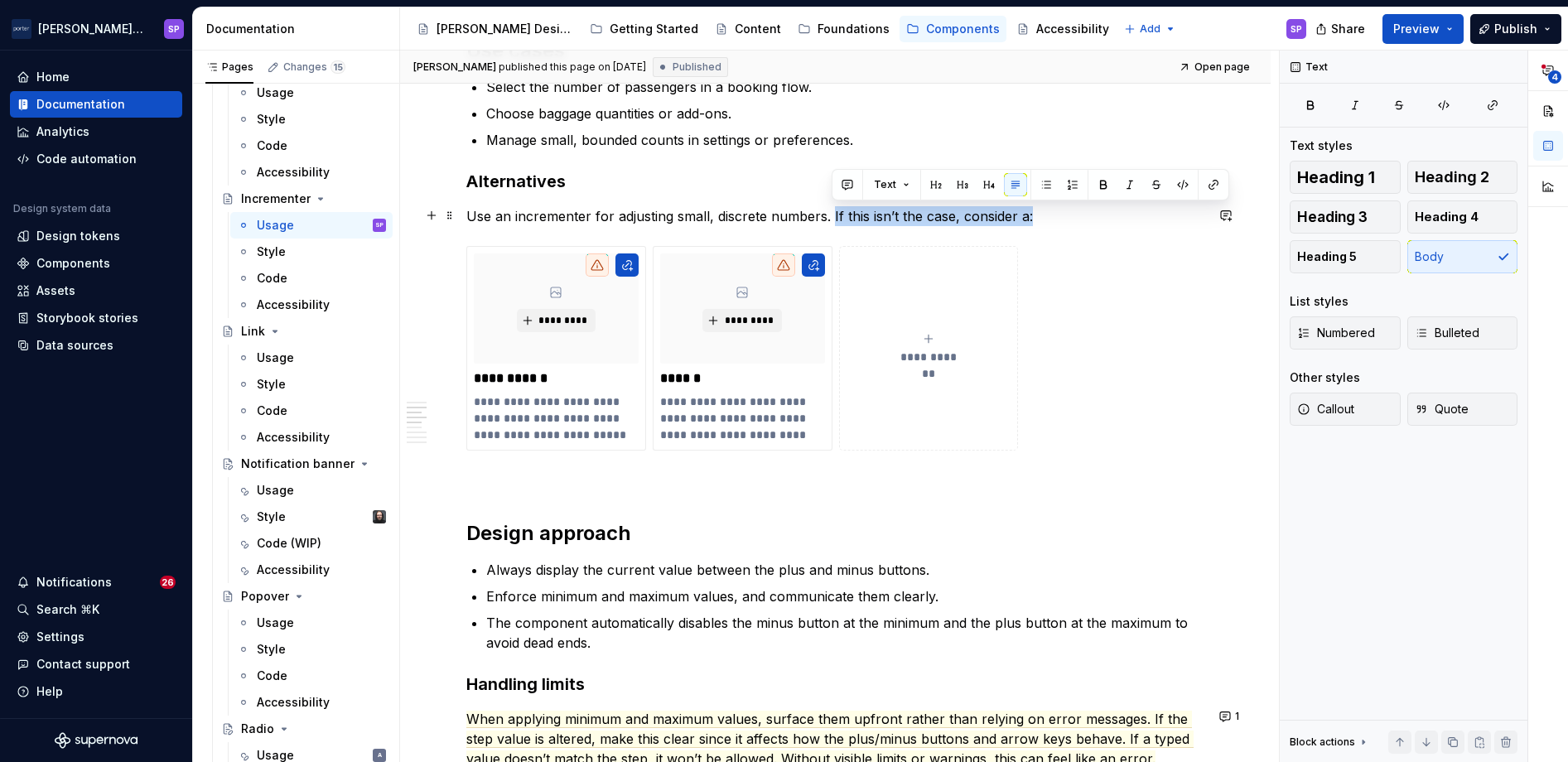
drag, startPoint x: 830, startPoint y: 218, endPoint x: 1043, endPoint y: 224, distance: 213.1
click at [1043, 224] on p "Use an incrementer for adjusting small, discrete numbers. If this isn’t the cas…" at bounding box center [835, 216] width 738 height 20
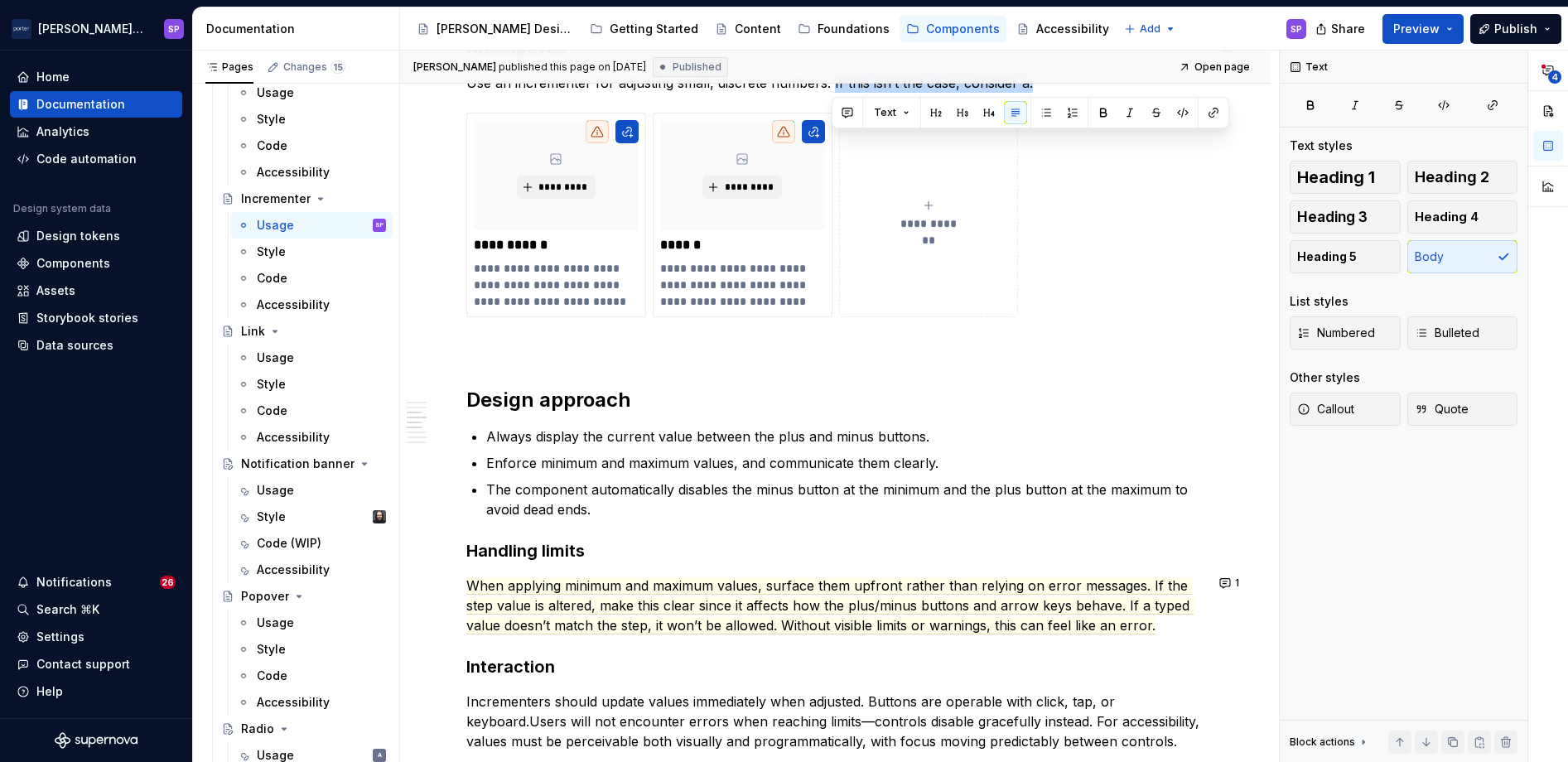
scroll to position [1505, 0]
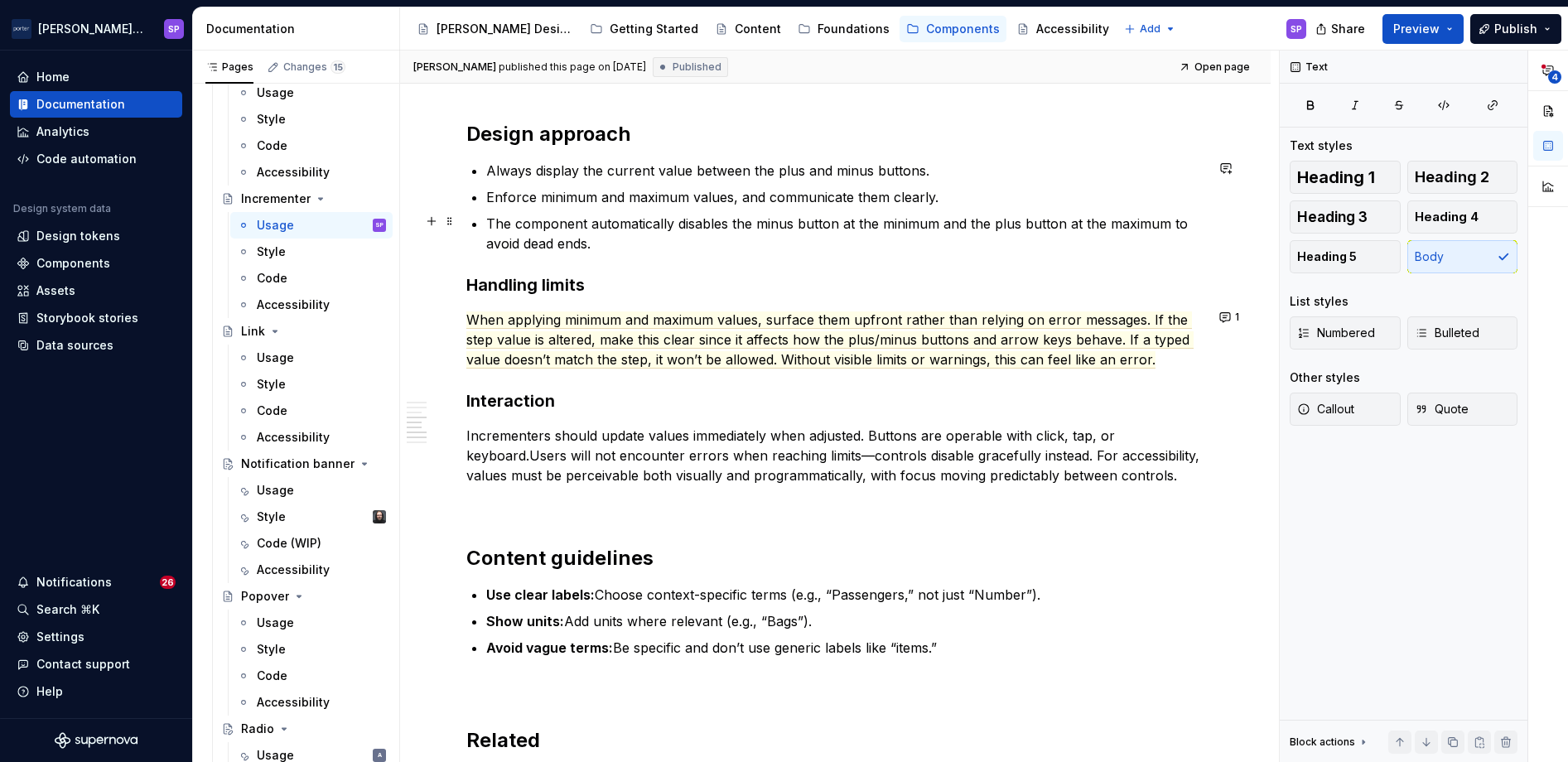
click at [533, 225] on p "The component automatically disables the minus button at the minimum and the pl…" at bounding box center [845, 233] width 718 height 40
click at [773, 326] on commenthighlight "When applying minimum and maximum values, surface them upfront rather than rely…" at bounding box center [830, 340] width 727 height 57
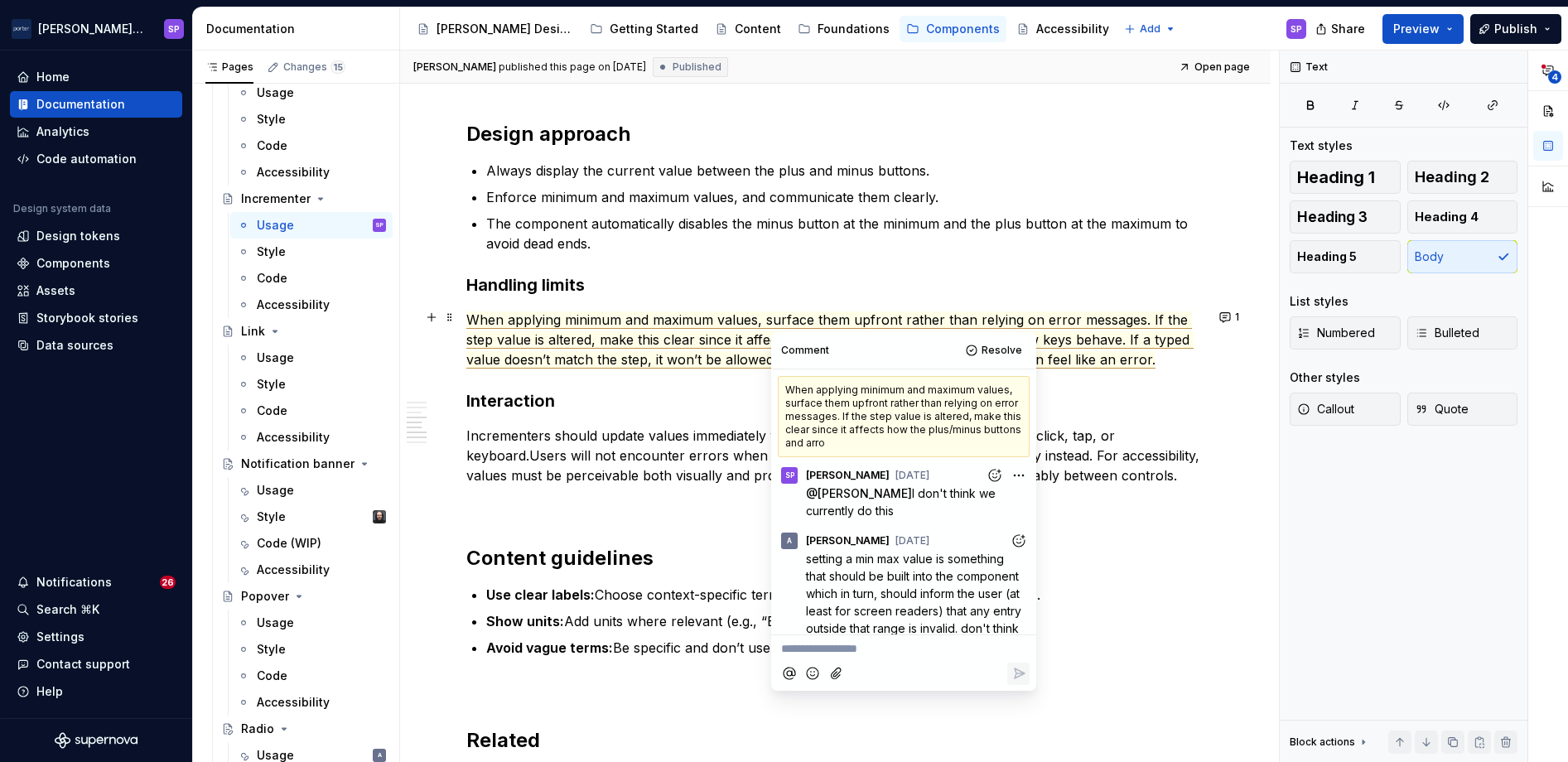
scroll to position [63, 0]
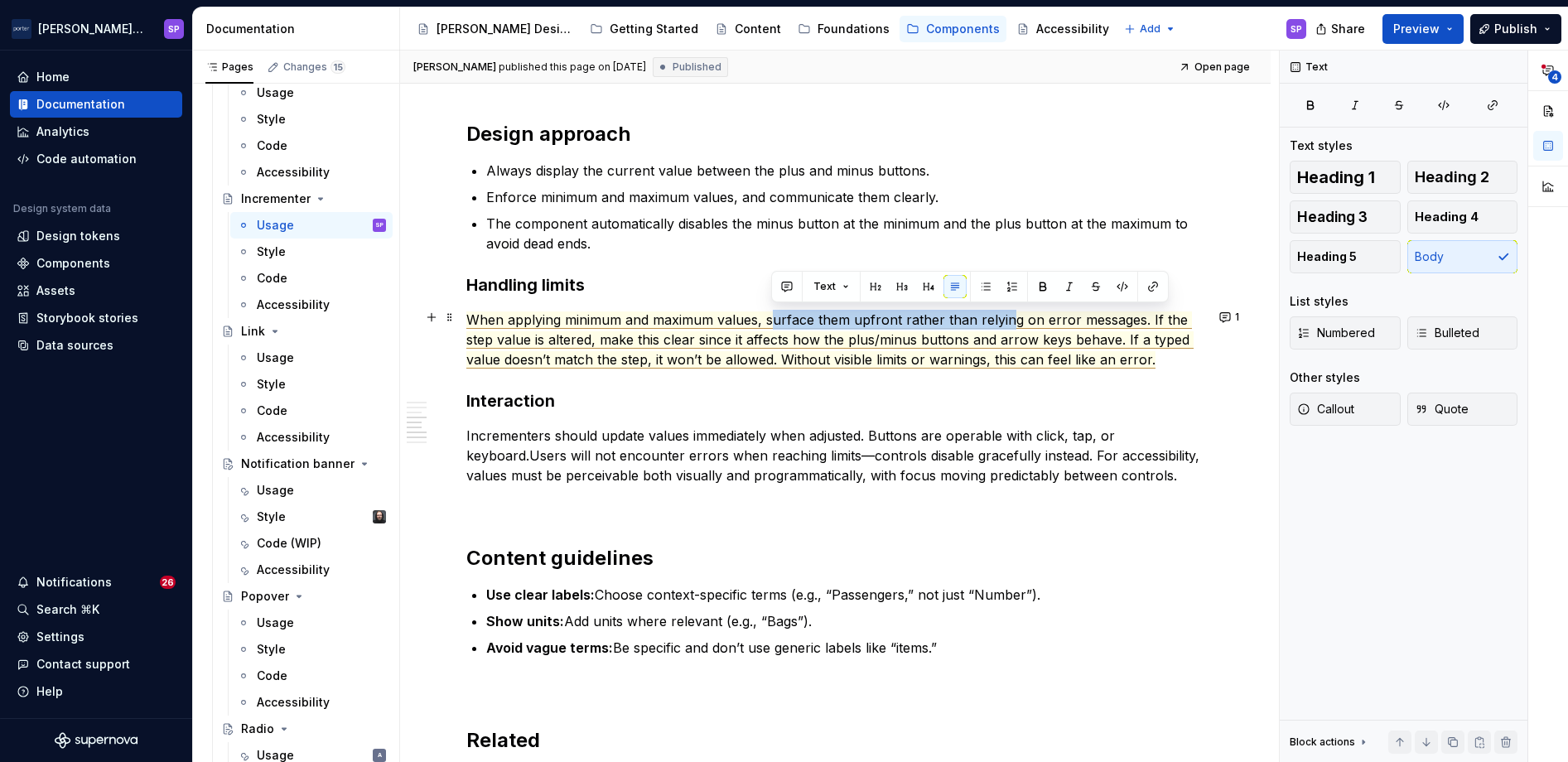
drag, startPoint x: 770, startPoint y: 317, endPoint x: 1003, endPoint y: 321, distance: 233.0
click at [1003, 321] on span "When applying minimum and maximum values, surface them upfront rather than rely…" at bounding box center [830, 340] width 727 height 57
click at [1035, 411] on div "**********" at bounding box center [835, 20] width 738 height 2356
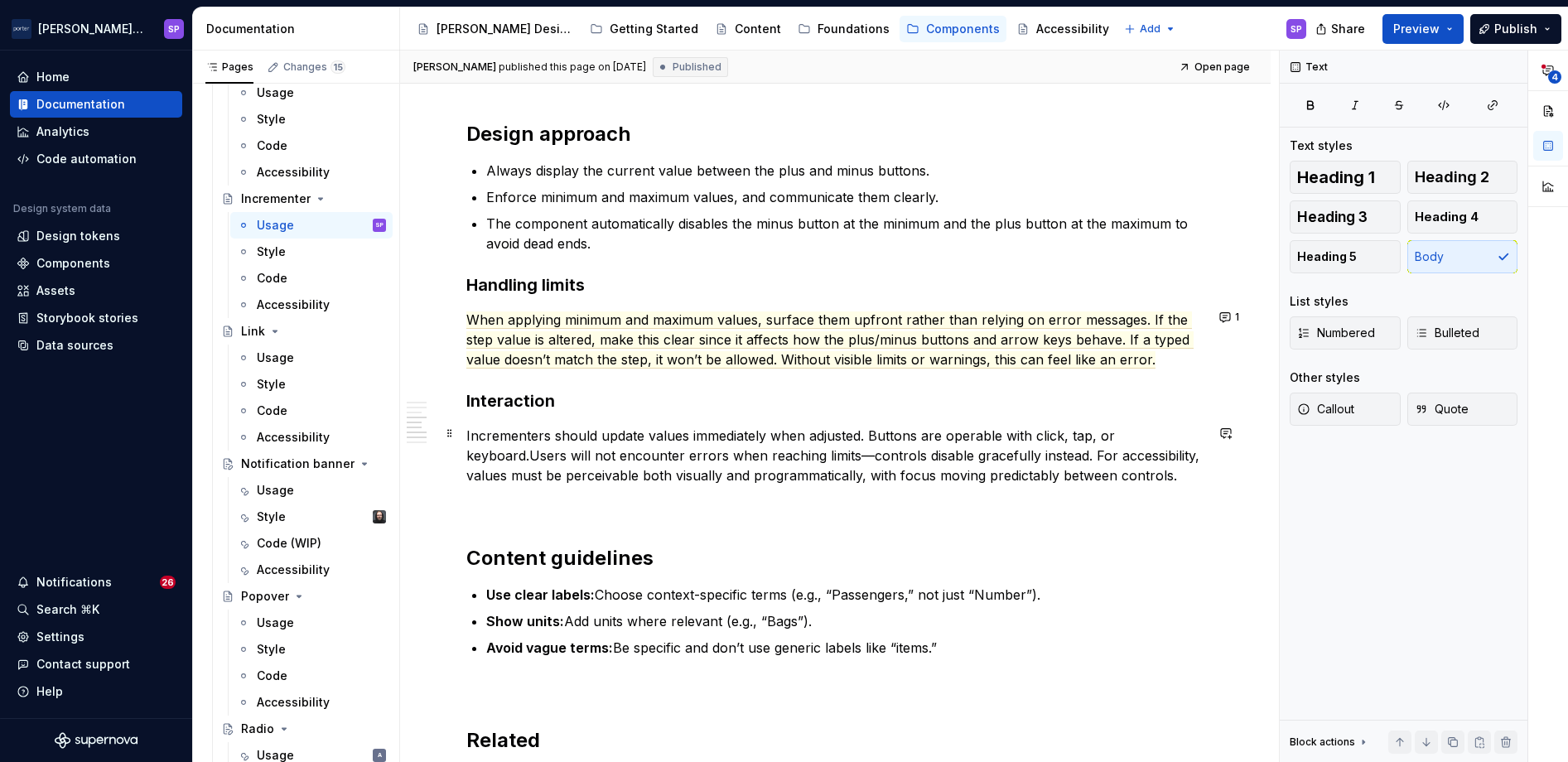
click at [627, 435] on p "Incrementers should update values immediately when adjusted. Buttons are operab…" at bounding box center [835, 455] width 738 height 60
click at [743, 460] on commenthighlight "Users will not encounter errors when reaching limits—controls disable gracefull…" at bounding box center [809, 455] width 560 height 17
drag, startPoint x: 1022, startPoint y: 461, endPoint x: 807, endPoint y: 449, distance: 215.3
click at [807, 449] on p "Incrementers should update values immediately when adjusted. Buttons are operab…" at bounding box center [835, 455] width 738 height 60
click at [818, 467] on p "Incrementers should update values immediately when adjusted. Buttons are operab…" at bounding box center [835, 455] width 738 height 60
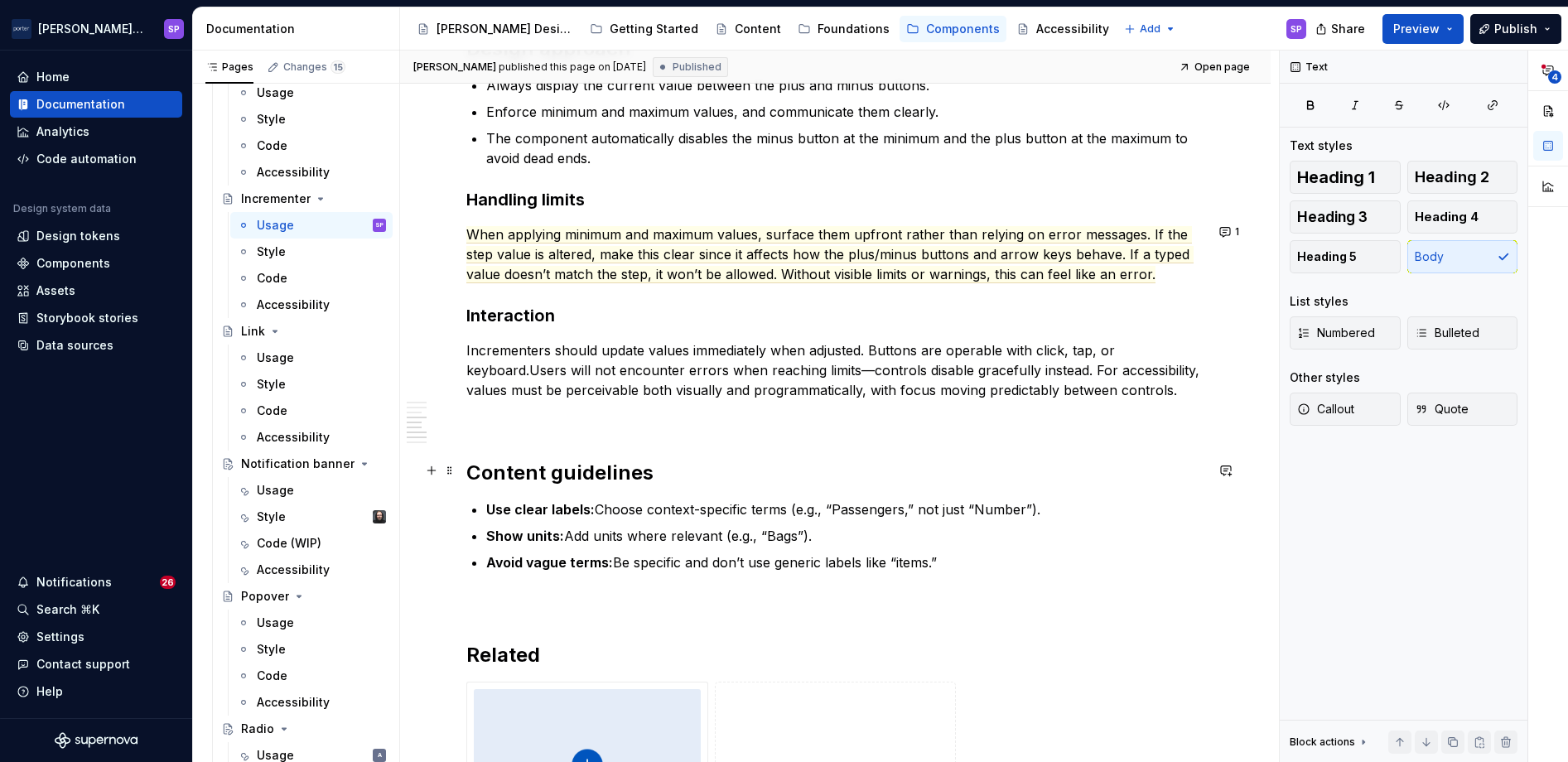
scroll to position [1591, 0]
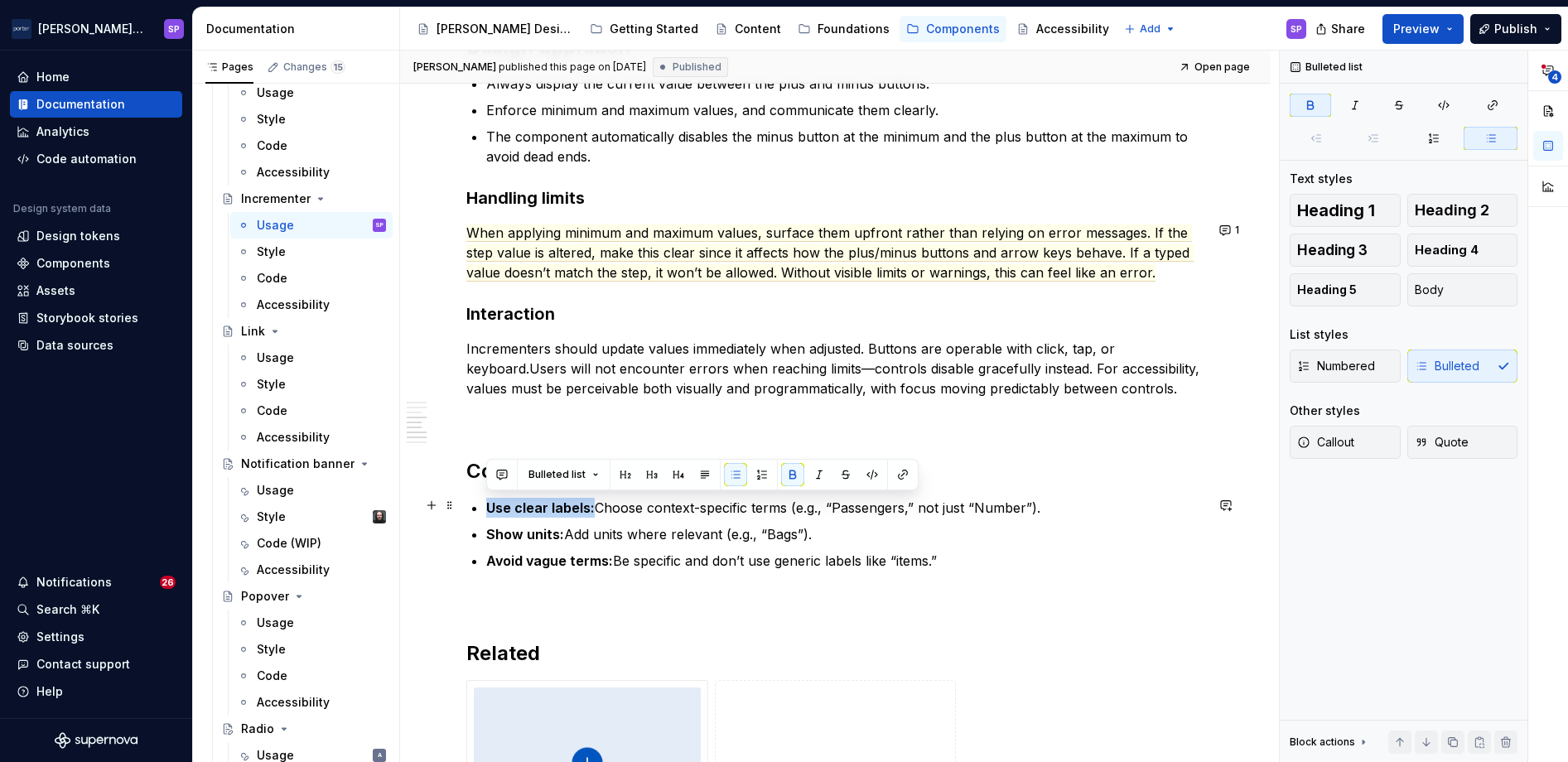
drag, startPoint x: 487, startPoint y: 505, endPoint x: 592, endPoint y: 513, distance: 105.3
click at [592, 513] on strong "Use clear labels:" at bounding box center [541, 507] width 109 height 17
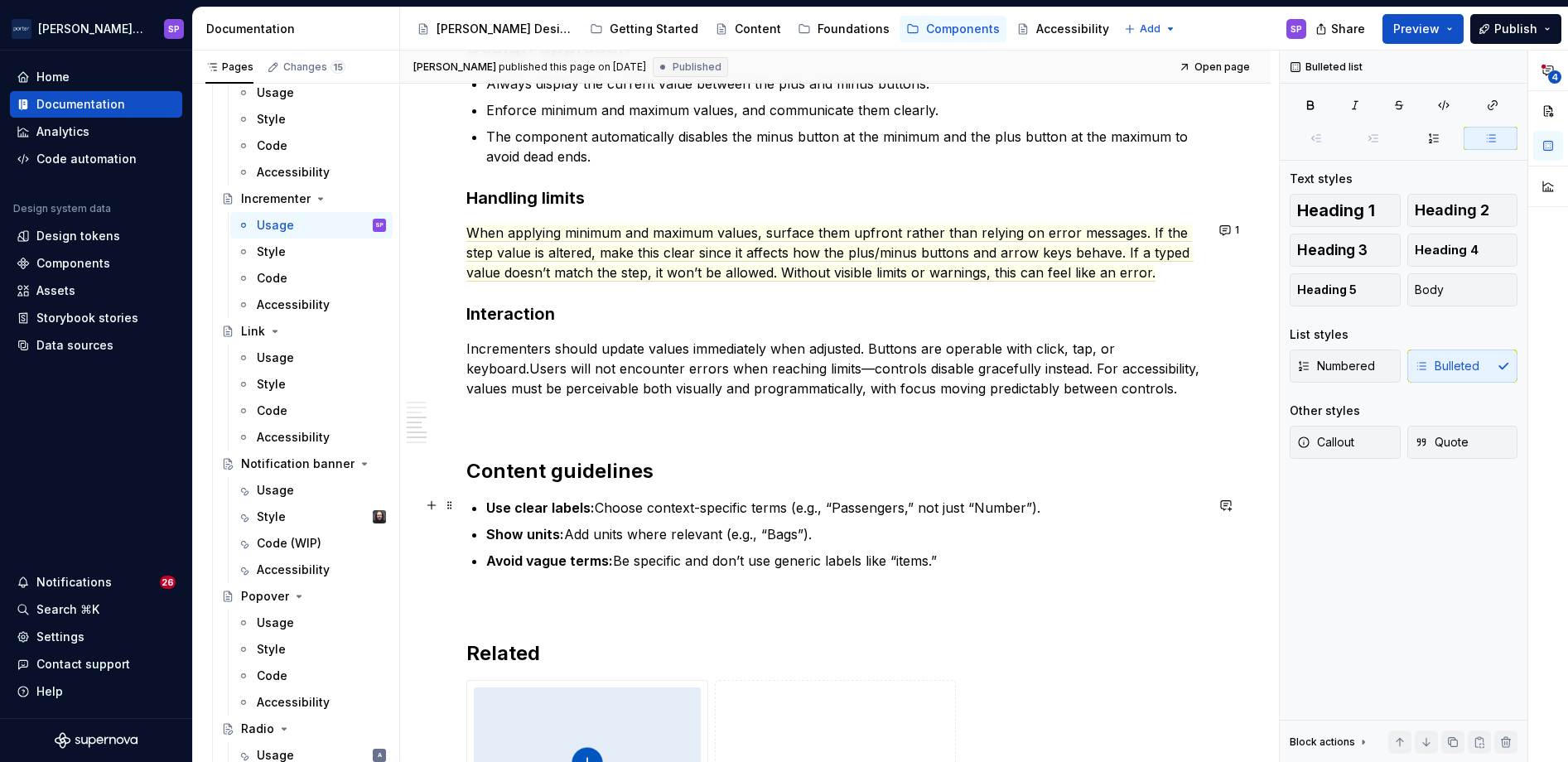
click at [613, 506] on p "Use clear labels: Choose context-specific terms (e.g., “Passengers,” not just “…" at bounding box center [845, 507] width 718 height 20
drag, startPoint x: 601, startPoint y: 503, endPoint x: 1047, endPoint y: 506, distance: 446.0
click at [1047, 506] on p "Use clear labels: Choose context-specific terms (e.g., “Passengers,” not just “…" at bounding box center [845, 507] width 718 height 20
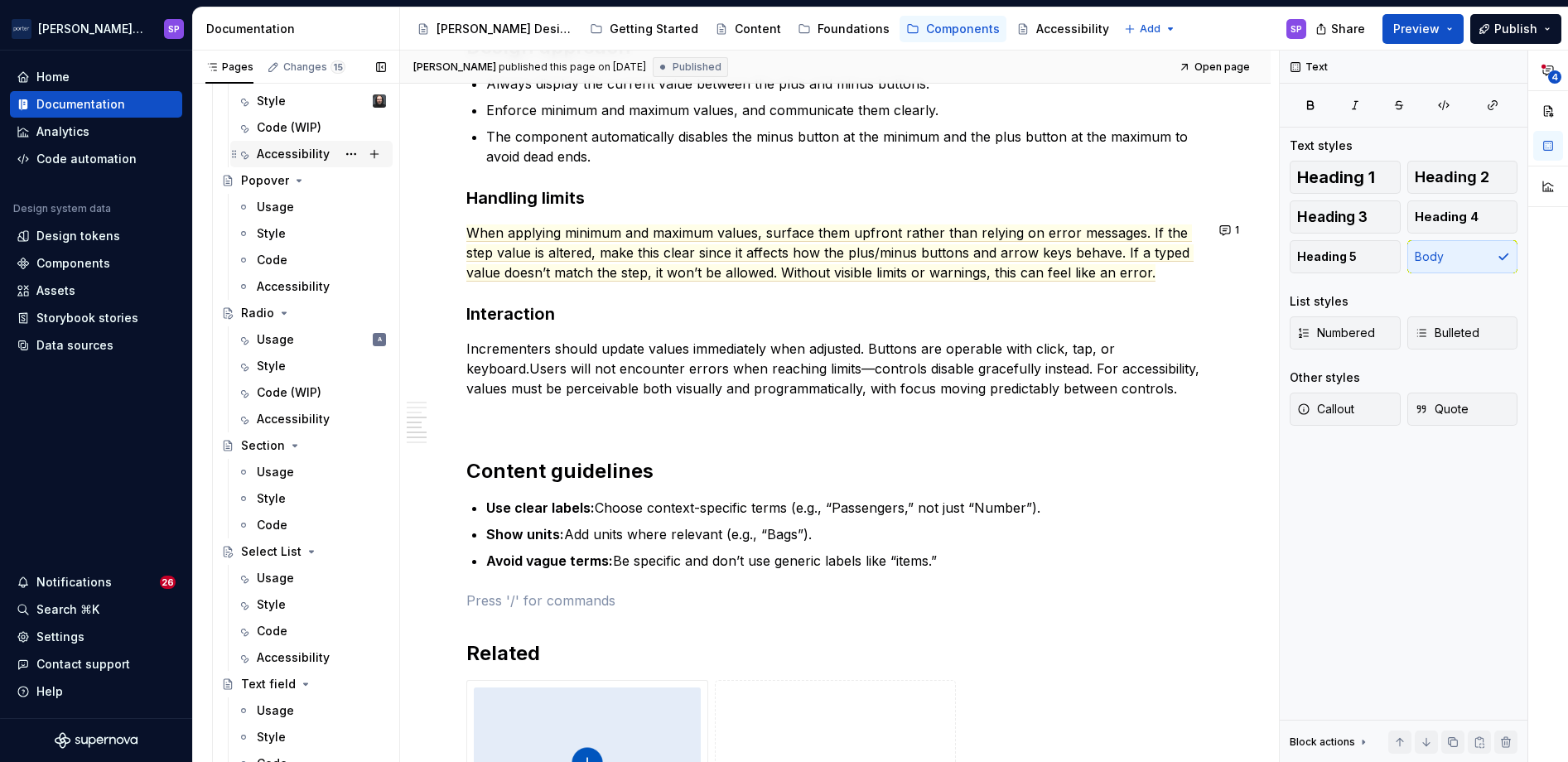
scroll to position [1314, 0]
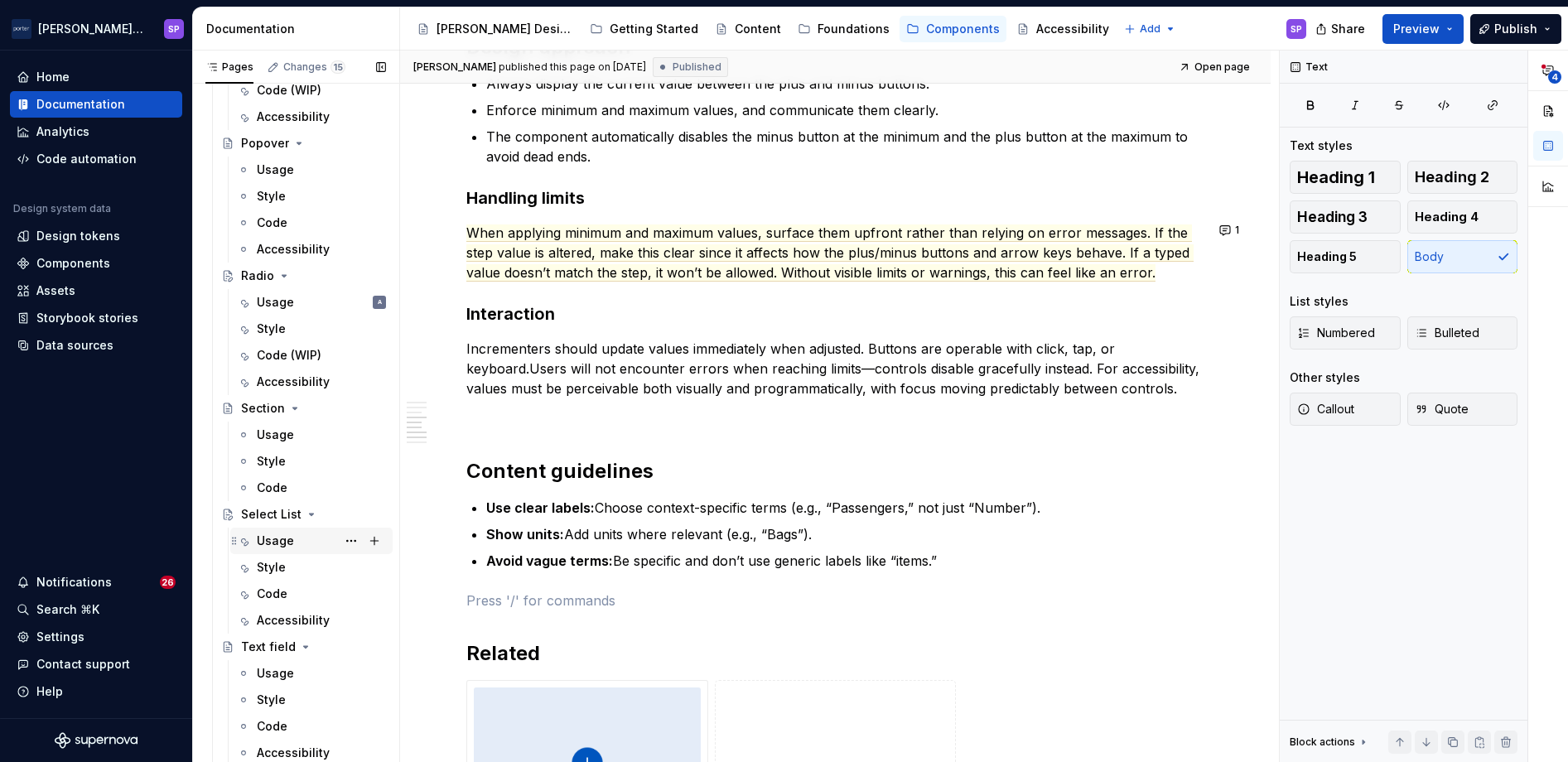
click at [263, 540] on div "Usage" at bounding box center [275, 540] width 38 height 17
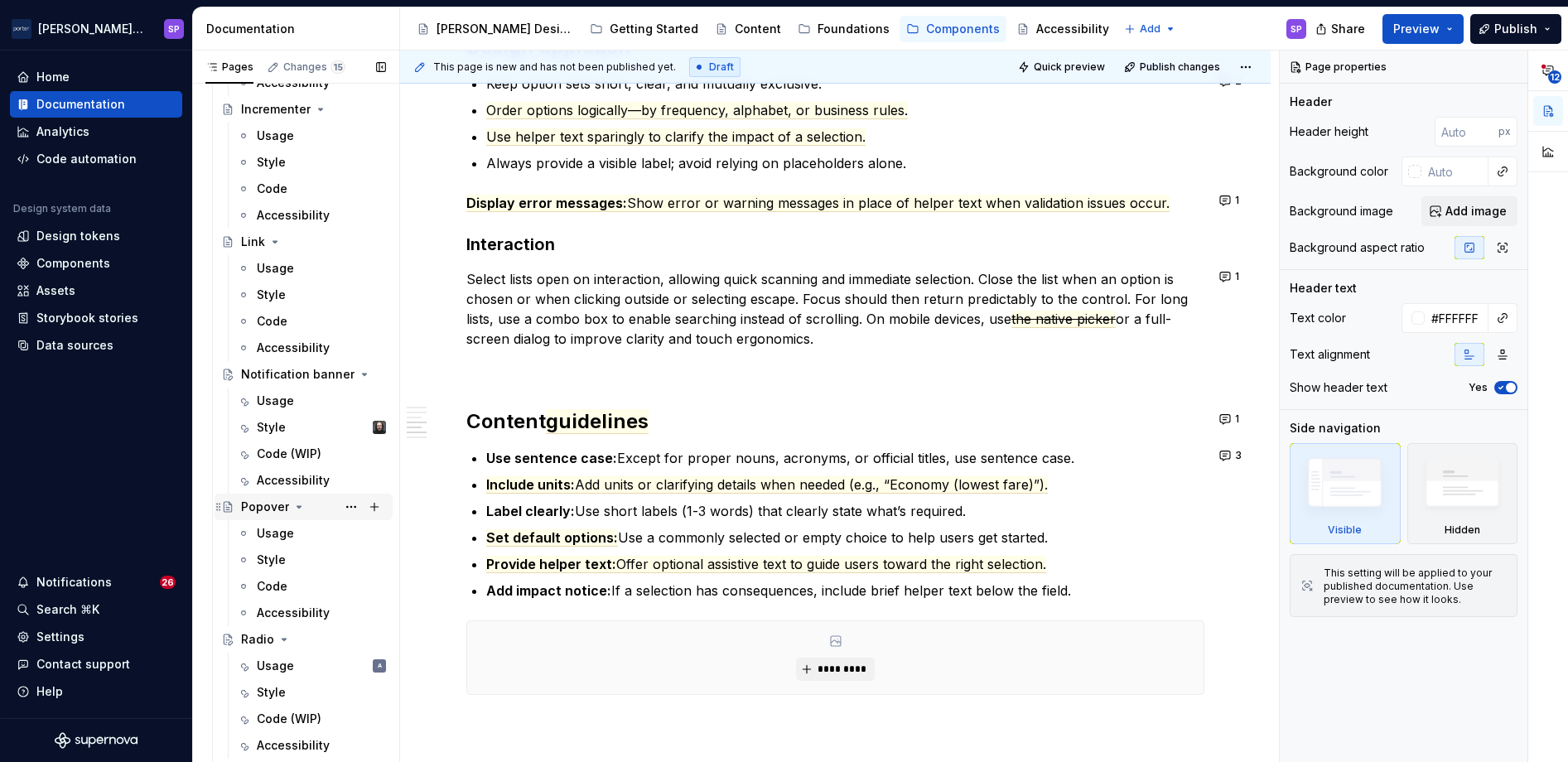
scroll to position [951, 0]
click at [1226, 454] on button "3" at bounding box center [1231, 455] width 35 height 23
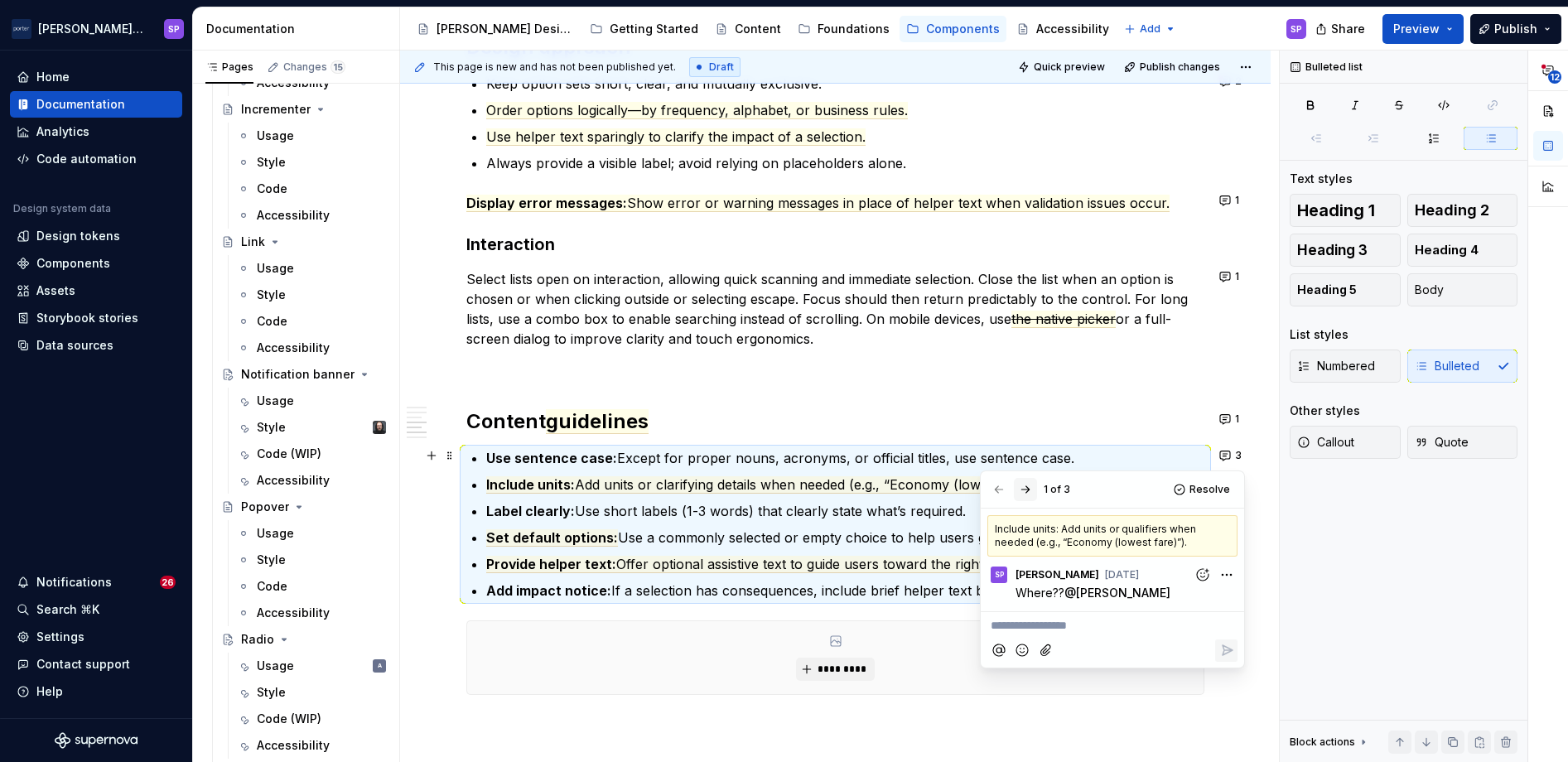
click at [1024, 485] on button "button" at bounding box center [1024, 489] width 23 height 23
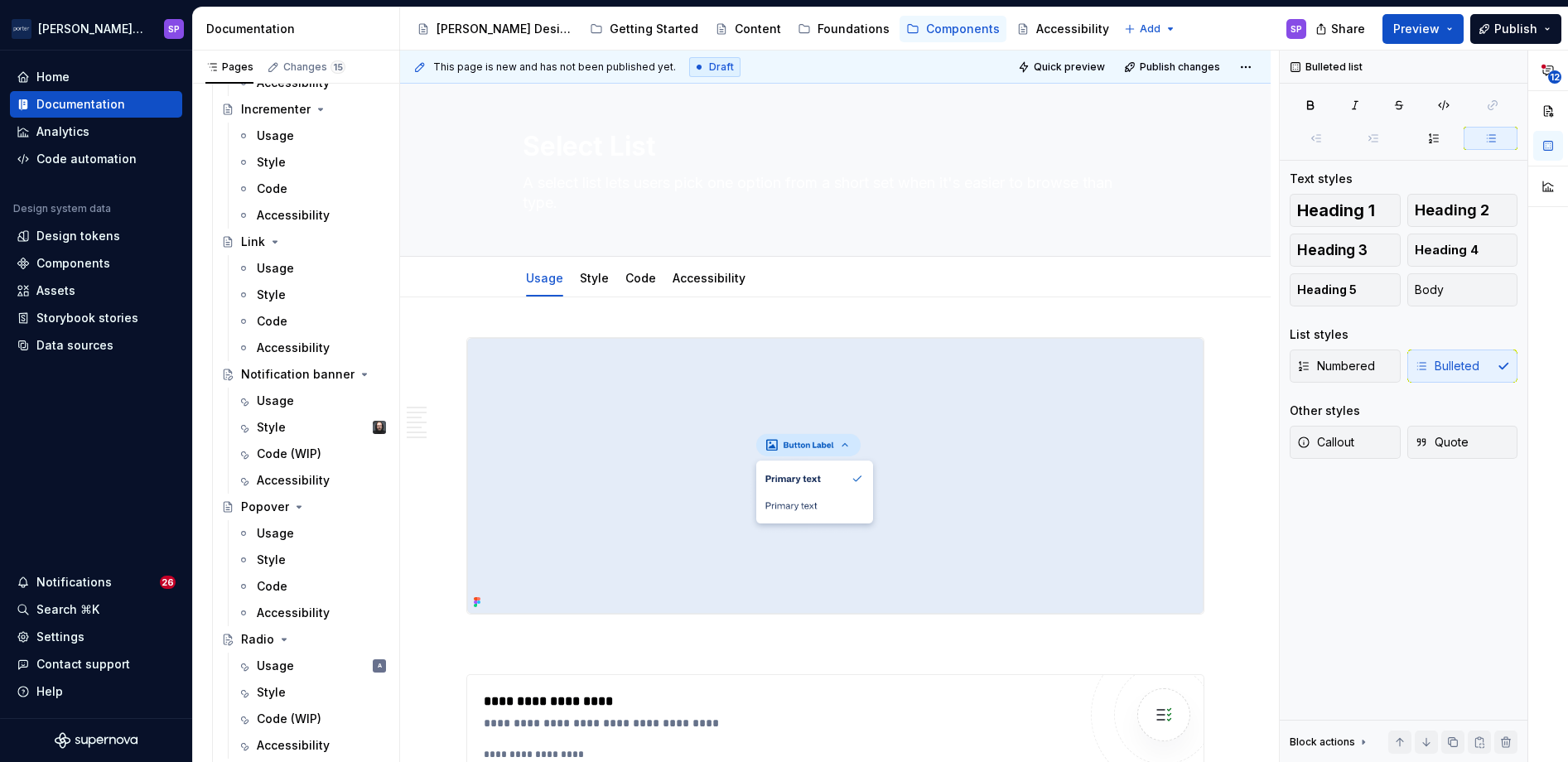
scroll to position [0, 0]
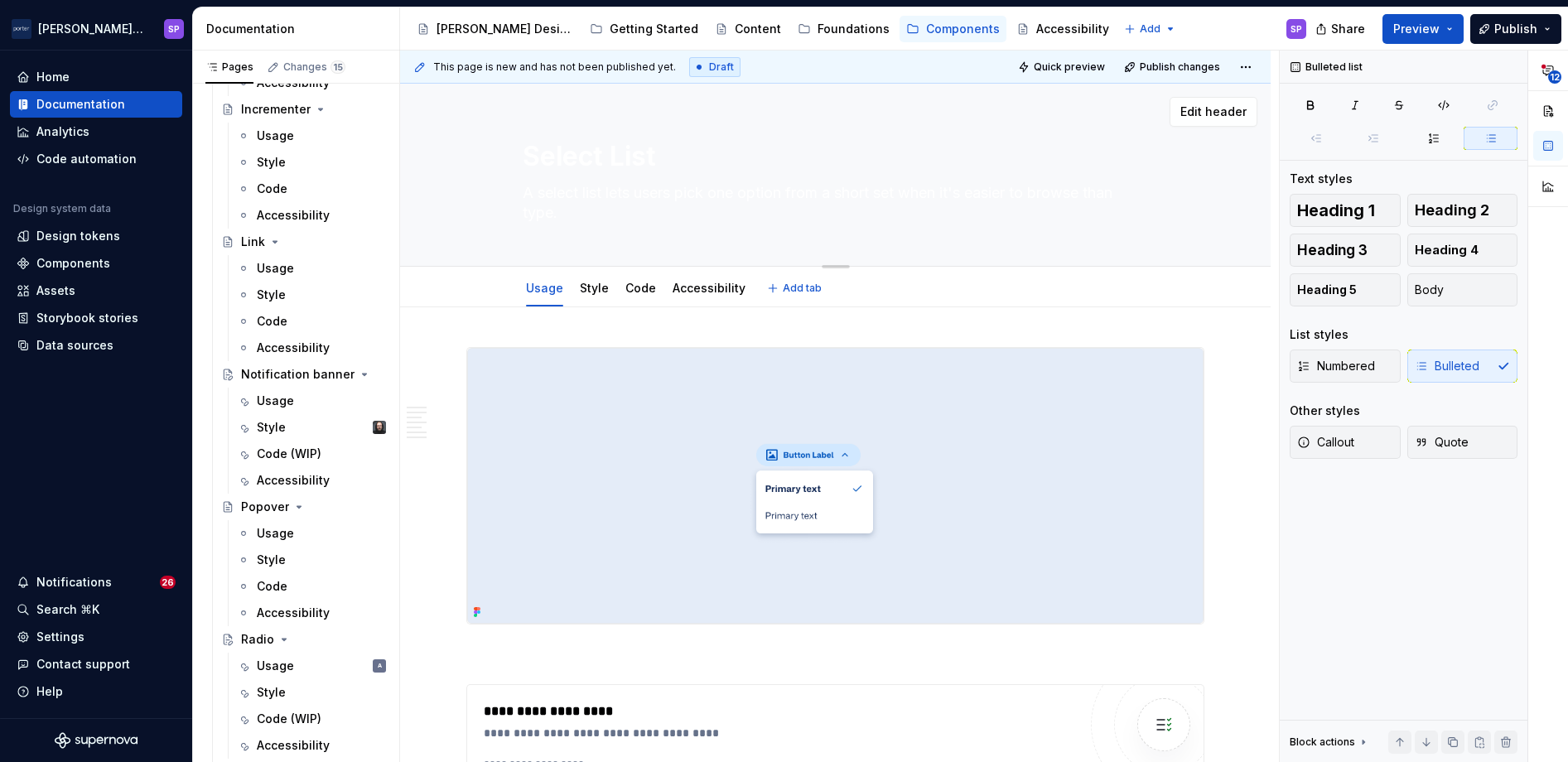
click at [645, 167] on textarea "Select List" at bounding box center [832, 156] width 626 height 40
click at [572, 196] on textarea "A select list lets users pick one option from a short set when it's easier to b…" at bounding box center [832, 202] width 626 height 46
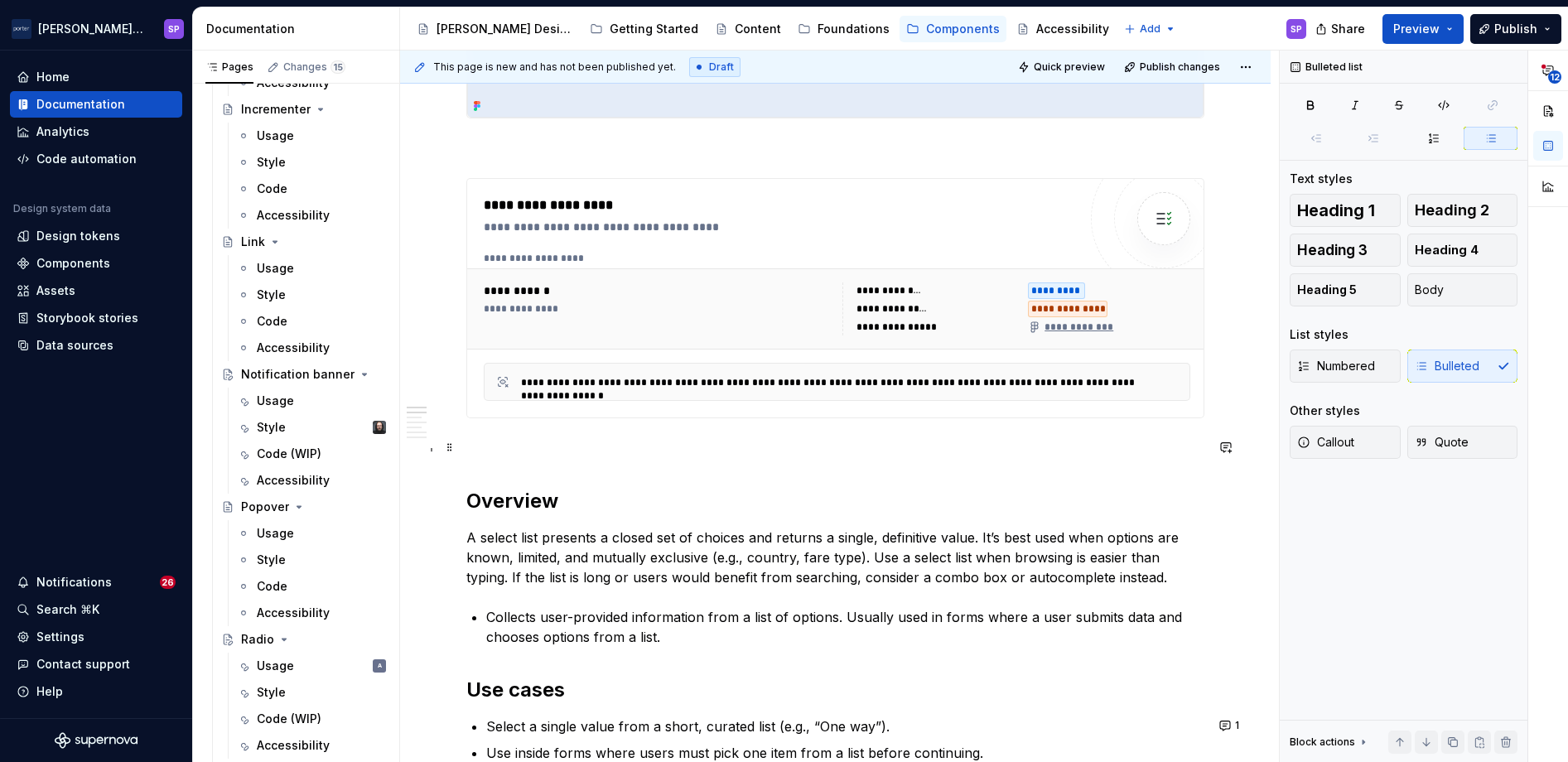
scroll to position [608, 0]
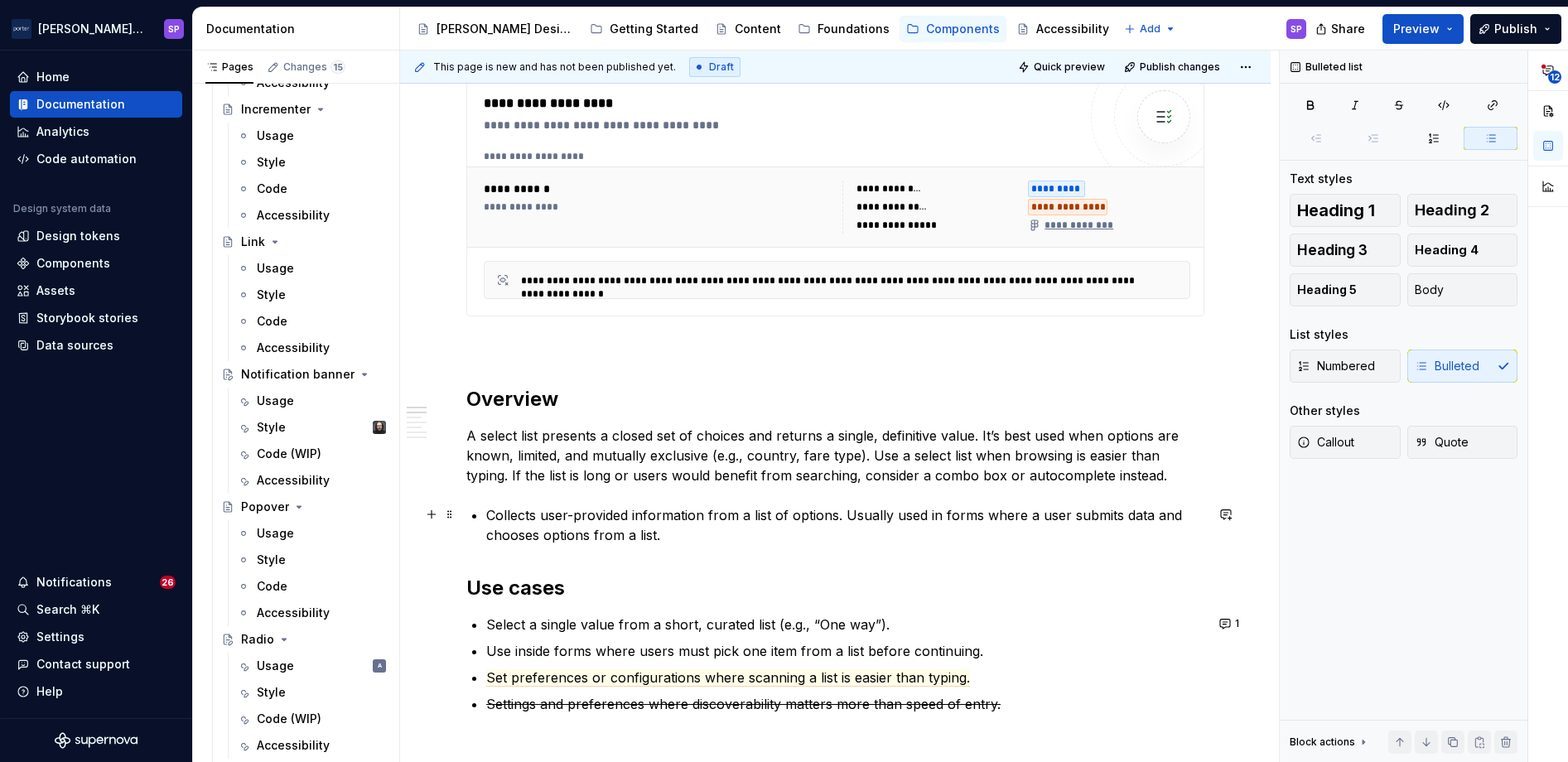
click at [601, 521] on p "Collects user-provided information from a list of options. Usually used in form…" at bounding box center [845, 524] width 718 height 40
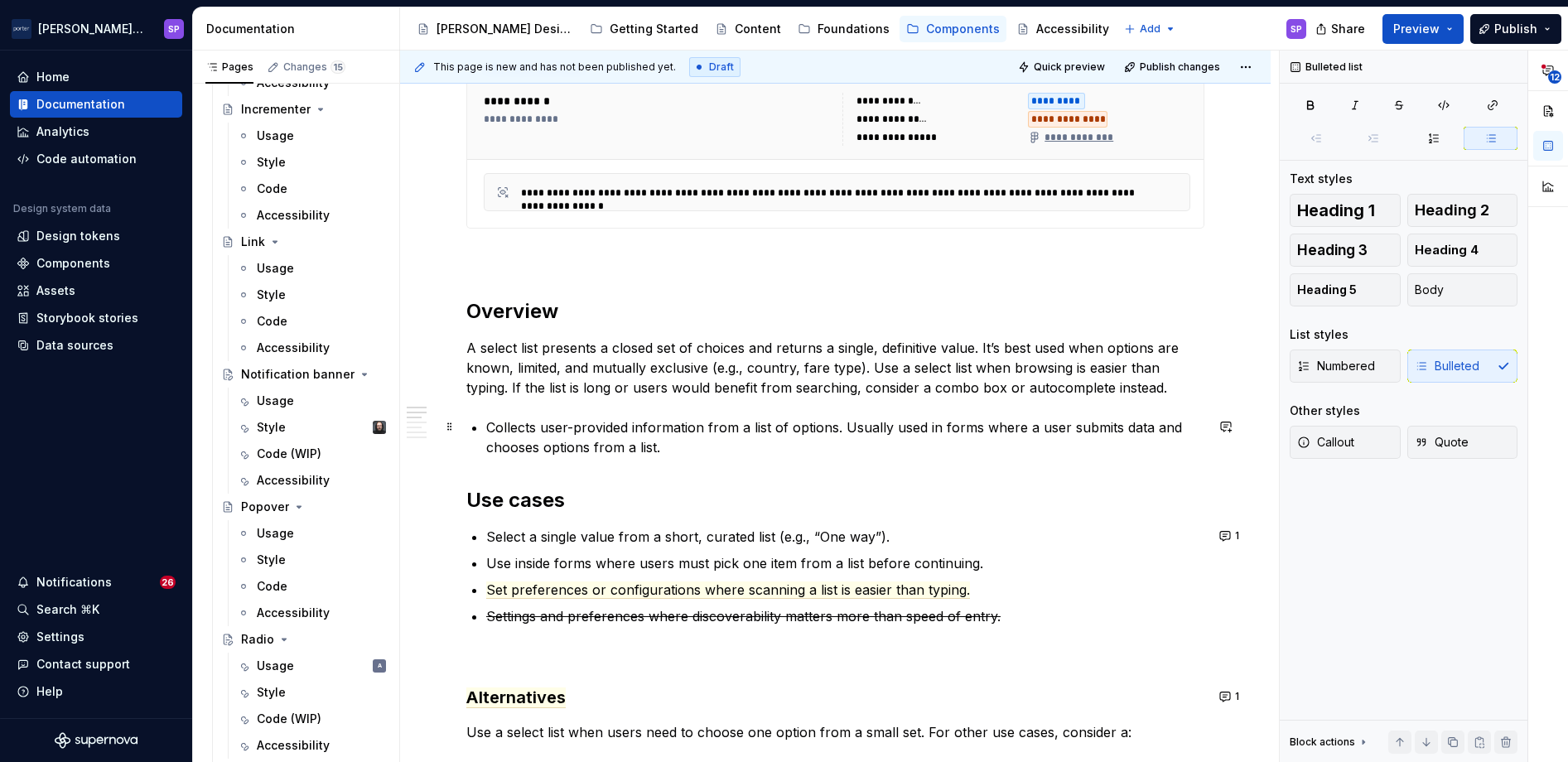
scroll to position [695, 0]
click at [893, 422] on p "Collects user-provided information from a list of options. Usually used in form…" at bounding box center [845, 438] width 718 height 40
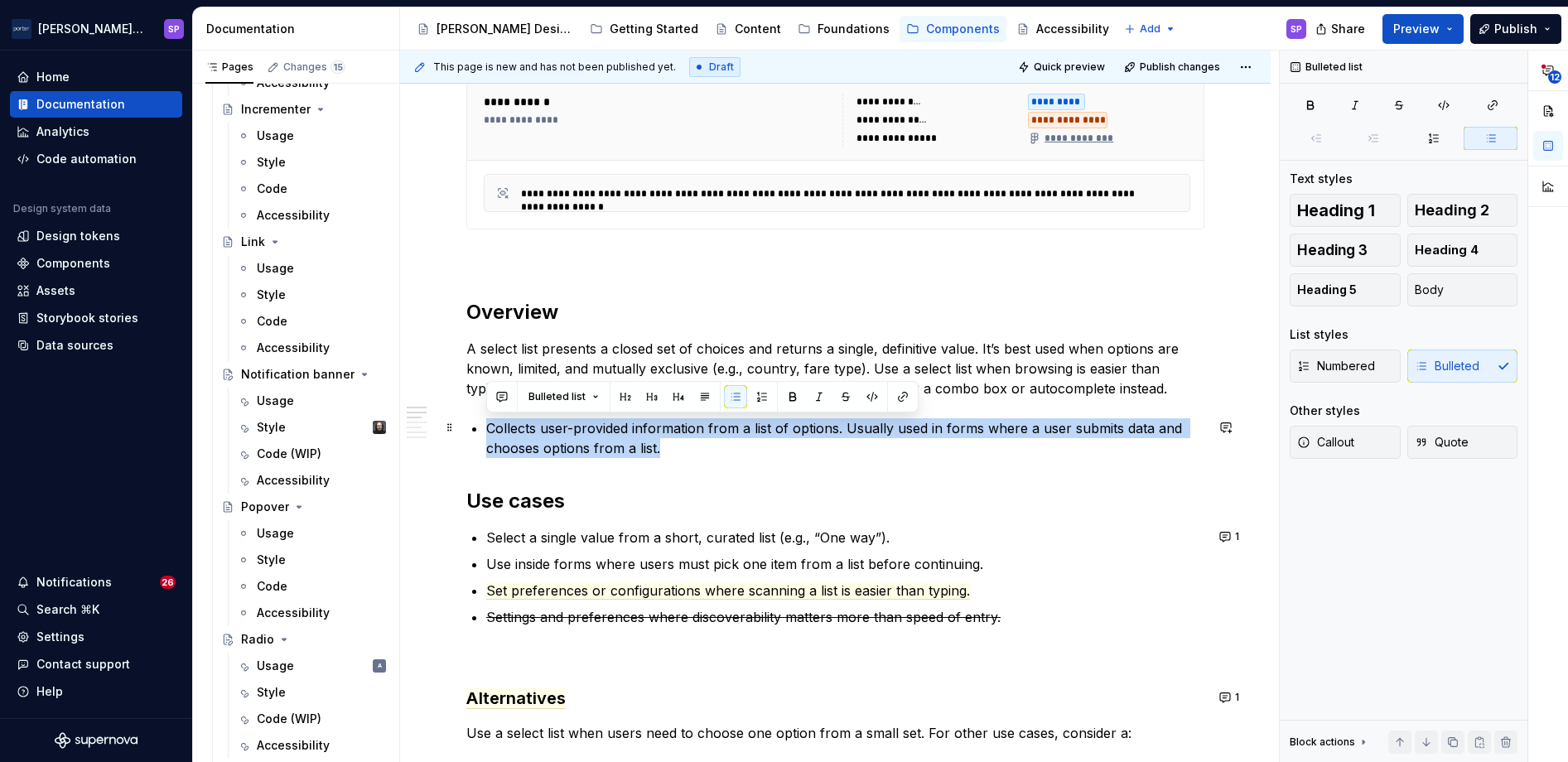
click at [893, 422] on p "Collects user-provided information from a list of options. Usually used in form…" at bounding box center [845, 438] width 718 height 40
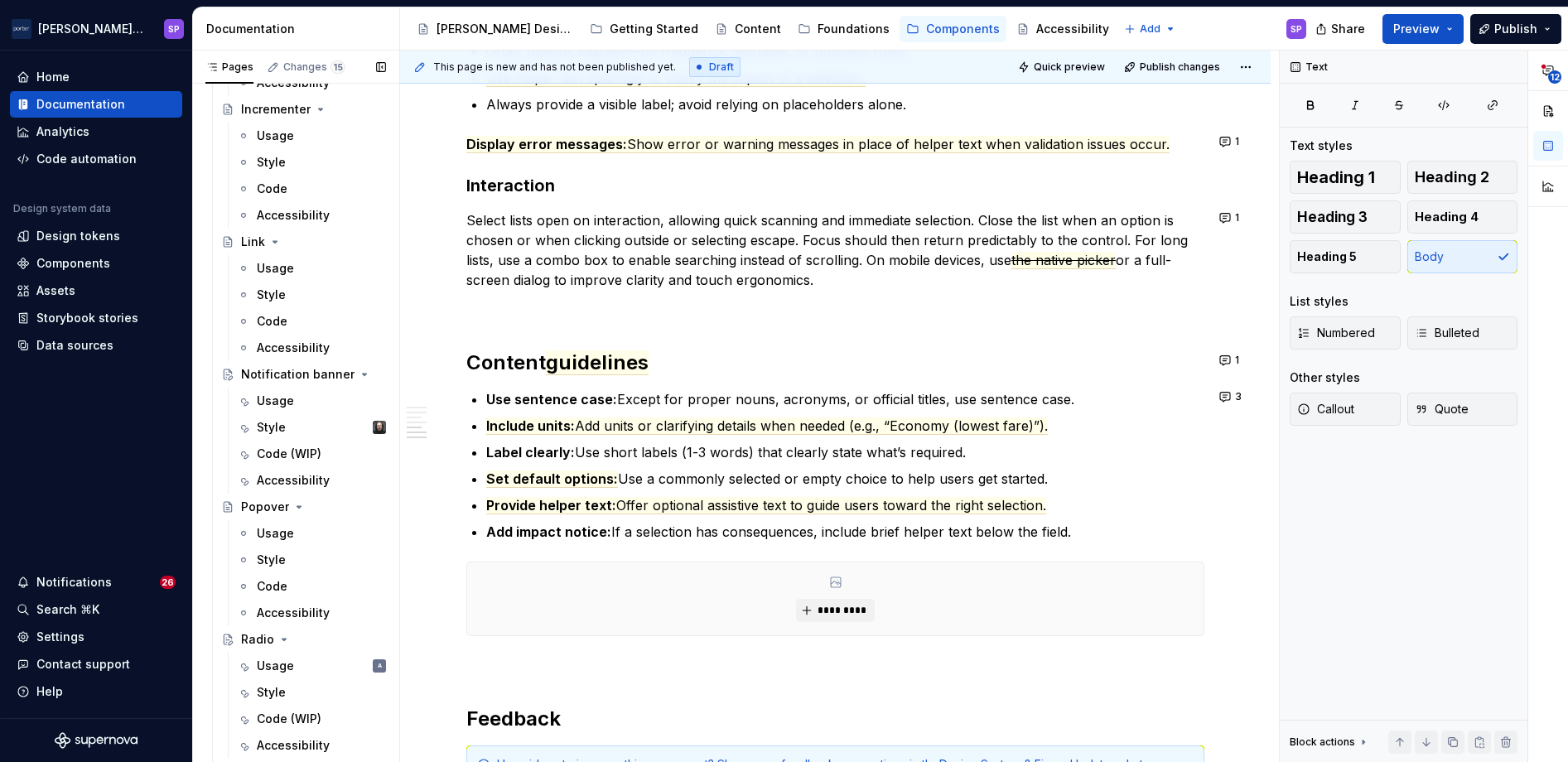
scroll to position [1314, 0]
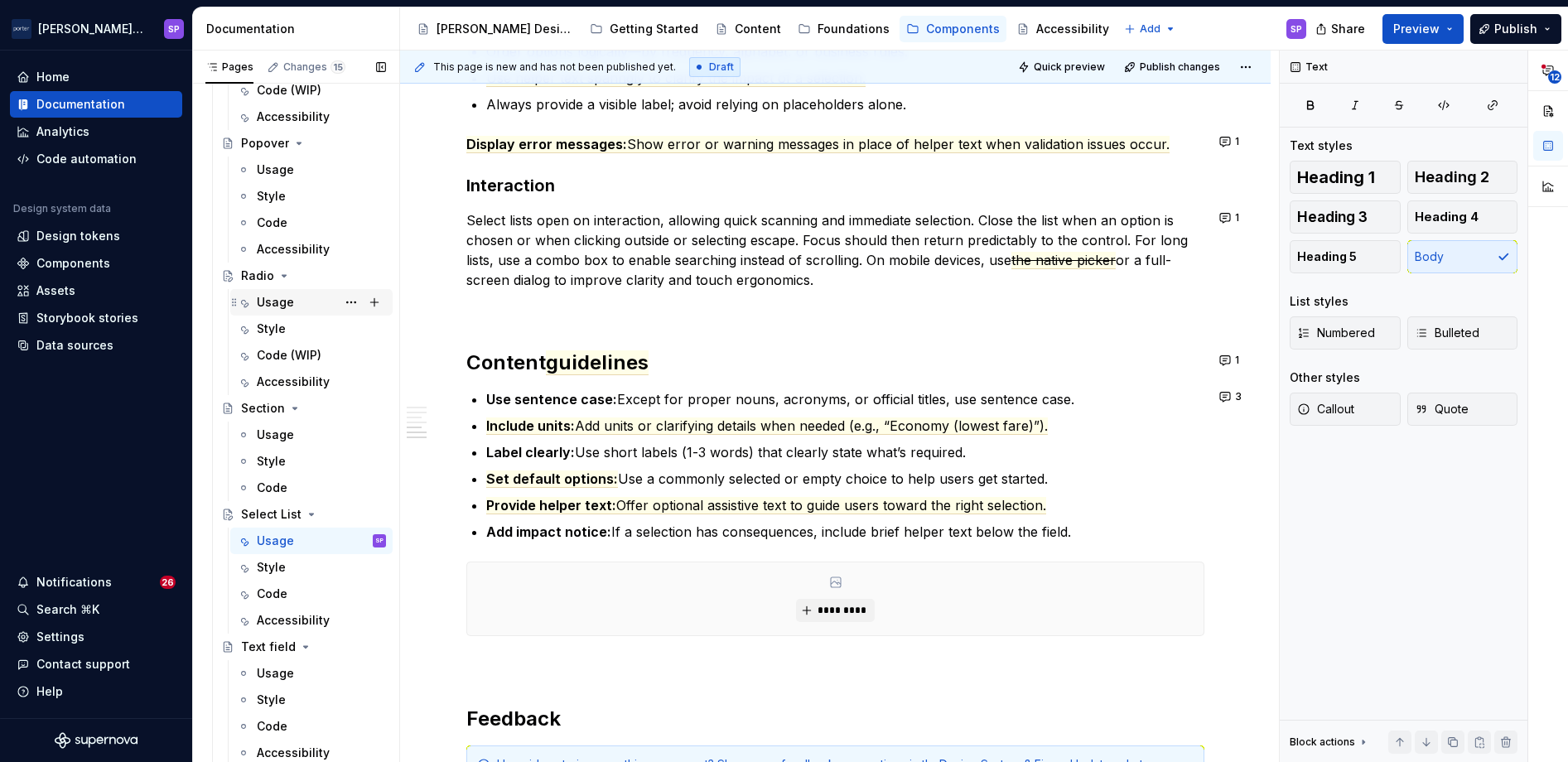
click at [283, 307] on div "Usage" at bounding box center [275, 302] width 38 height 17
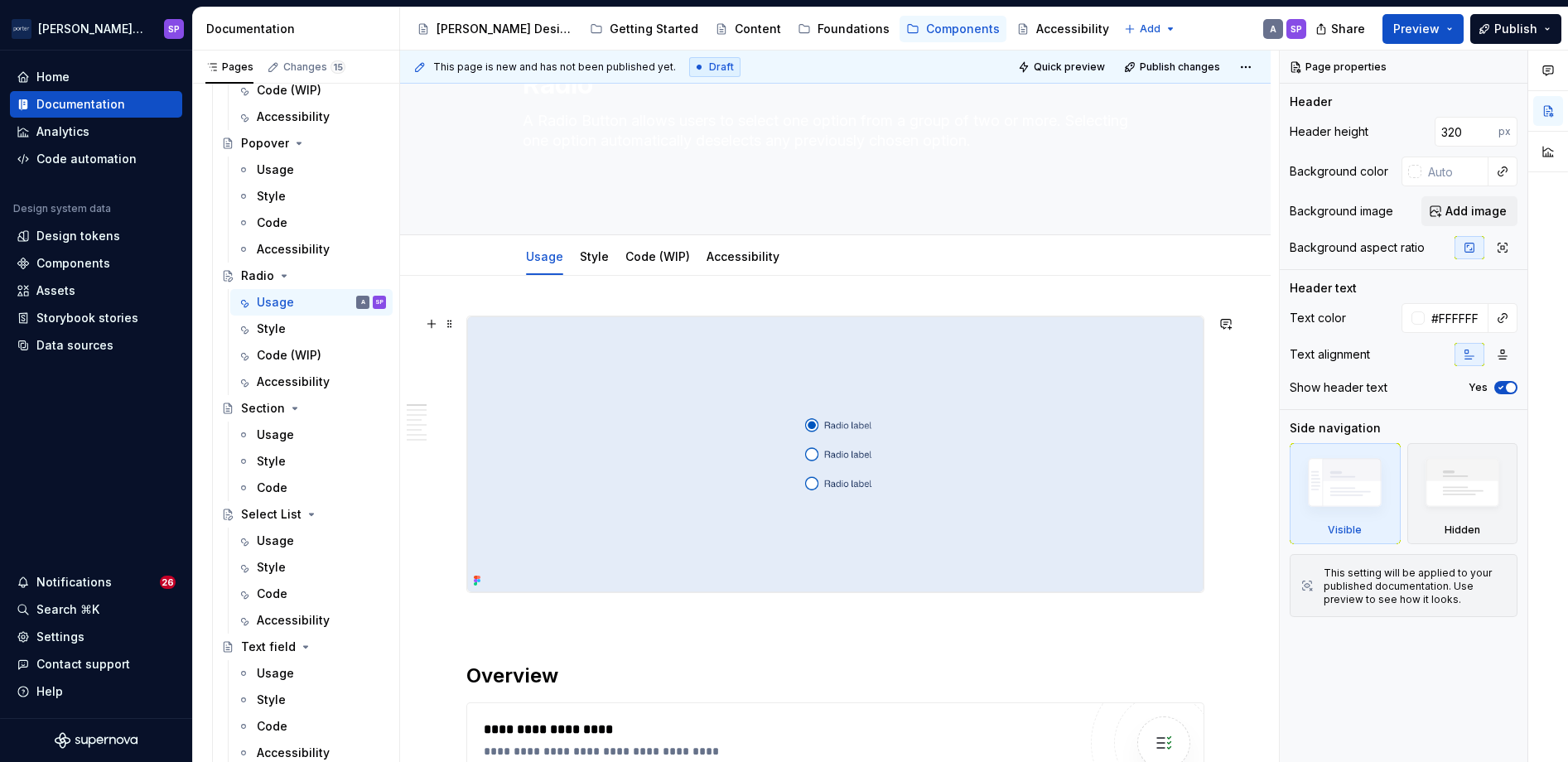
scroll to position [36, 0]
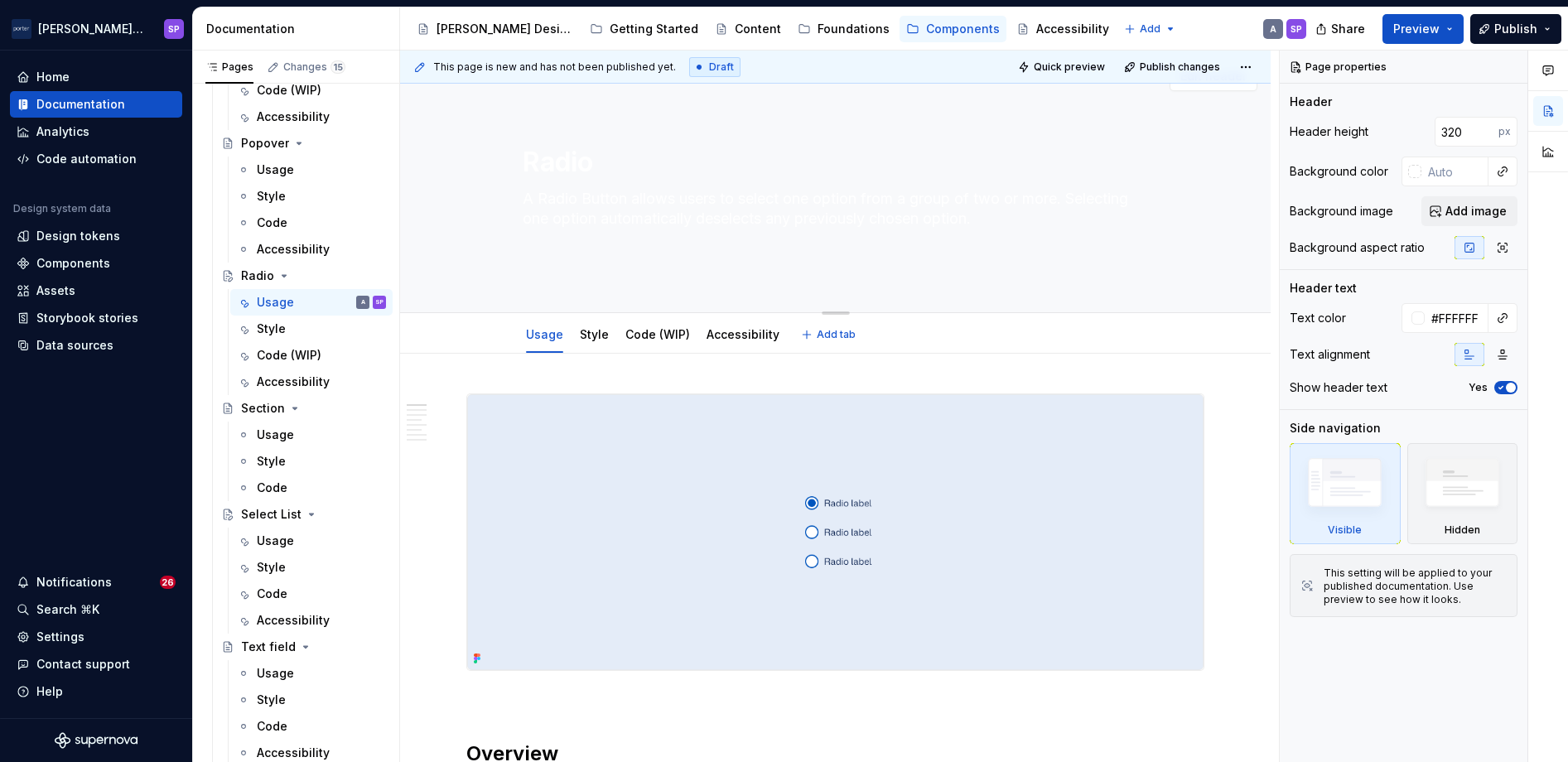
type textarea "*"
click at [682, 194] on textarea "A Radio Button allows users to select one option from a group of two or more. S…" at bounding box center [832, 209] width 626 height 46
click at [671, 243] on div "Radio A Radio Button allows users to select one option from a group of two or m…" at bounding box center [835, 180] width 626 height 182
click at [663, 231] on textarea "A Radio Button allows users to select one option from a group of two or more. S…" at bounding box center [832, 209] width 626 height 46
type textarea "*"
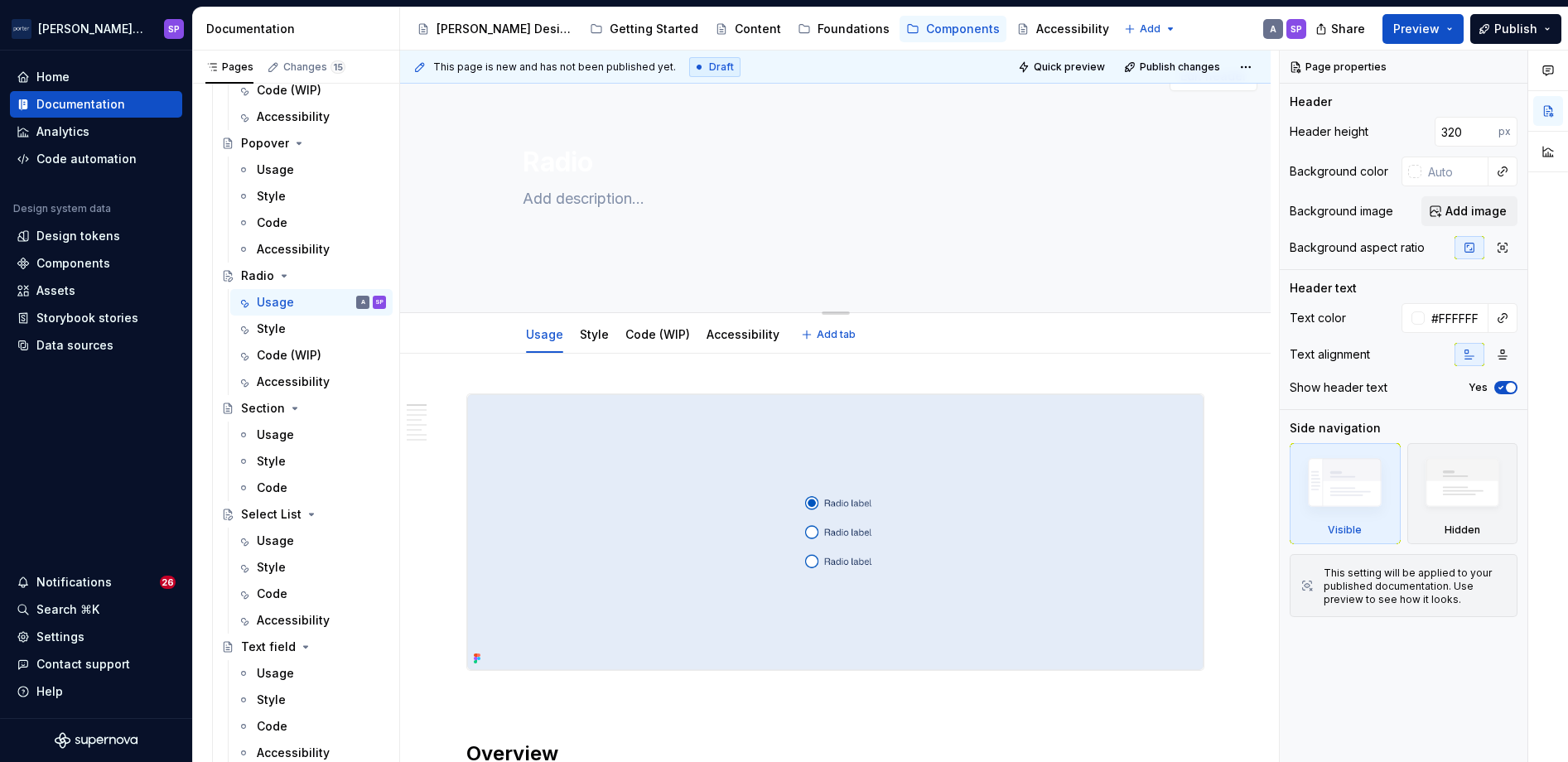
type textarea "A Radio Button allows users to select one option from a group of two or more. S…"
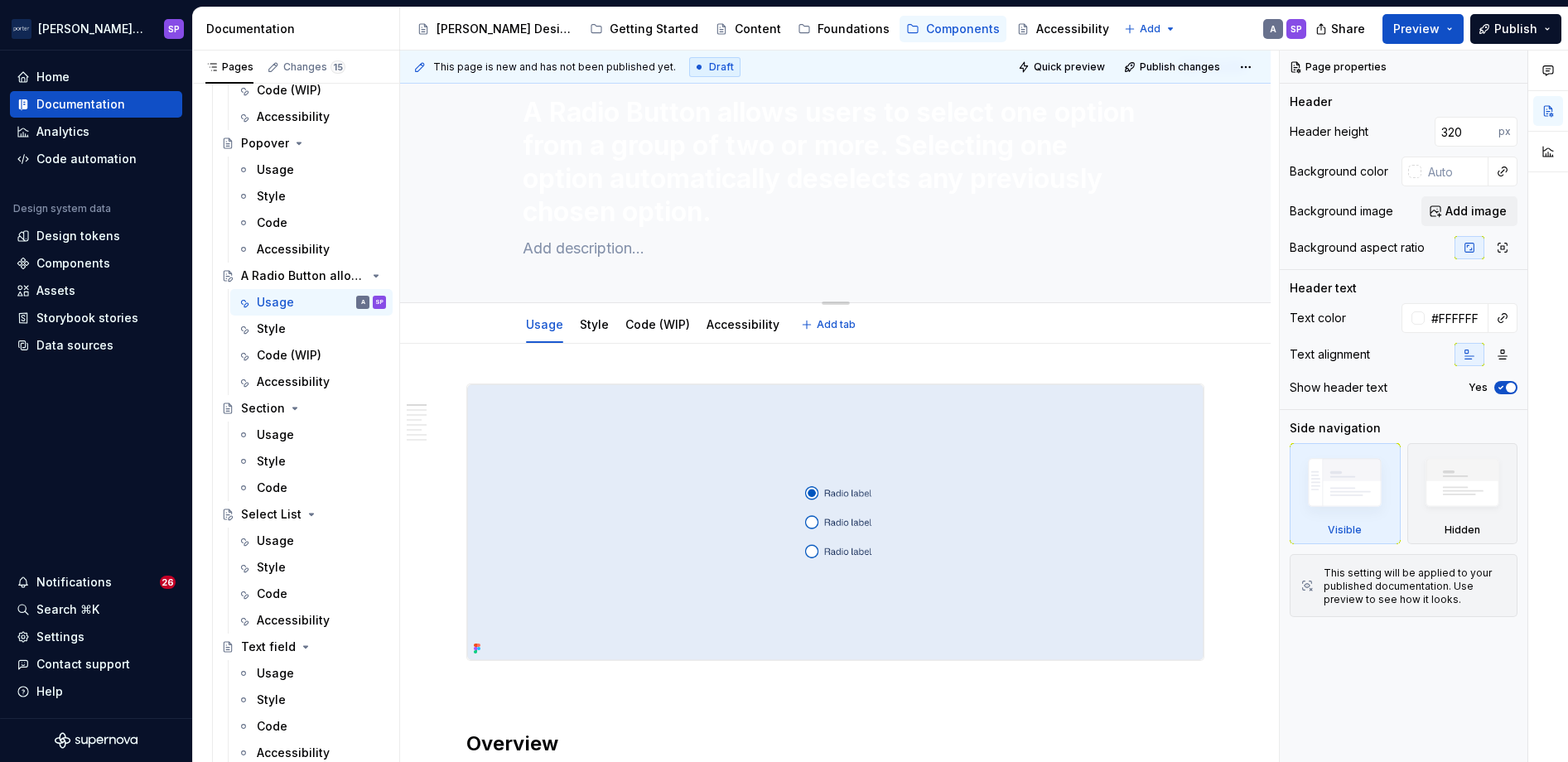
click at [607, 173] on textarea "A Radio Button allows users to select one option from a group of two or more. S…" at bounding box center [832, 162] width 626 height 139
type textarea "*"
type textarea "A Radio Button allows users to select one option from a group of two or more. S…"
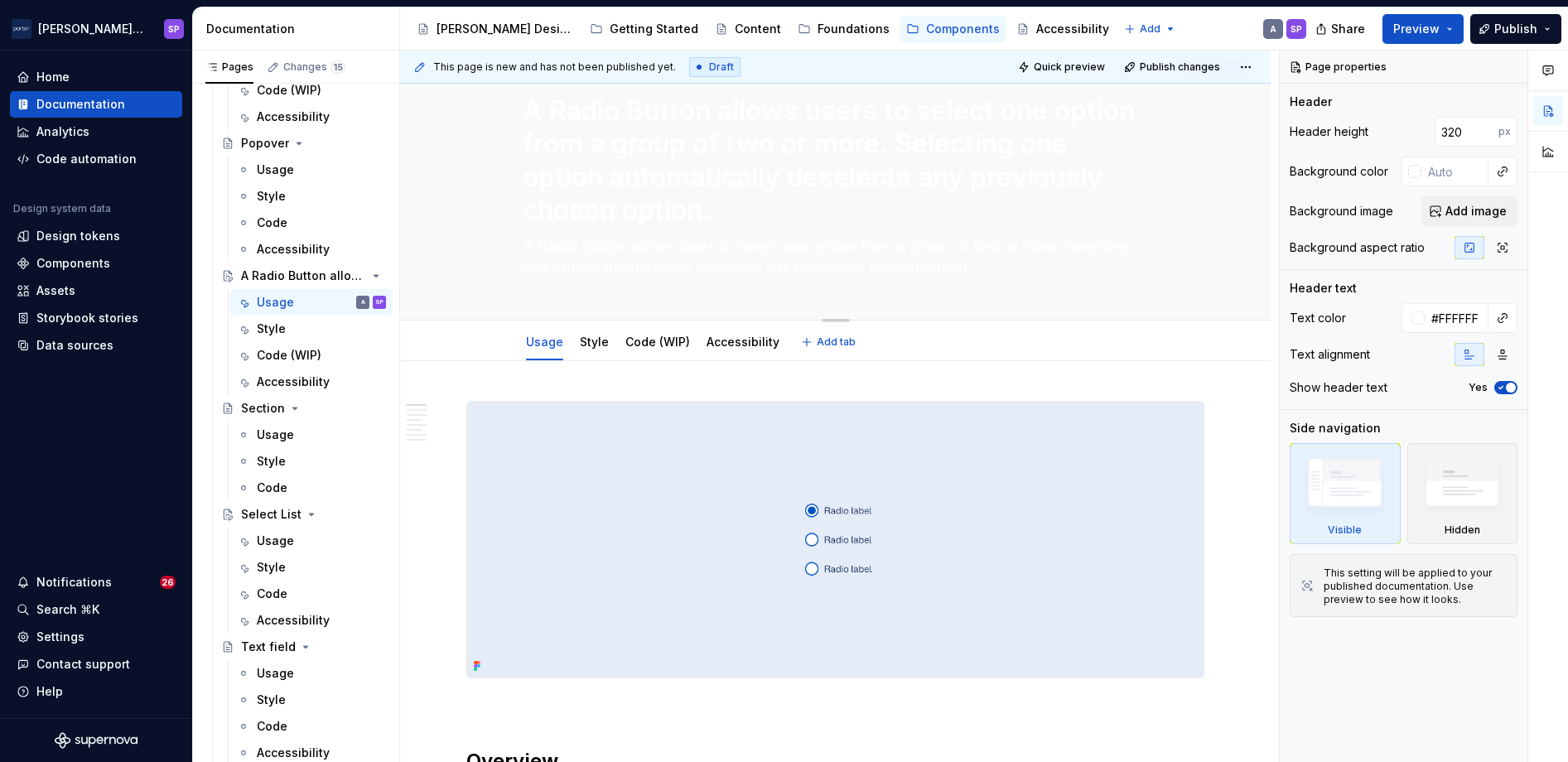
scroll to position [44, 0]
type textarea "*"
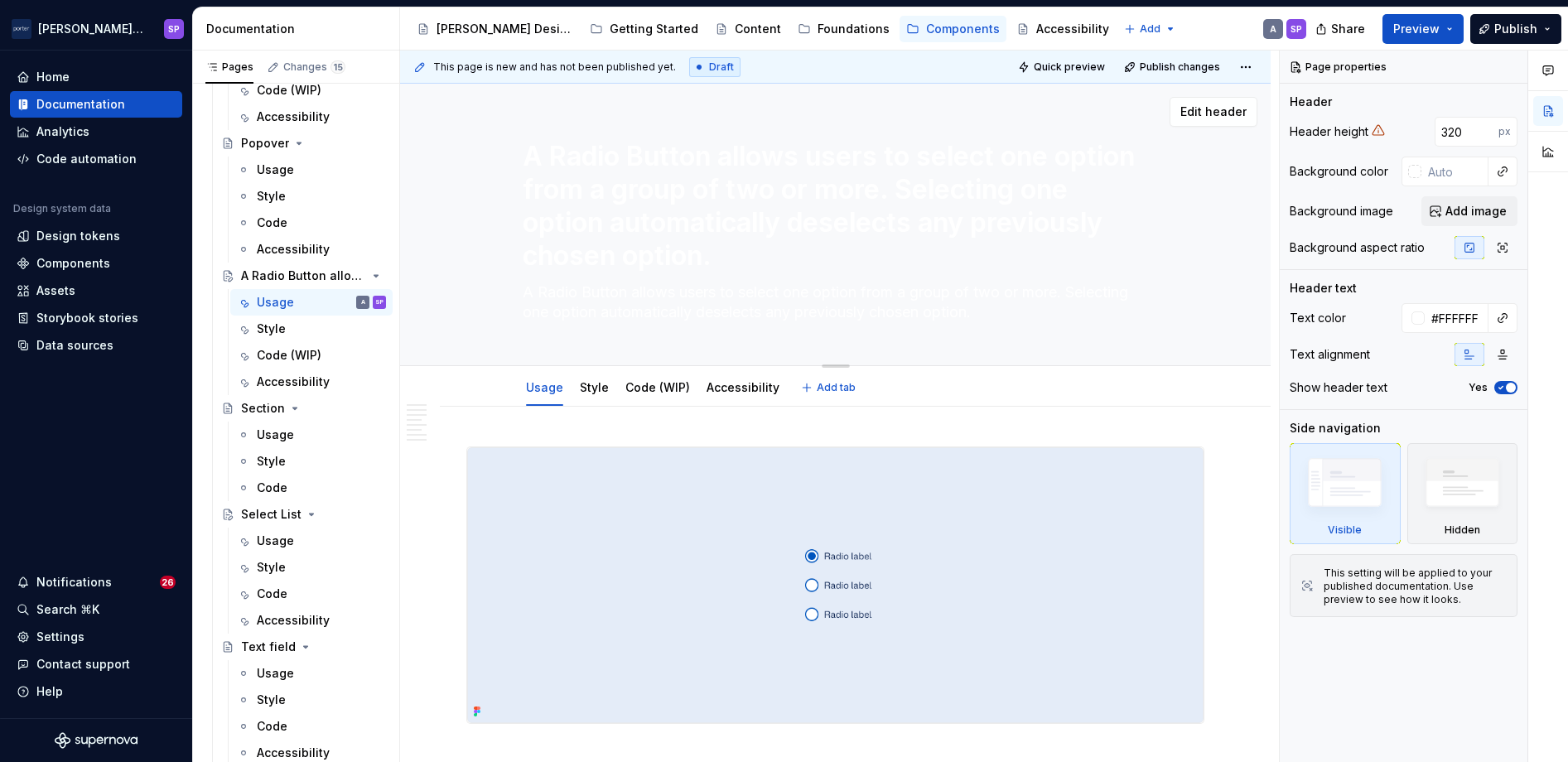
type textarea "A Radio Button allows users to select one option from a group of two or more. S…"
click at [1069, 352] on div "A Radio Button allows users to select one option from a group of two or more. S…" at bounding box center [835, 224] width 626 height 281
click at [573, 163] on textarea "A Radio Button allows users to select one option from a group of two or more. S…" at bounding box center [832, 206] width 626 height 139
type textarea "*"
type textarea "R"
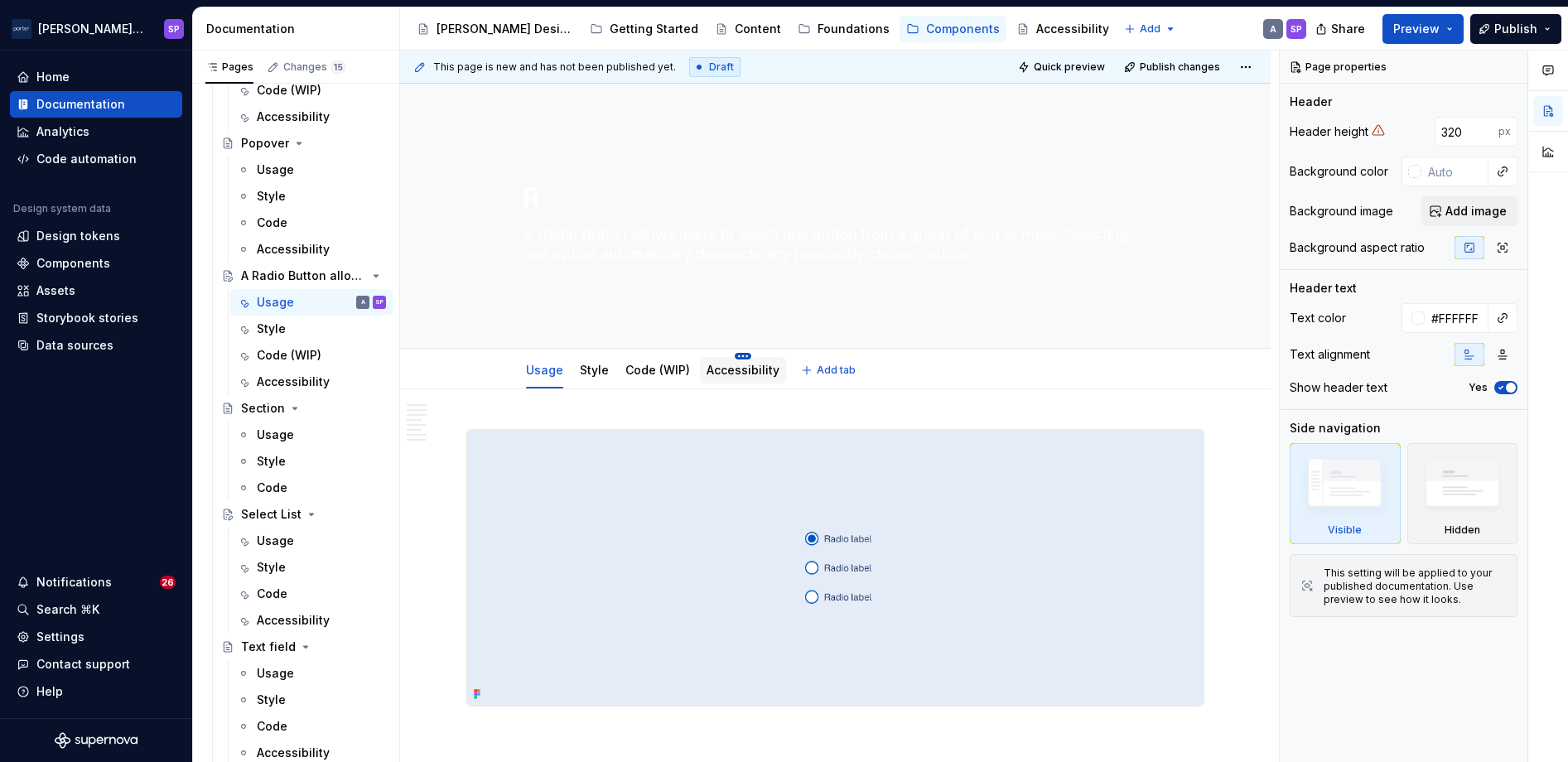
type textarea "*"
type textarea "Ra"
type textarea "*"
type textarea "Radi"
type textarea "*"
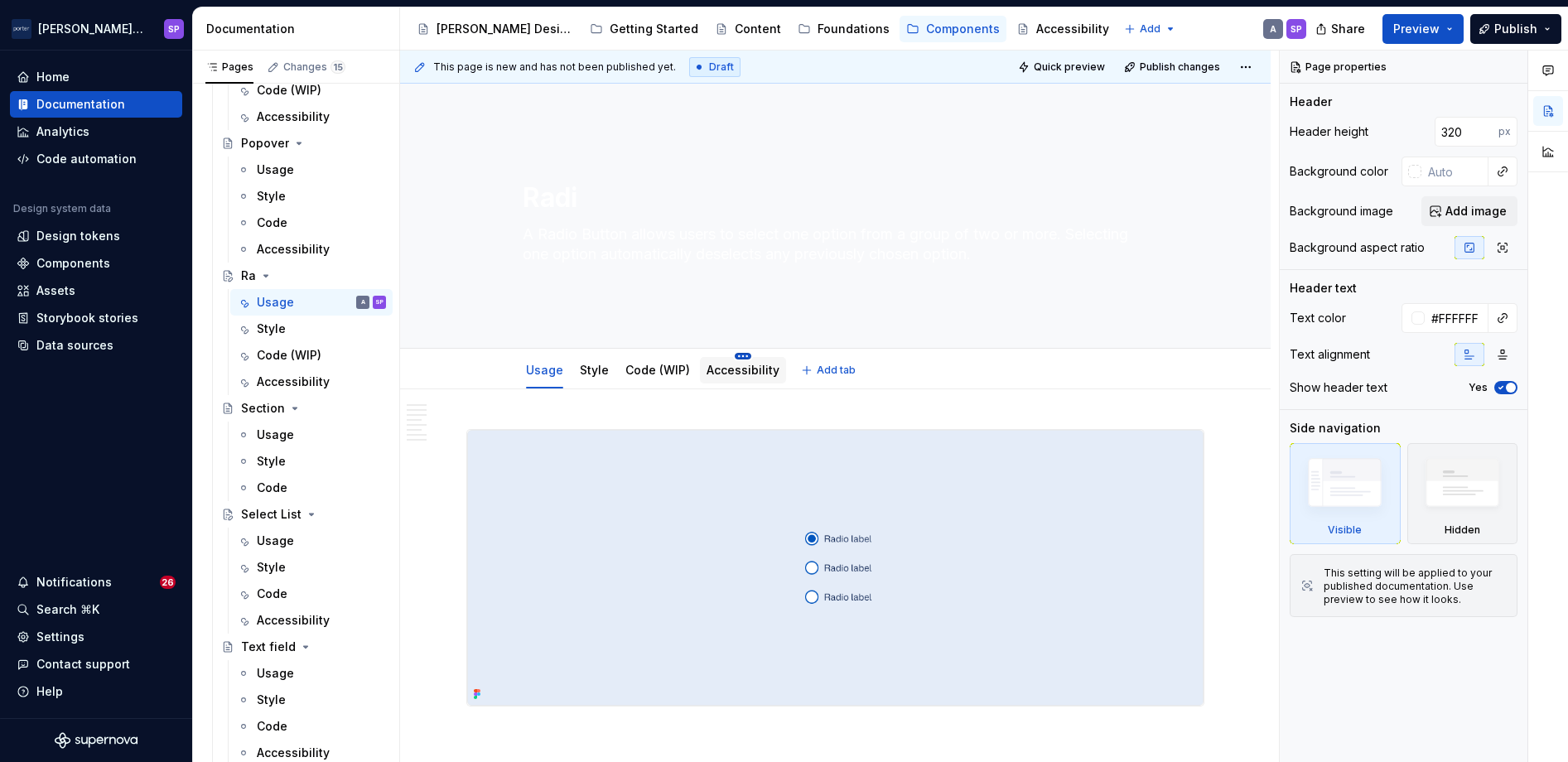
type textarea "Radio"
type textarea "*"
type textarea "Radio"
type textarea "*"
type textarea "Radio bu"
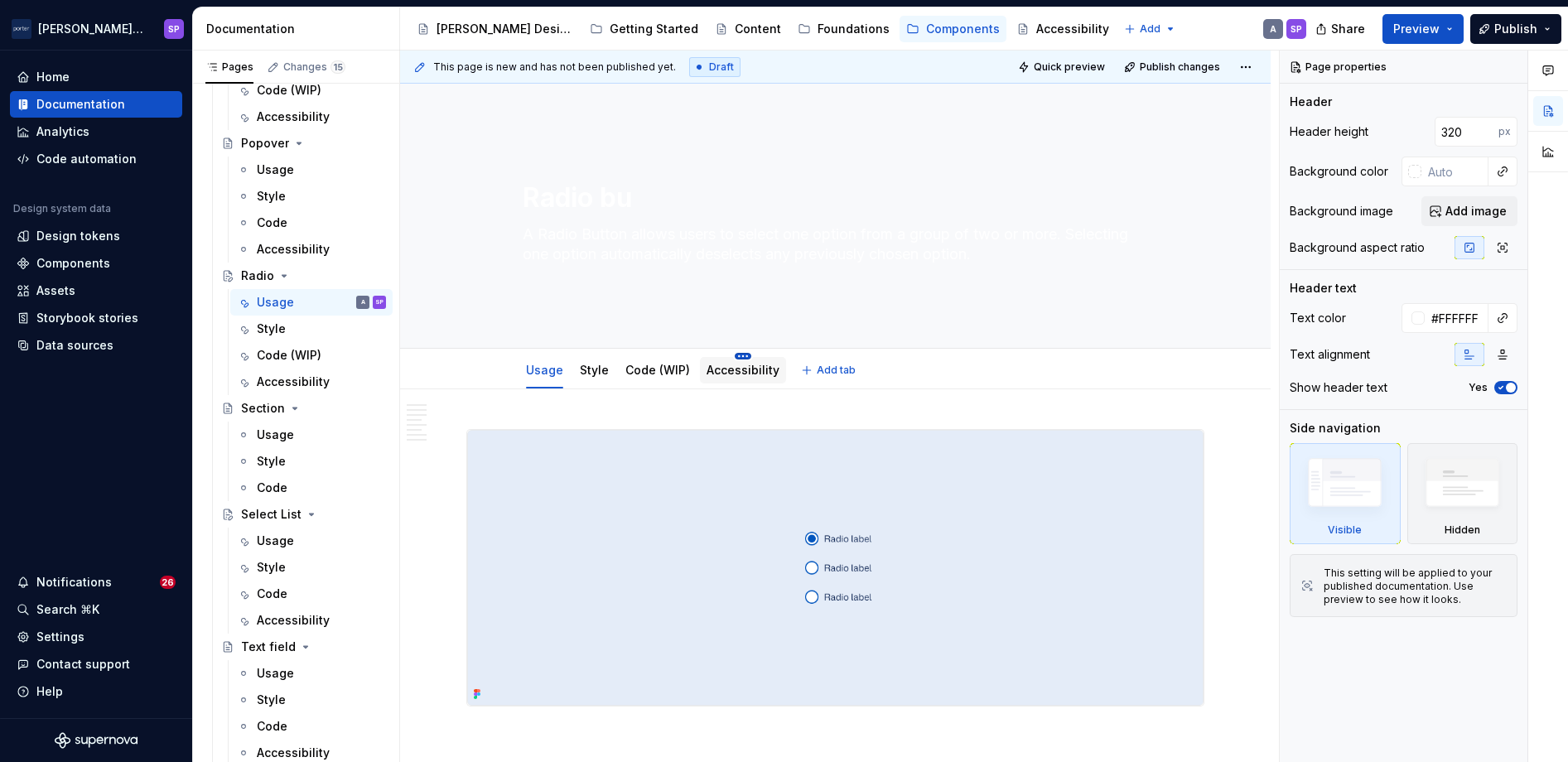
type textarea "*"
type textarea "Radio but"
type textarea "*"
type textarea "Radio butt"
type textarea "*"
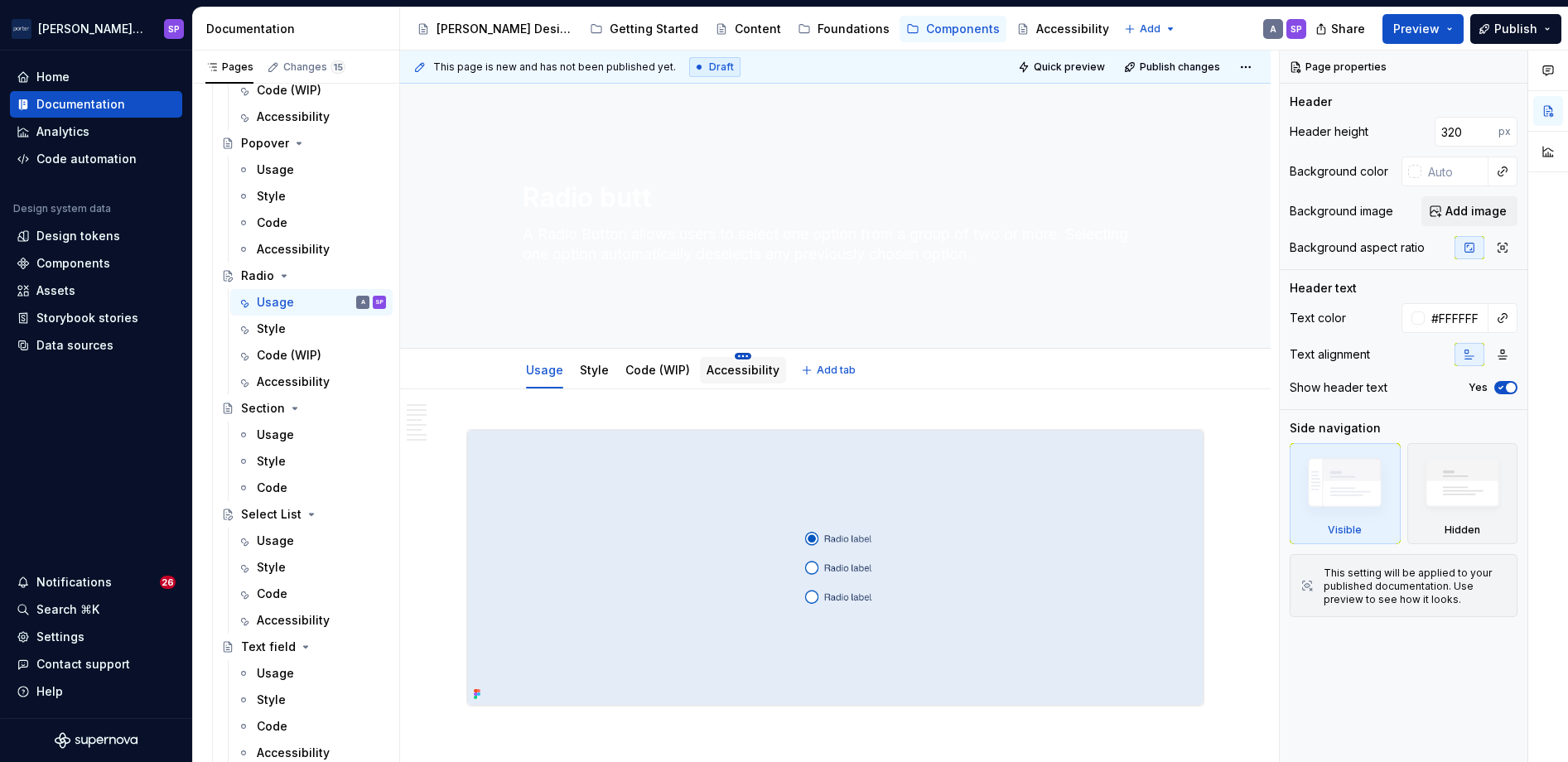
type textarea "Radio butto"
type textarea "*"
type textarea "Radio button"
type textarea "*"
type textarea "Radio button"
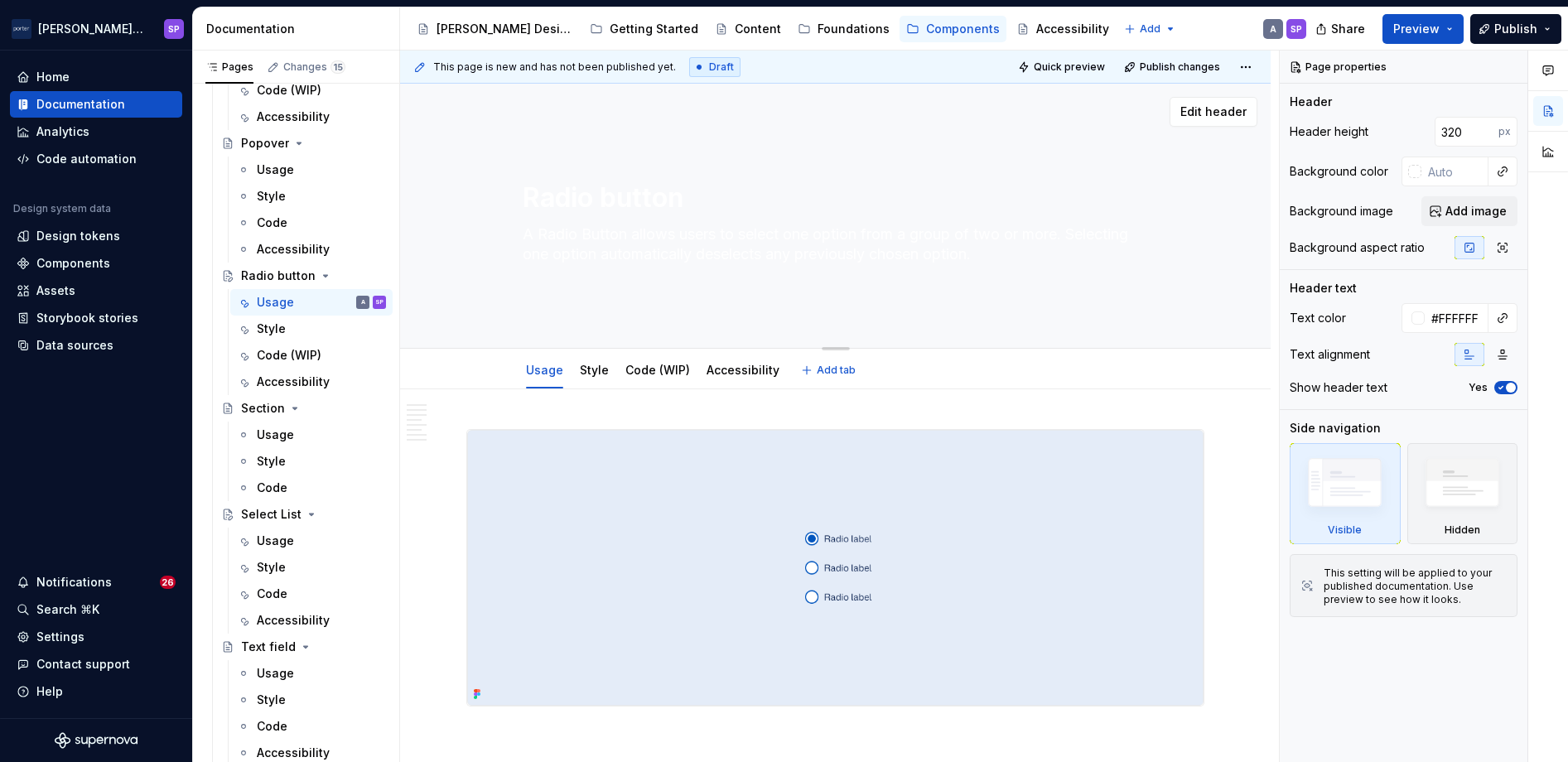
click at [640, 237] on textarea "A Radio Button allows users to select one option from a group of two or more. S…" at bounding box center [832, 244] width 626 height 46
click at [666, 245] on textarea "A Radio Button allows users to select one option from a group of two or more. S…" at bounding box center [832, 244] width 626 height 46
click at [665, 245] on textarea "A Radio Button allows users to select one option from a group of two or more. S…" at bounding box center [832, 244] width 626 height 46
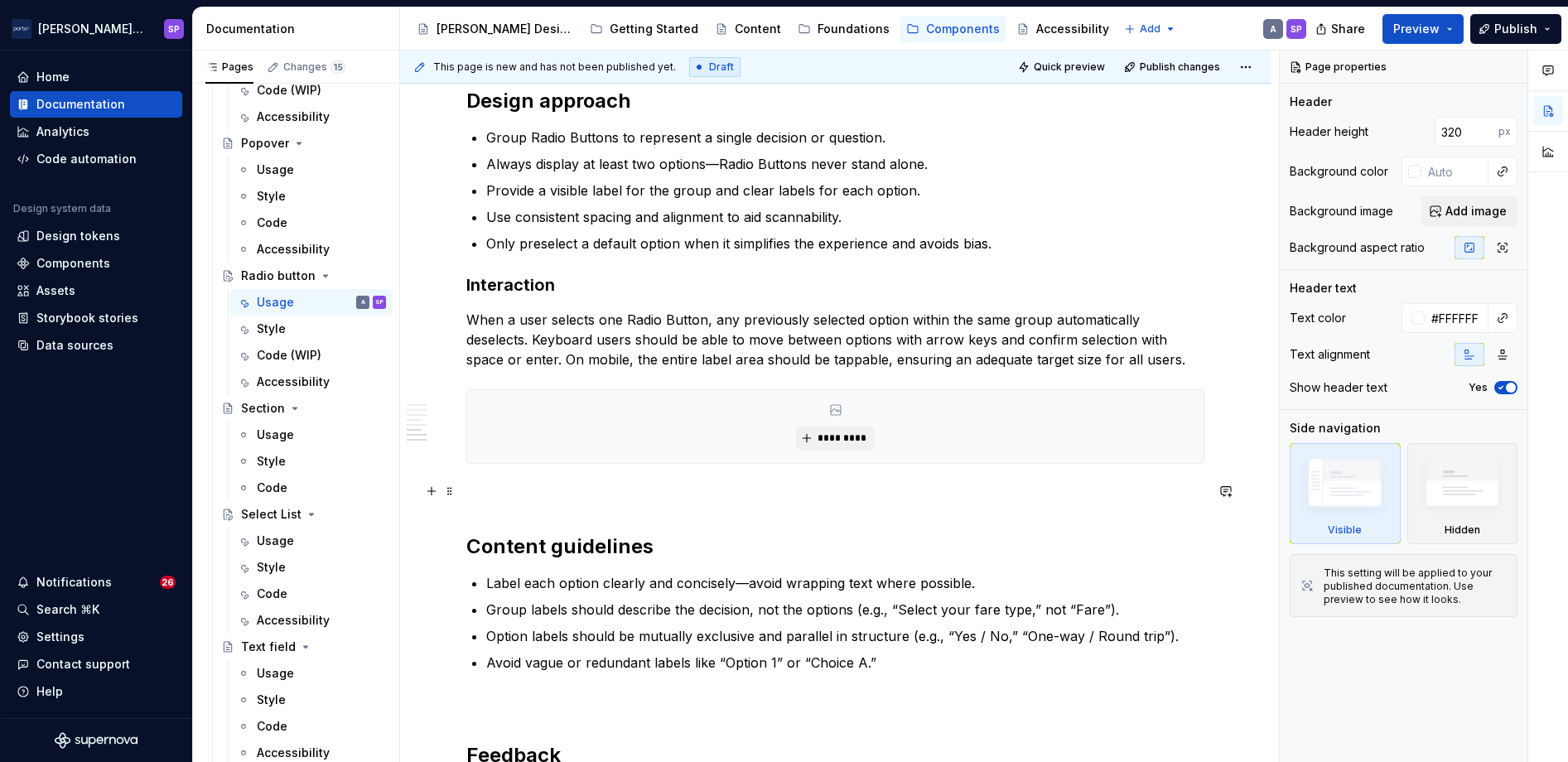
scroll to position [1810, 0]
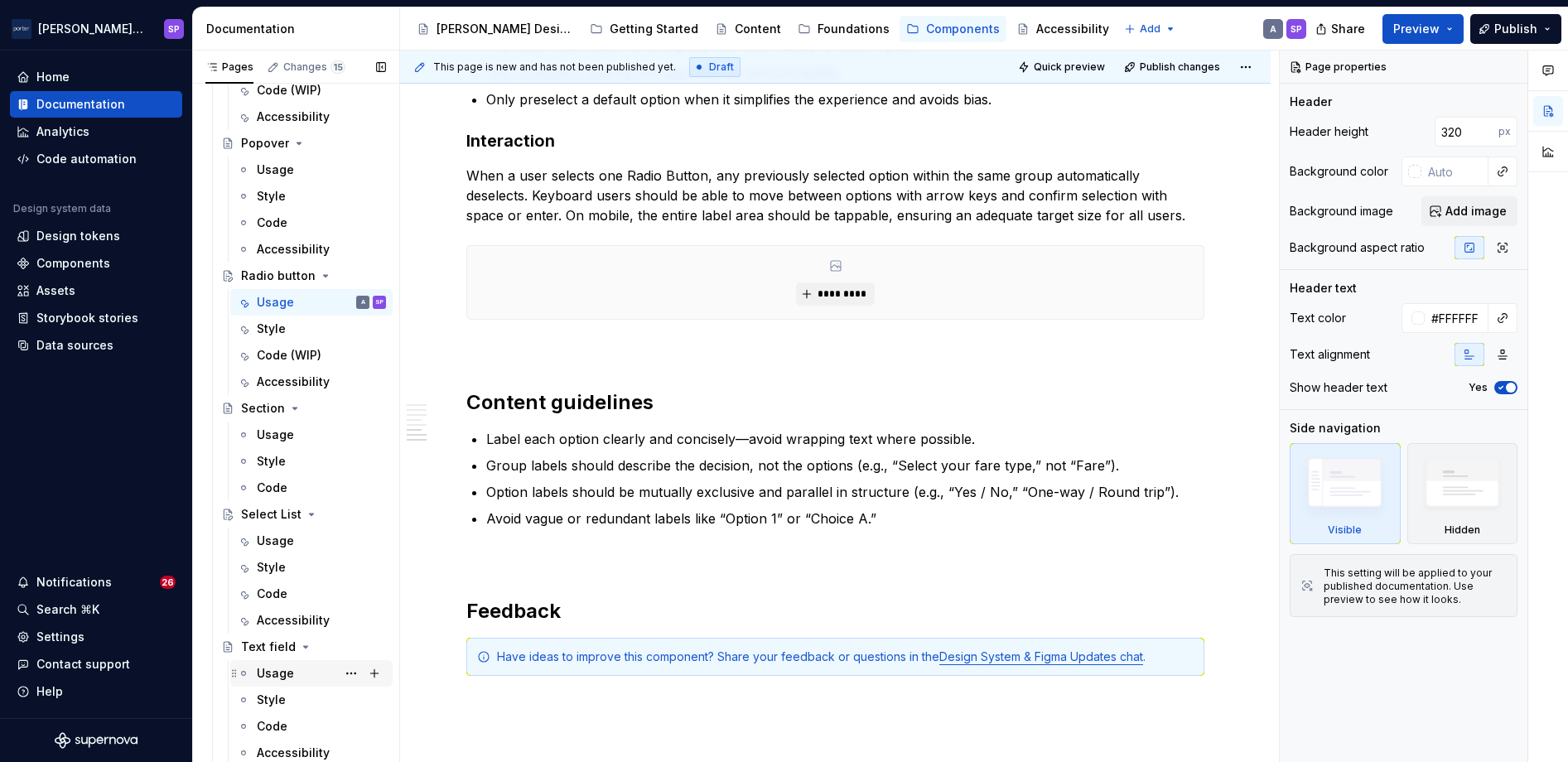
click at [281, 665] on div "Usage" at bounding box center [275, 673] width 38 height 17
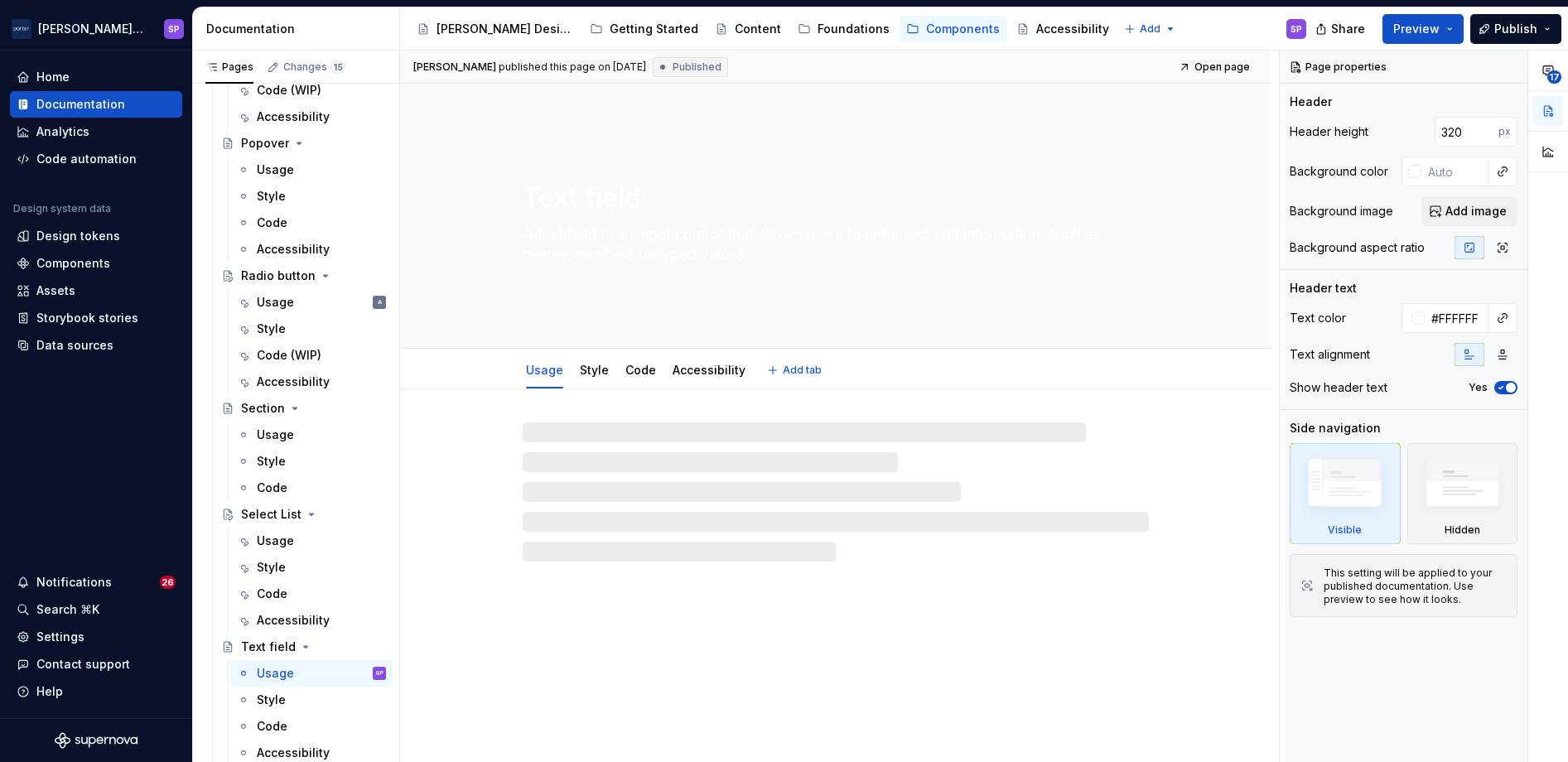
click at [591, 216] on textarea "Text field" at bounding box center [832, 198] width 626 height 40
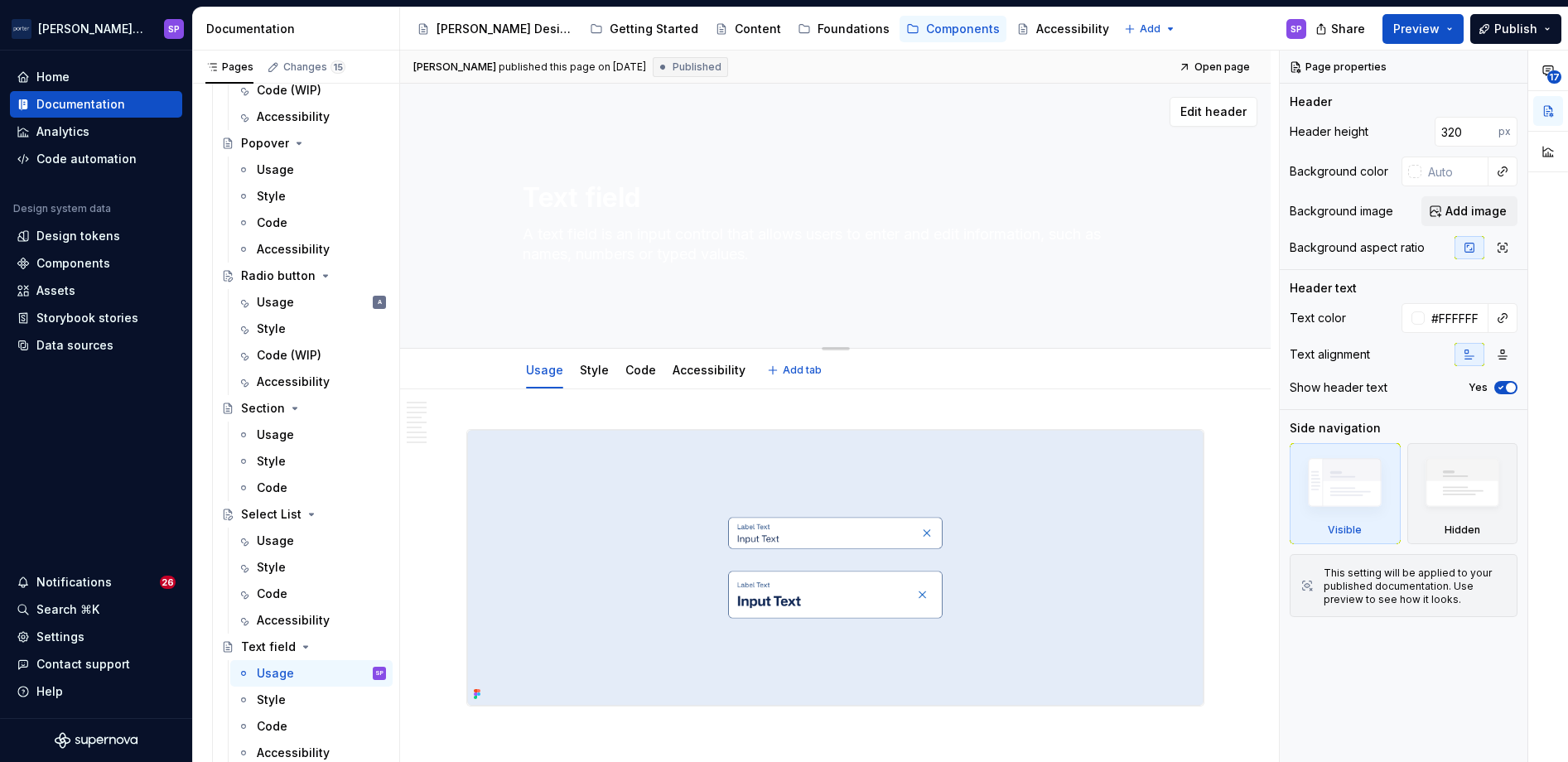
click at [591, 230] on textarea "A text field is an input control that allows users to enter and edit informatio…" at bounding box center [832, 244] width 626 height 46
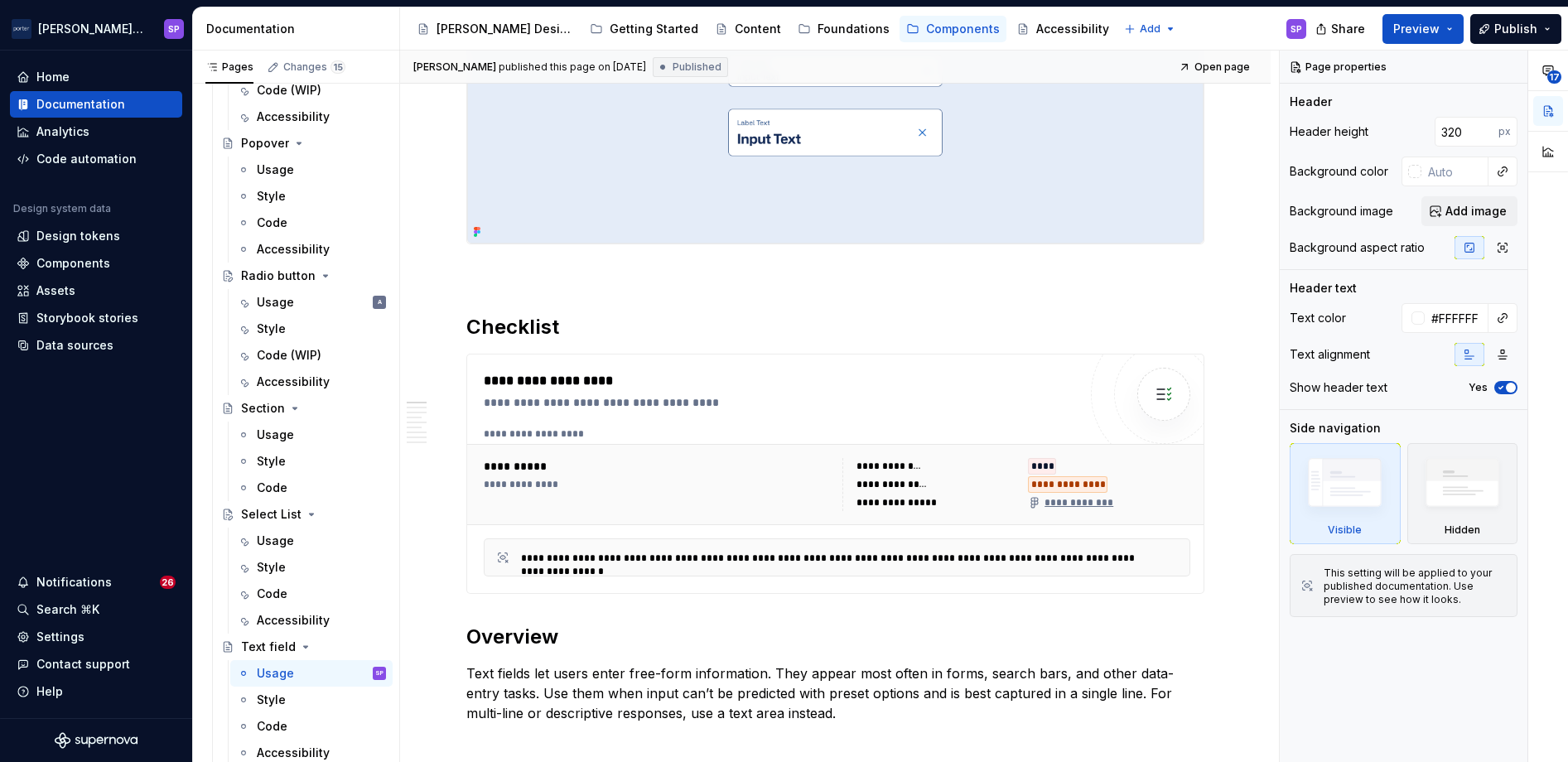
type textarea "*"
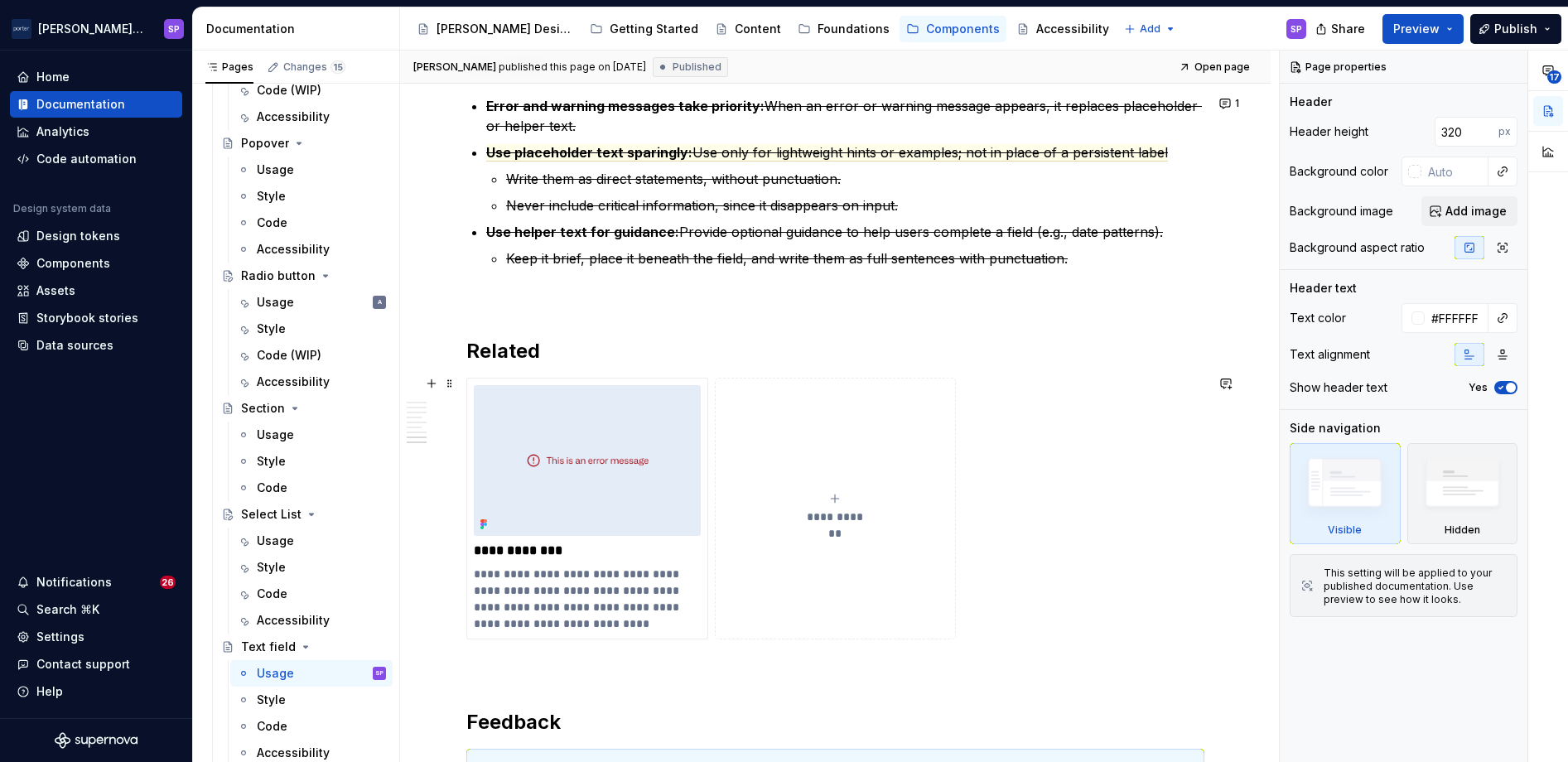
scroll to position [2570, 0]
